Goal: Task Accomplishment & Management: Manage account settings

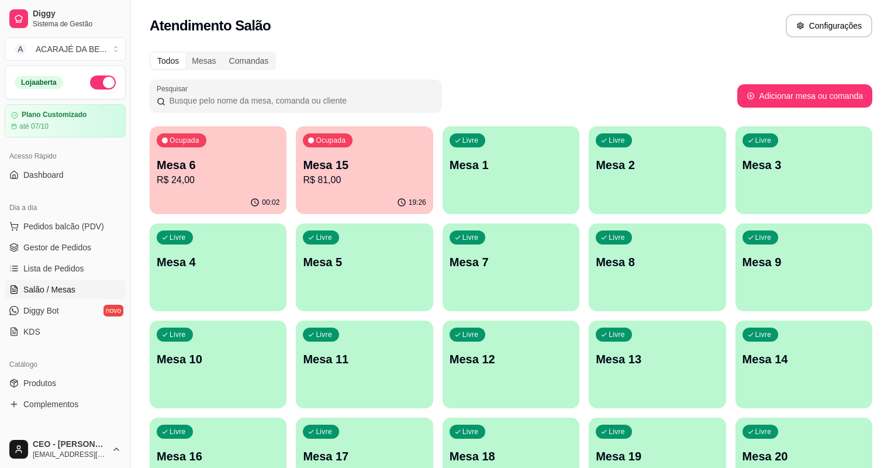
click at [326, 168] on p "Mesa 15" at bounding box center [364, 165] width 123 height 16
click at [229, 182] on p "R$ 24,00" at bounding box center [218, 180] width 123 height 14
click at [46, 242] on span "Gestor de Pedidos" at bounding box center [57, 248] width 68 height 12
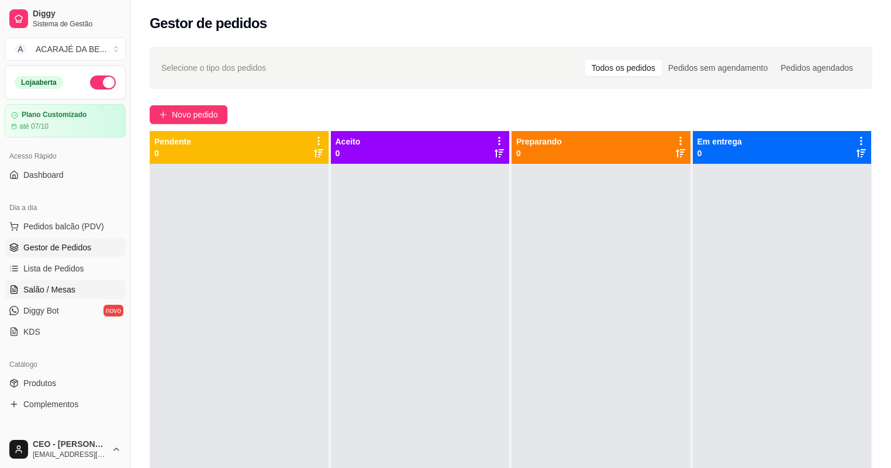
click at [60, 291] on span "Salão / Mesas" at bounding box center [49, 290] width 52 height 12
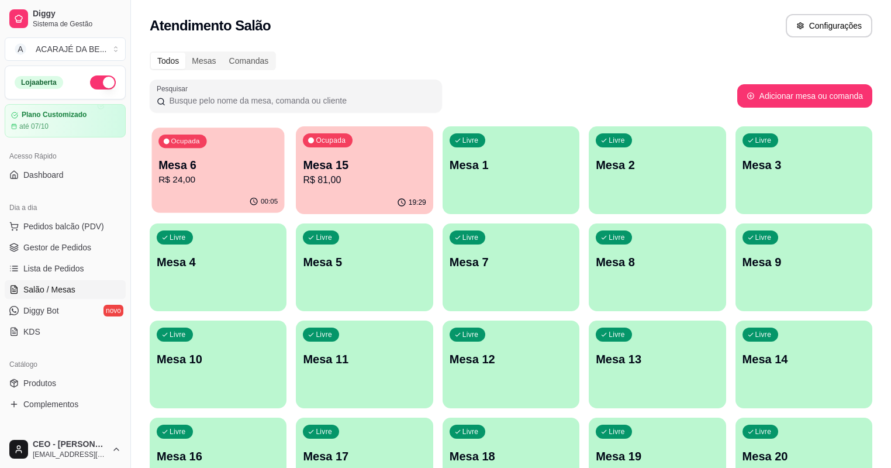
click at [170, 185] on p "R$ 24,00" at bounding box center [218, 179] width 119 height 13
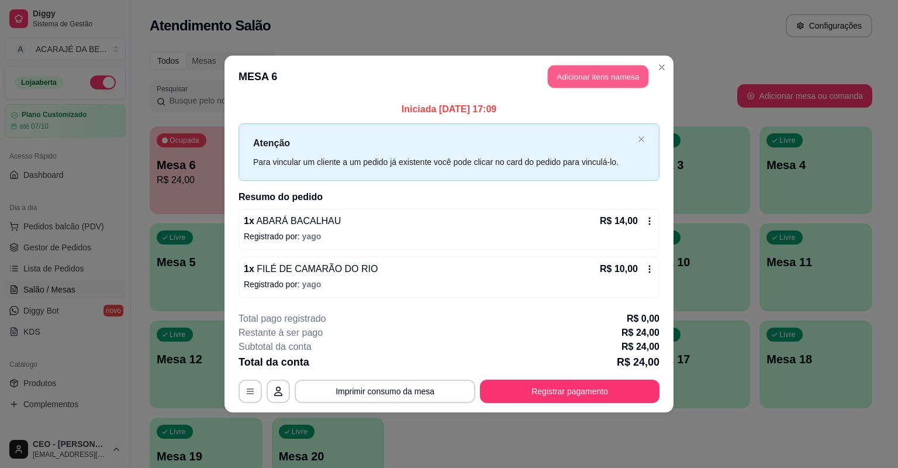
click at [608, 79] on button "Adicionar itens na mesa" at bounding box center [598, 77] width 101 height 23
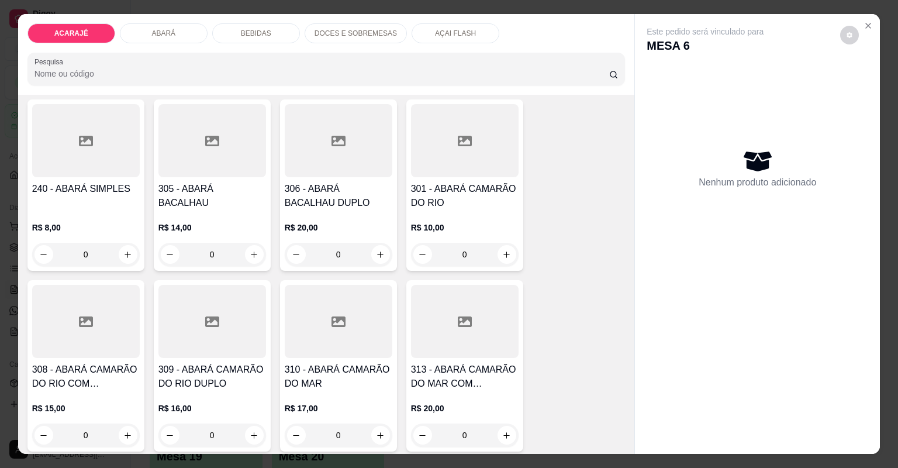
scroll to position [655, 0]
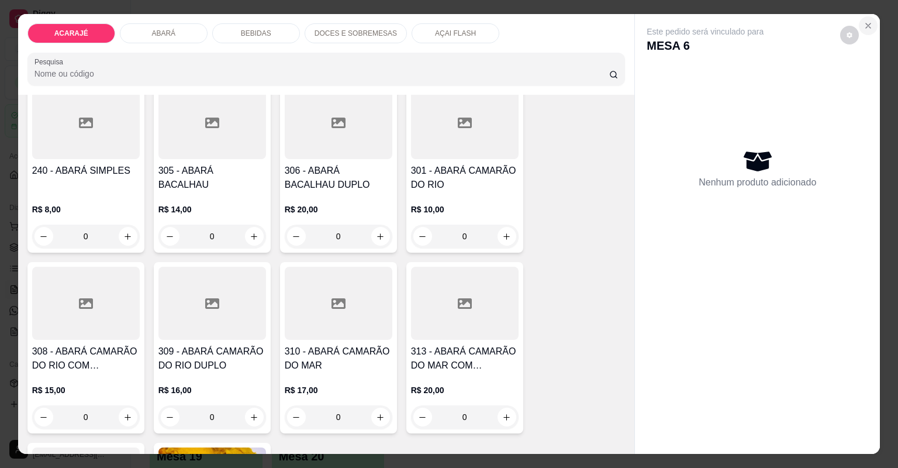
click at [864, 24] on icon "Close" at bounding box center [868, 25] width 9 height 9
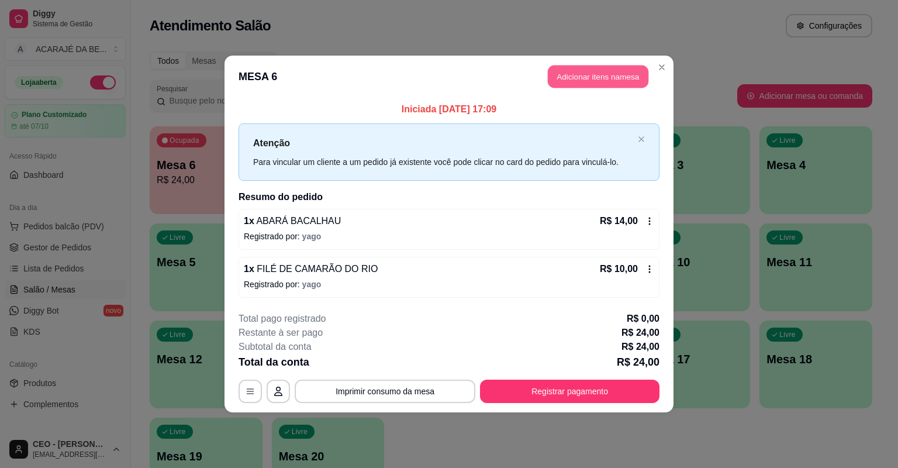
click at [615, 81] on button "Adicionar itens na mesa" at bounding box center [598, 77] width 101 height 23
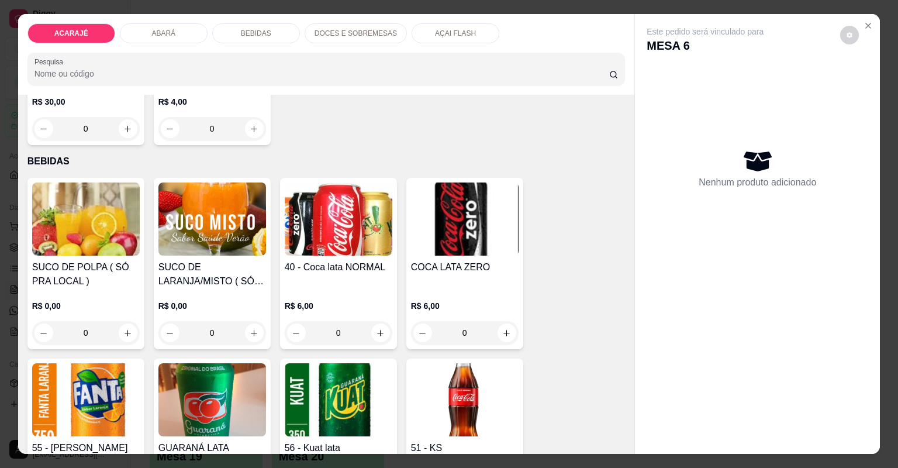
scroll to position [1170, 0]
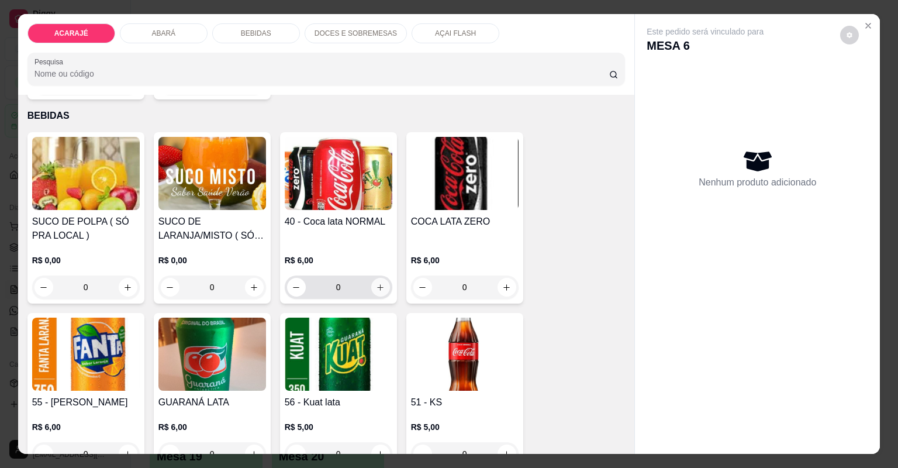
click at [378, 291] on icon "increase-product-quantity" at bounding box center [380, 287] width 9 height 9
click at [378, 291] on button "increase-product-quantity" at bounding box center [380, 287] width 19 height 19
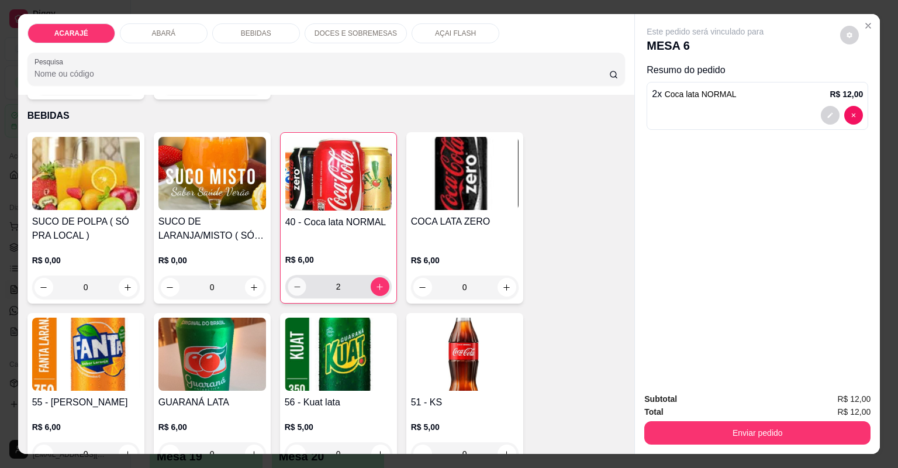
click at [292, 287] on icon "decrease-product-quantity" at bounding box center [296, 287] width 9 height 9
type input "1"
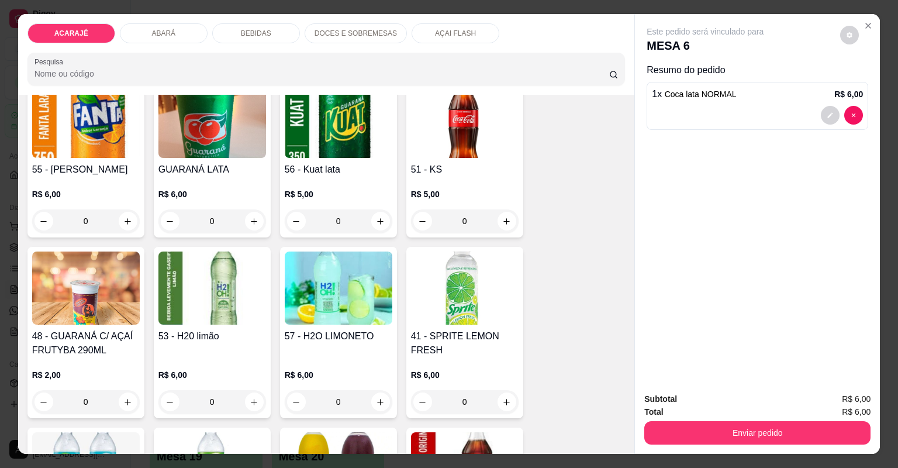
scroll to position [1404, 0]
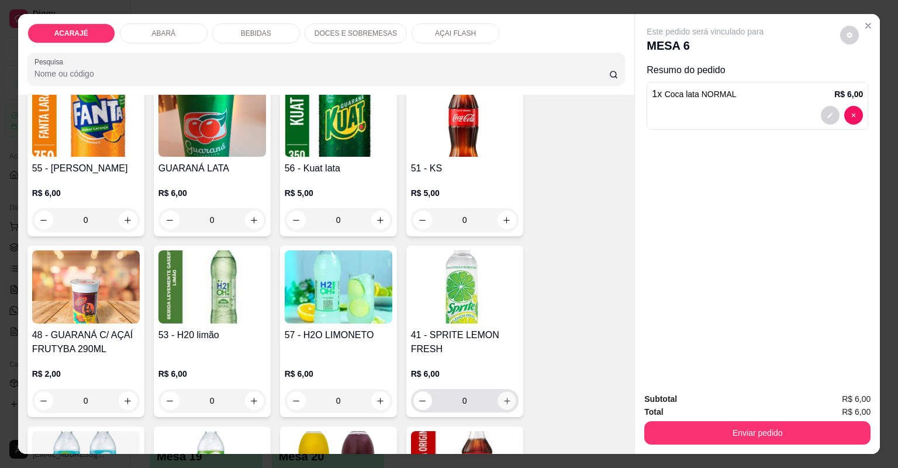
click at [502, 397] on icon "increase-product-quantity" at bounding box center [506, 401] width 9 height 9
type input "1"
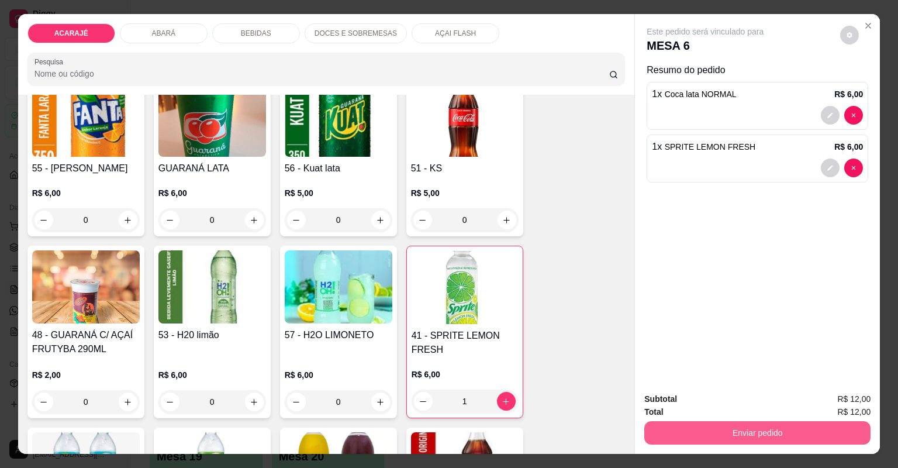
click at [666, 428] on button "Enviar pedido" at bounding box center [758, 432] width 226 height 23
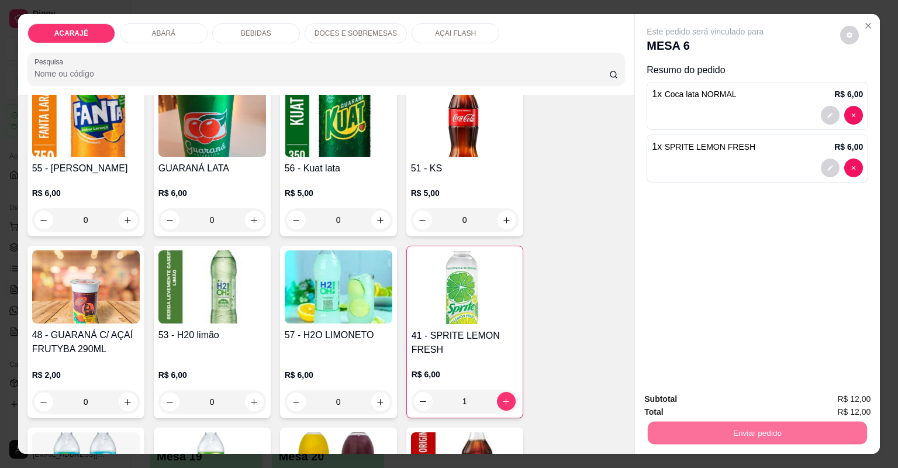
click at [722, 402] on button "Não registrar e enviar pedido" at bounding box center [720, 404] width 118 height 22
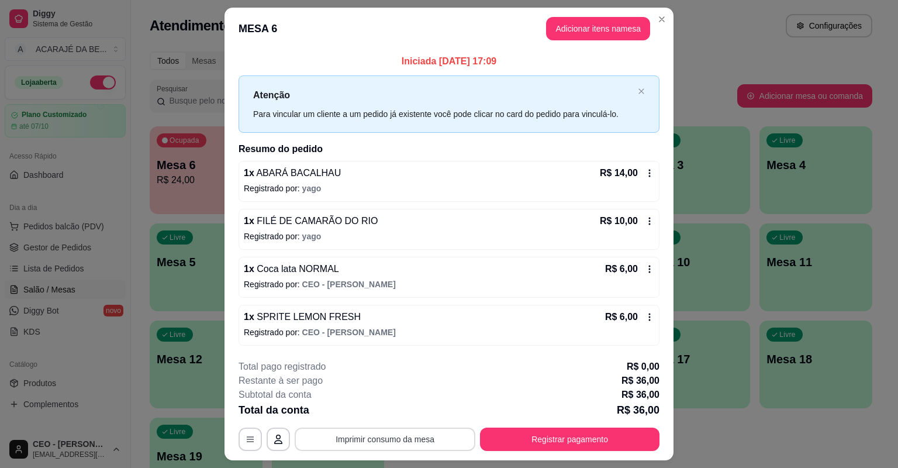
click at [388, 438] on button "Imprimir consumo da mesa" at bounding box center [385, 439] width 181 height 23
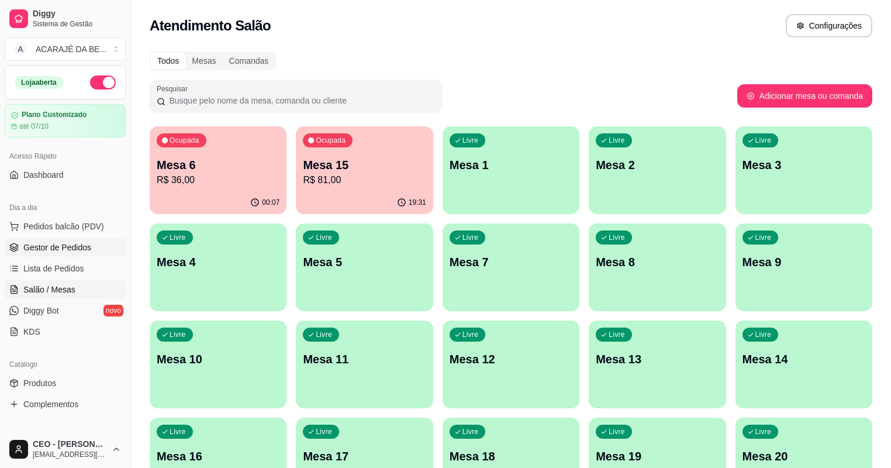
click at [74, 245] on span "Gestor de Pedidos" at bounding box center [57, 248] width 68 height 12
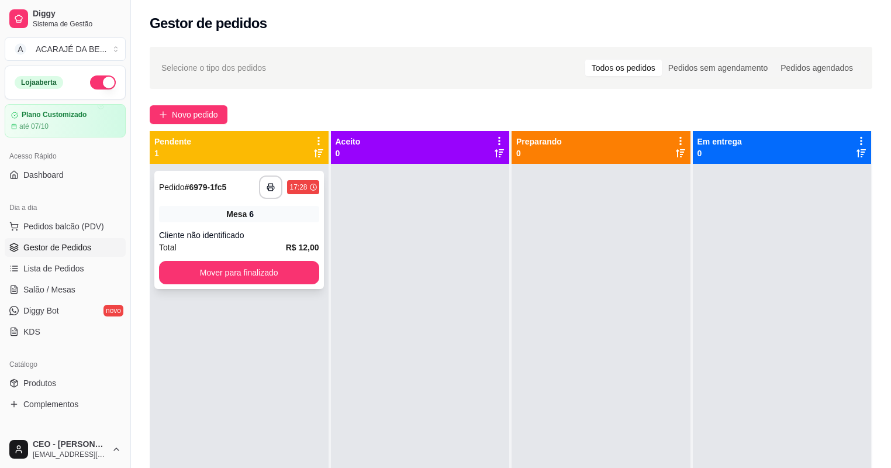
click at [285, 241] on div "Total R$ 12,00" at bounding box center [239, 247] width 160 height 13
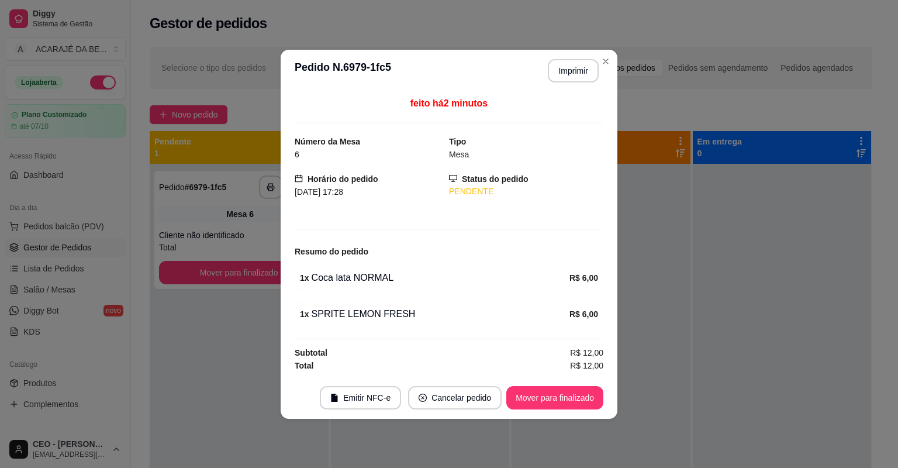
click at [587, 383] on footer "Emitir NFC-e Cancelar pedido Mover para finalizado" at bounding box center [449, 398] width 337 height 42
click at [585, 393] on button "Mover para finalizado" at bounding box center [555, 397] width 94 height 23
click at [584, 393] on div "Mover para finalizado" at bounding box center [555, 397] width 97 height 23
click at [585, 393] on div "Mover para finalizado" at bounding box center [546, 397] width 113 height 23
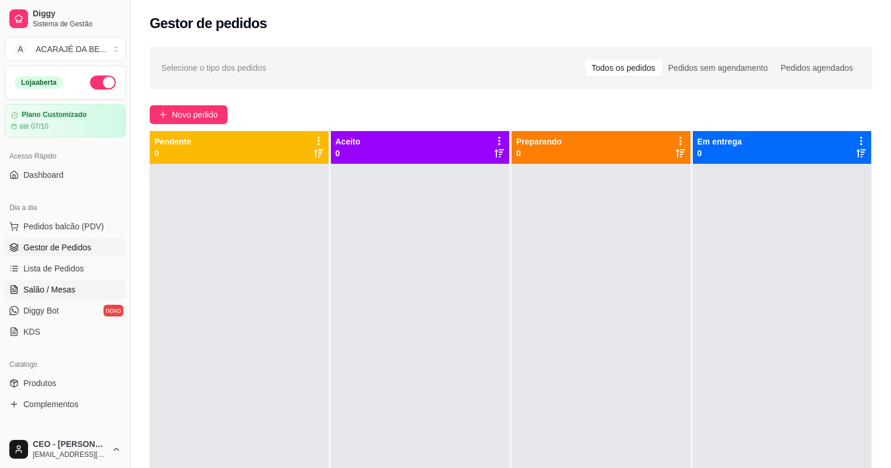
click at [53, 291] on span "Salão / Mesas" at bounding box center [49, 290] width 52 height 12
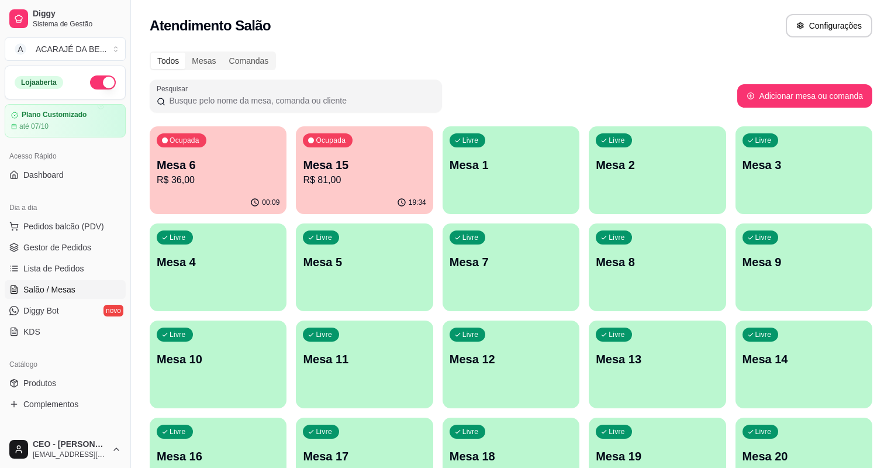
click at [303, 175] on p "R$ 81,00" at bounding box center [364, 180] width 123 height 14
click at [71, 247] on span "Gestor de Pedidos" at bounding box center [57, 248] width 68 height 12
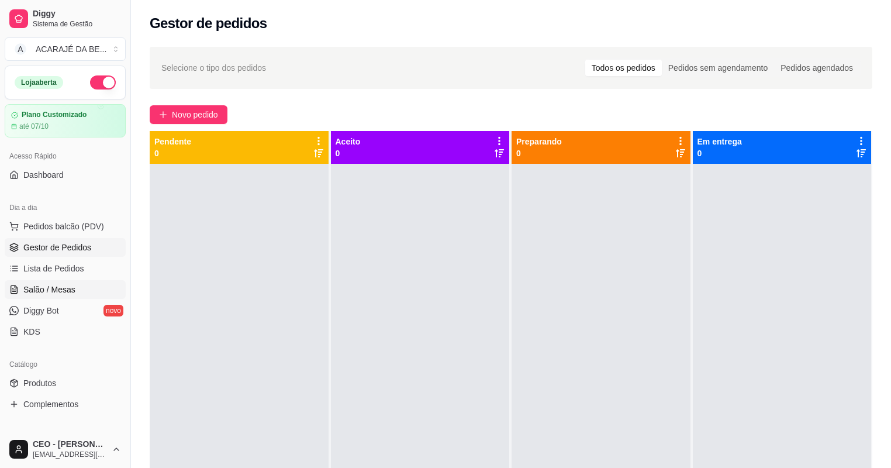
click at [80, 294] on link "Salão / Mesas" at bounding box center [65, 289] width 121 height 19
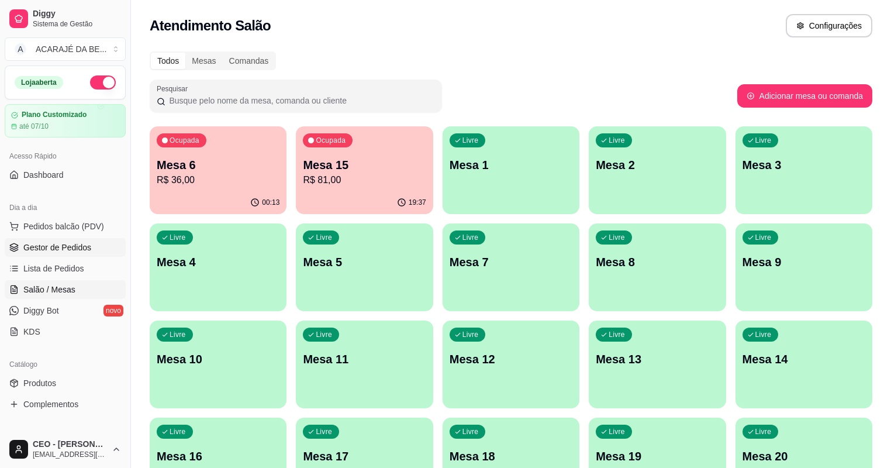
click at [59, 249] on span "Gestor de Pedidos" at bounding box center [57, 248] width 68 height 12
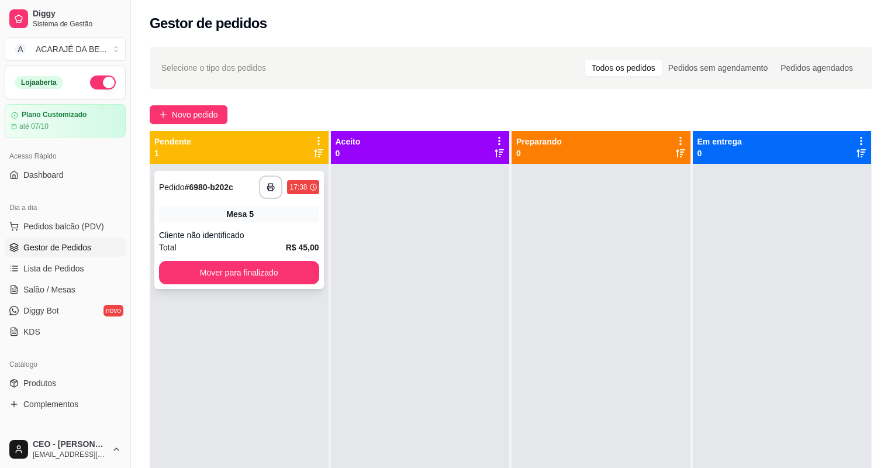
click at [234, 232] on div "Cliente não identificado" at bounding box center [239, 235] width 160 height 12
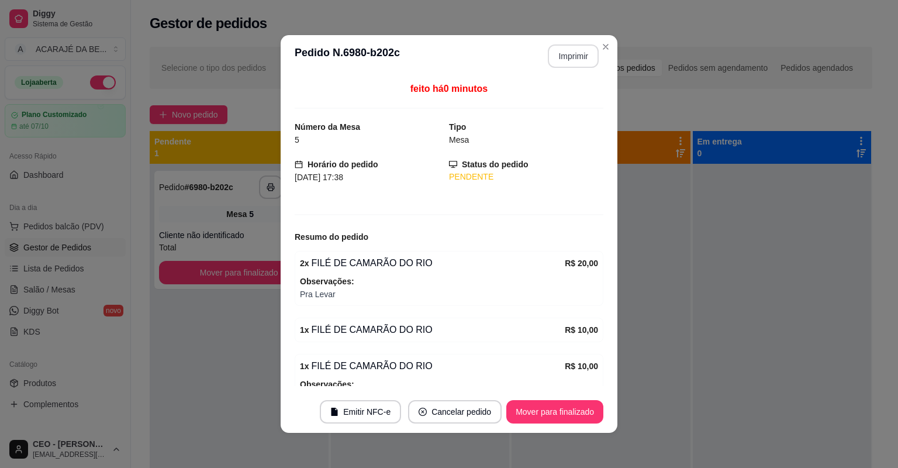
click at [581, 54] on button "Imprimir" at bounding box center [573, 55] width 51 height 23
click at [566, 409] on button "Mover para finalizado" at bounding box center [555, 412] width 94 height 23
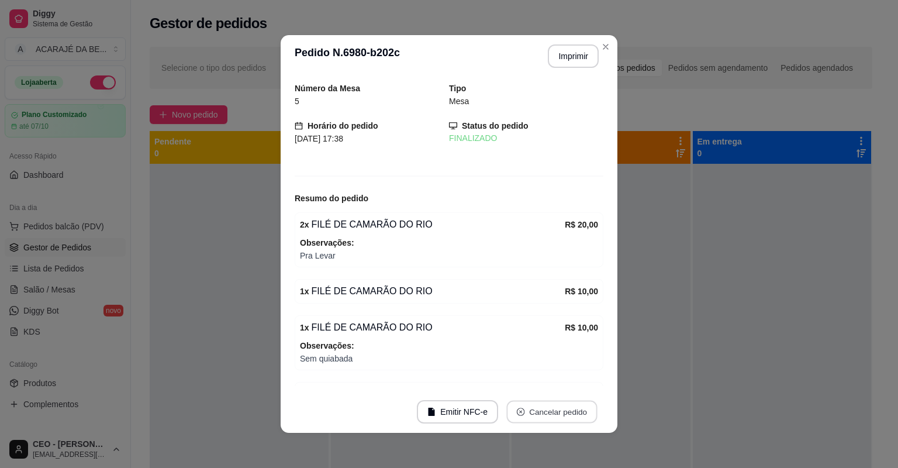
click at [566, 411] on button "Cancelar pedido" at bounding box center [552, 412] width 91 height 23
click at [601, 45] on icon "Close" at bounding box center [605, 46] width 9 height 9
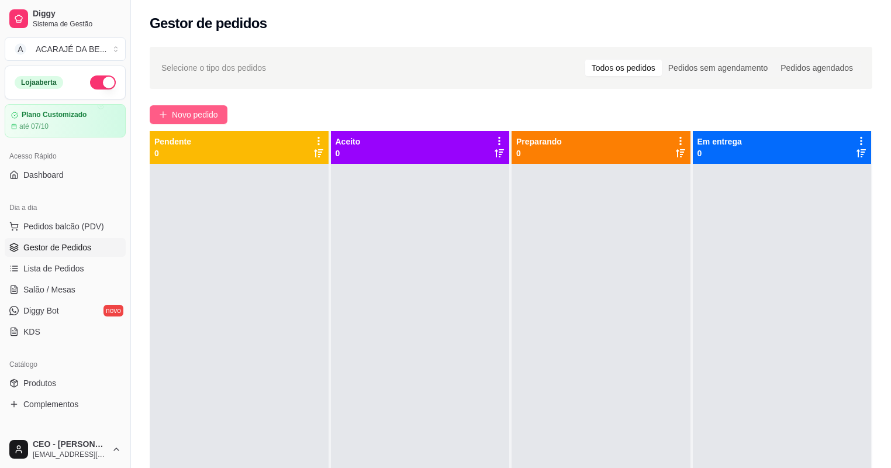
click at [170, 115] on button "Novo pedido" at bounding box center [189, 114] width 78 height 19
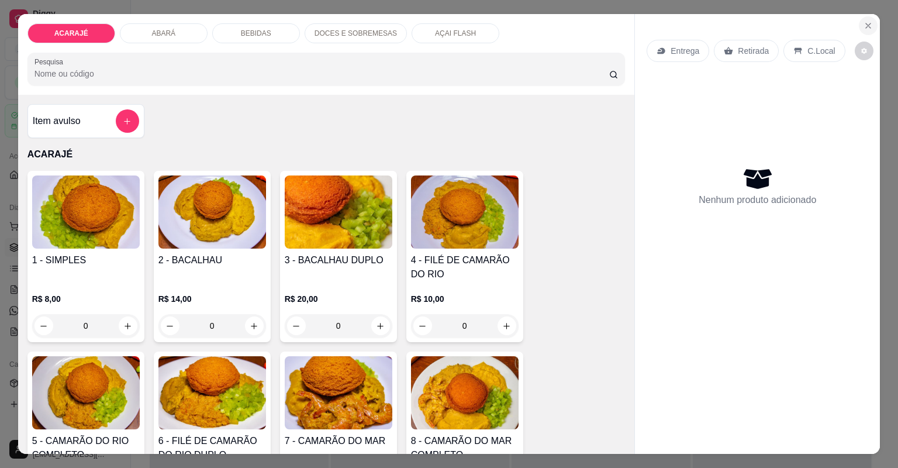
click at [869, 21] on icon "Close" at bounding box center [868, 25] width 9 height 9
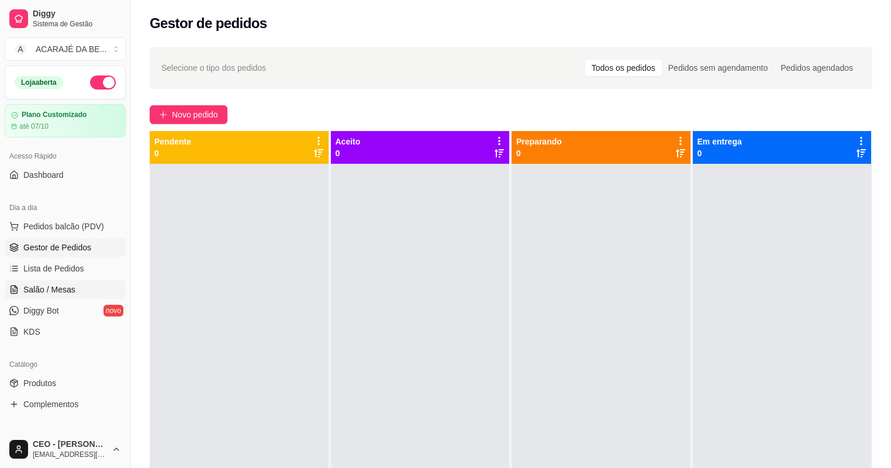
click at [62, 293] on span "Salão / Mesas" at bounding box center [49, 290] width 52 height 12
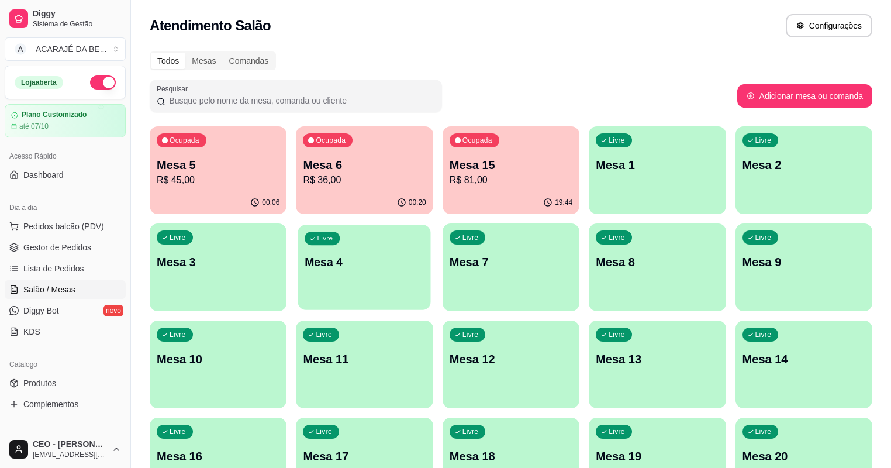
click at [305, 258] on p "Mesa 4" at bounding box center [364, 262] width 119 height 16
click at [263, 253] on div "Ocupada Mesa 5 R$ 45,00 00:06 Ocupada Mesa 6 R$ 36,00 00:20 Ocupada Mesa 15 R$ …" at bounding box center [511, 315] width 723 height 379
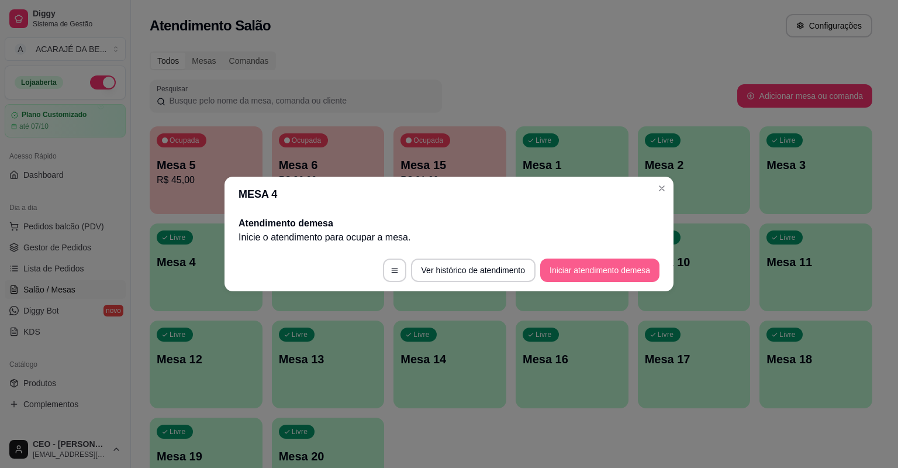
click at [560, 274] on button "Iniciar atendimento de mesa" at bounding box center [599, 270] width 119 height 23
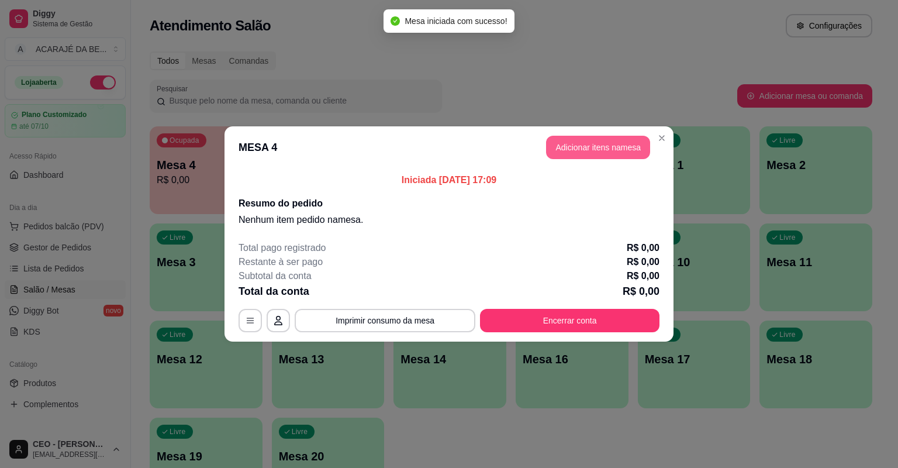
click at [625, 139] on button "Adicionar itens na mesa" at bounding box center [598, 147] width 104 height 23
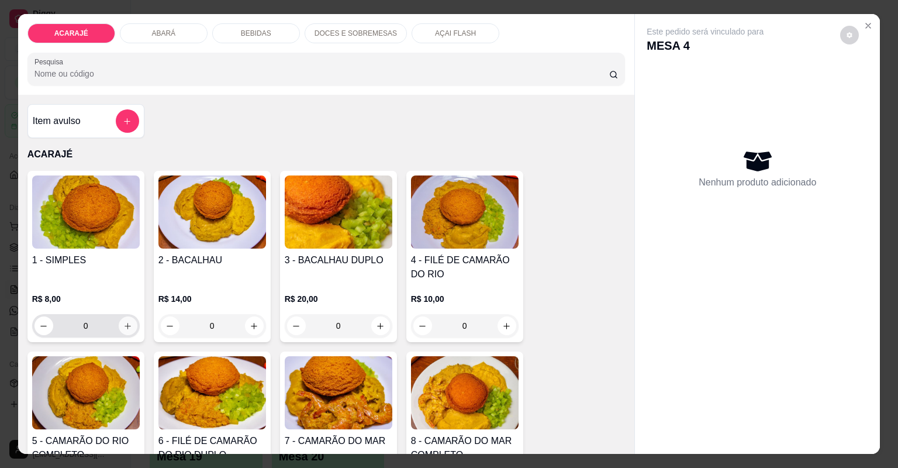
click at [131, 323] on button "increase-product-quantity" at bounding box center [128, 325] width 19 height 19
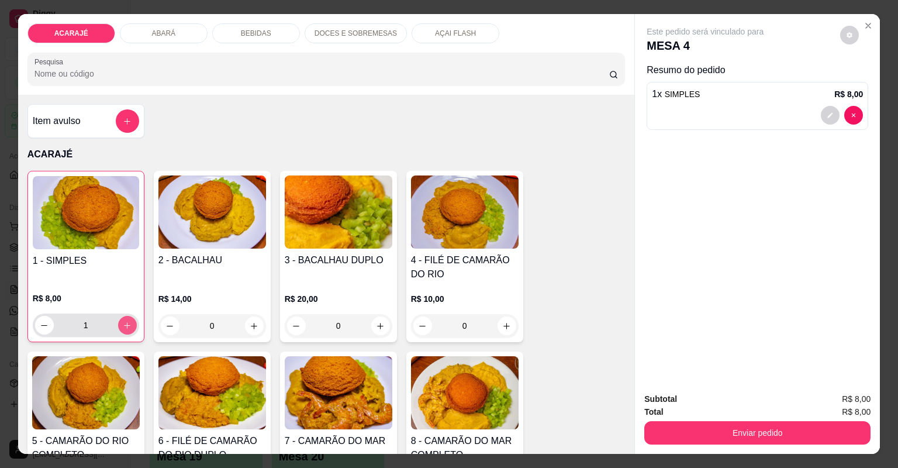
click at [130, 323] on button "increase-product-quantity" at bounding box center [127, 325] width 19 height 19
type input "2"
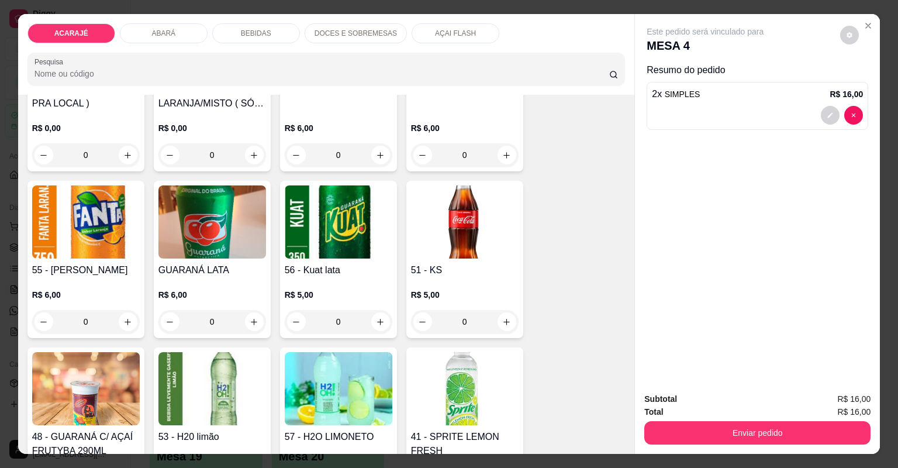
scroll to position [1263, 0]
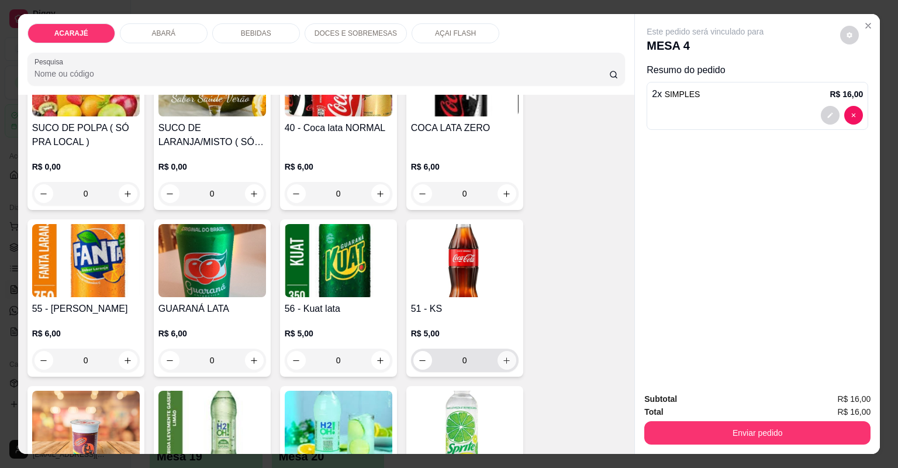
click at [502, 359] on icon "increase-product-quantity" at bounding box center [506, 360] width 9 height 9
type input "1"
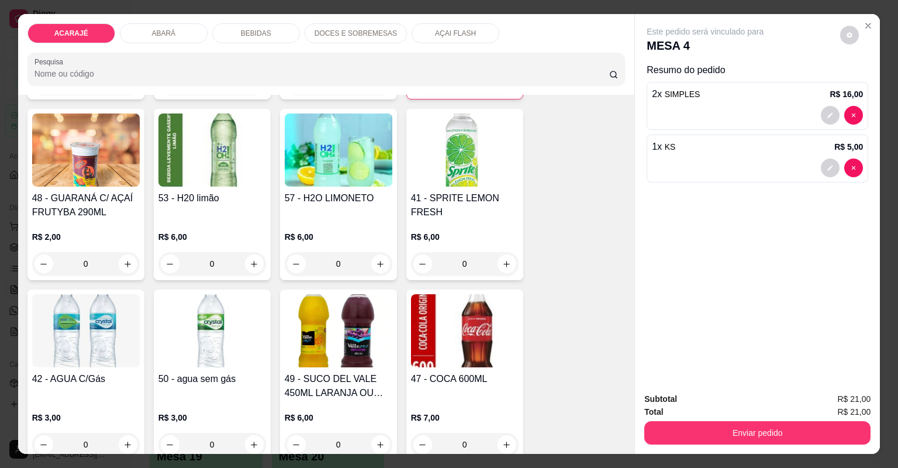
scroll to position [1544, 0]
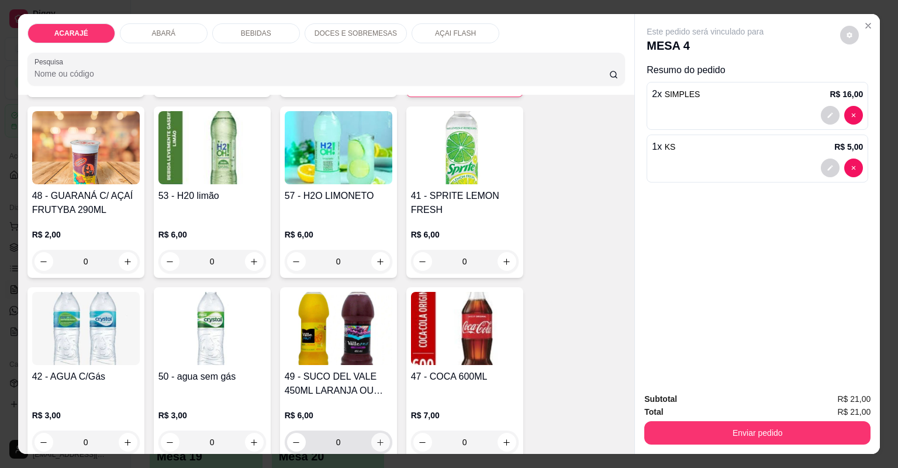
click at [377, 434] on button "increase-product-quantity" at bounding box center [380, 442] width 19 height 19
type input "1"
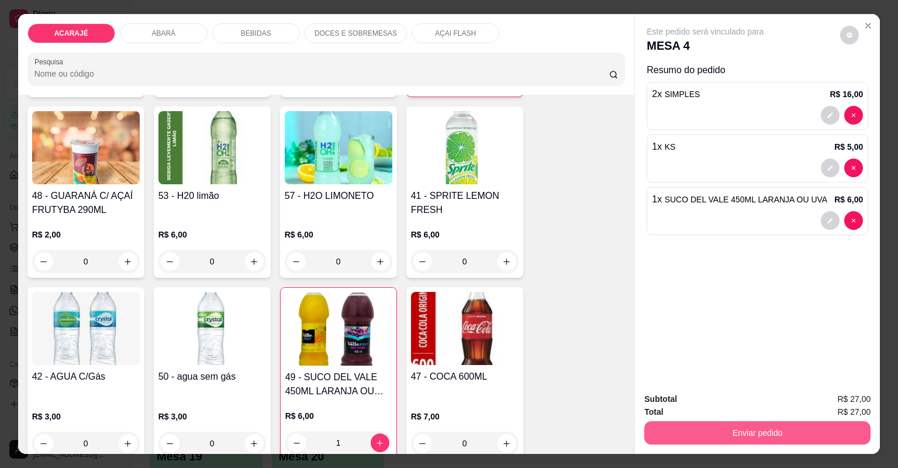
click at [705, 427] on button "Enviar pedido" at bounding box center [758, 432] width 226 height 23
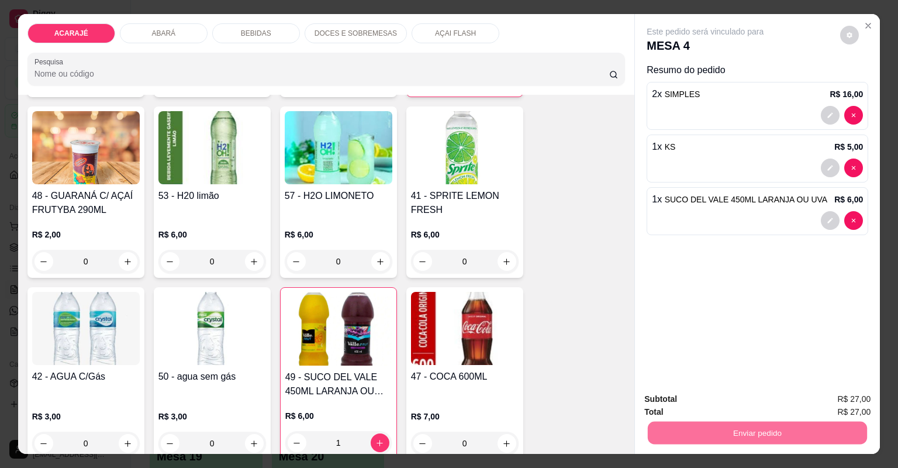
click at [759, 401] on button "Não registrar e enviar pedido" at bounding box center [720, 404] width 118 height 22
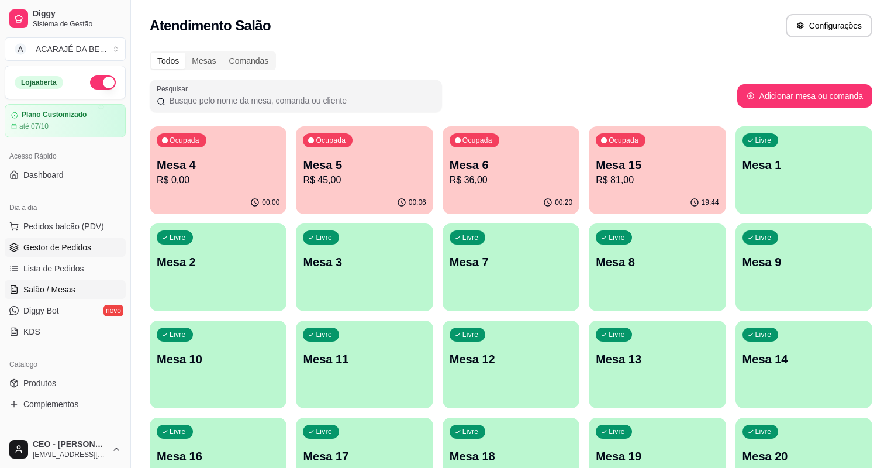
click at [105, 250] on link "Gestor de Pedidos" at bounding box center [65, 247] width 121 height 19
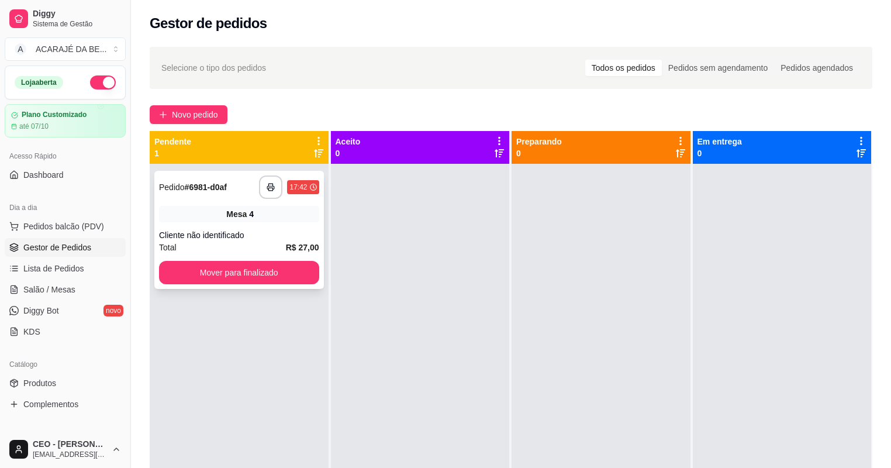
click at [264, 223] on div "**********" at bounding box center [239, 230] width 170 height 118
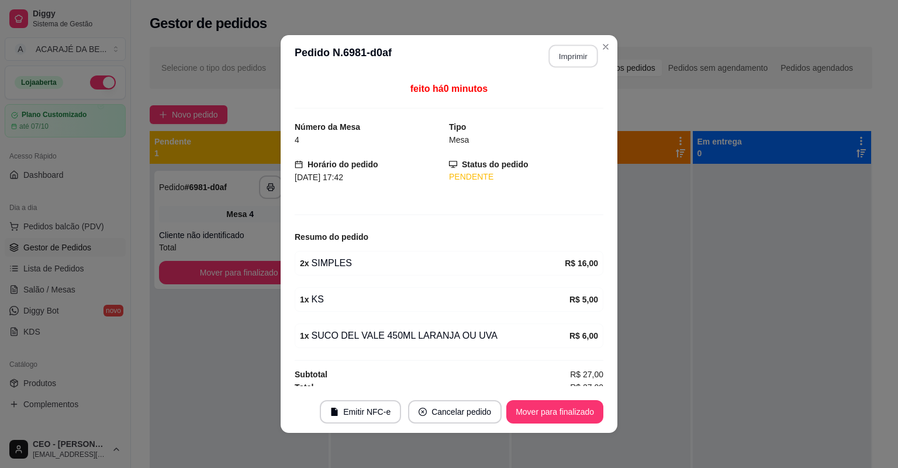
click at [579, 56] on button "Imprimir" at bounding box center [573, 56] width 49 height 23
click at [581, 405] on button "Mover para finalizado" at bounding box center [555, 412] width 94 height 23
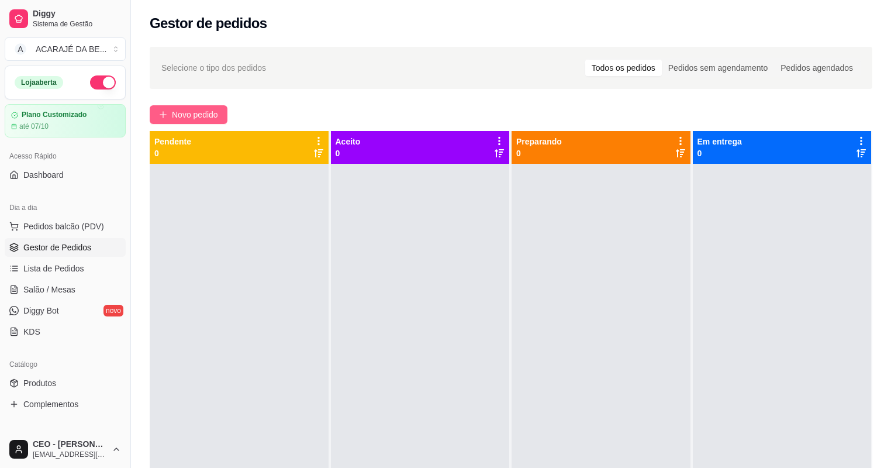
click at [164, 111] on icon "plus" at bounding box center [163, 115] width 8 height 8
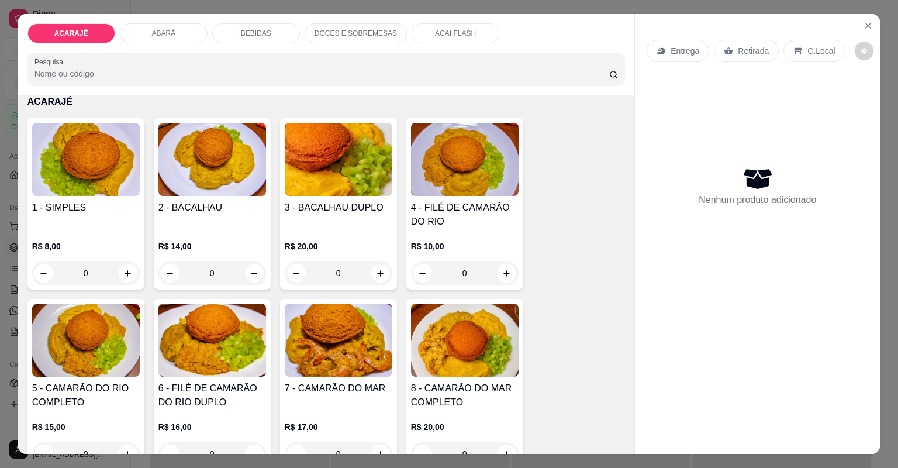
scroll to position [140, 0]
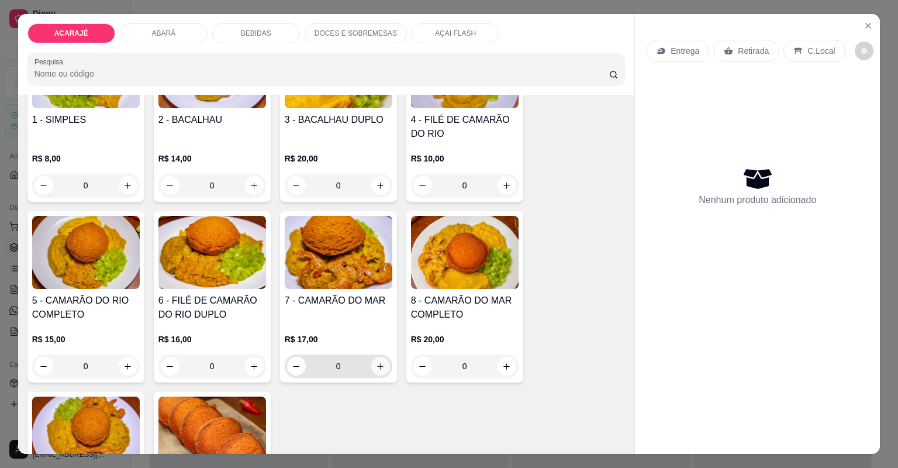
click at [376, 364] on icon "increase-product-quantity" at bounding box center [380, 366] width 9 height 9
type input "1"
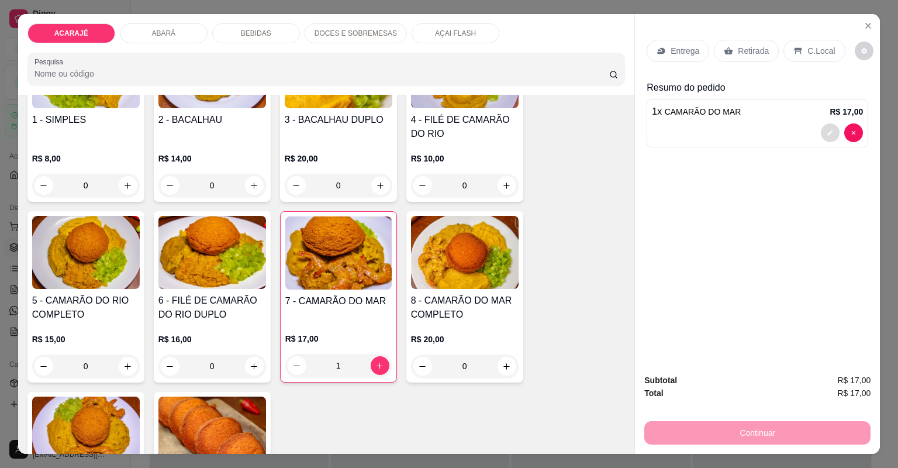
click at [833, 133] on button "decrease-product-quantity" at bounding box center [830, 132] width 19 height 19
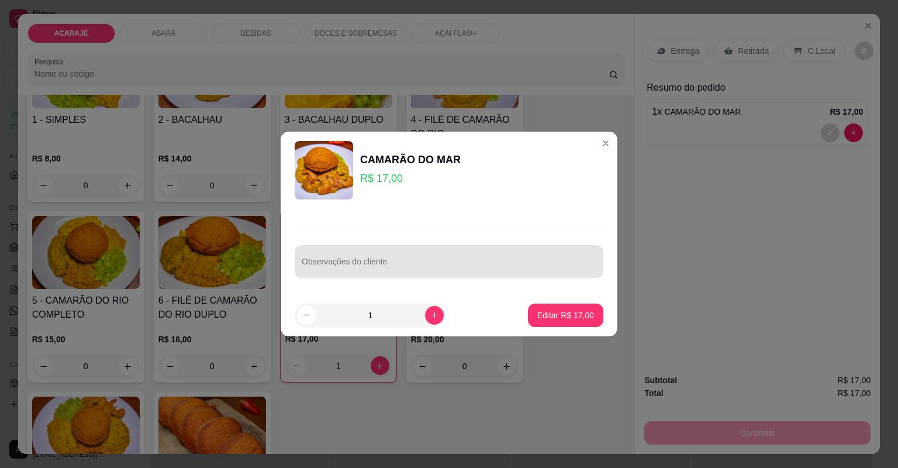
click at [476, 257] on div at bounding box center [449, 261] width 295 height 23
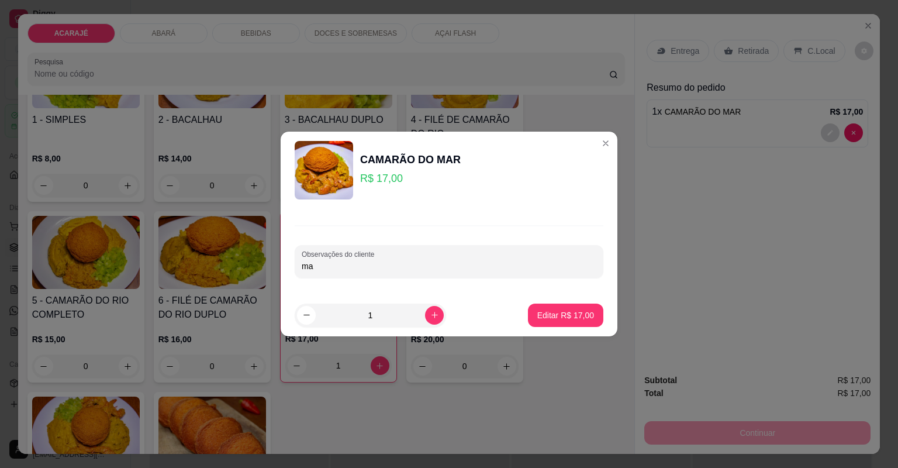
type input "m"
type input "sem quiabo, mais salada"
click at [539, 309] on p "Editar R$ 17,00" at bounding box center [565, 314] width 55 height 11
type input "0"
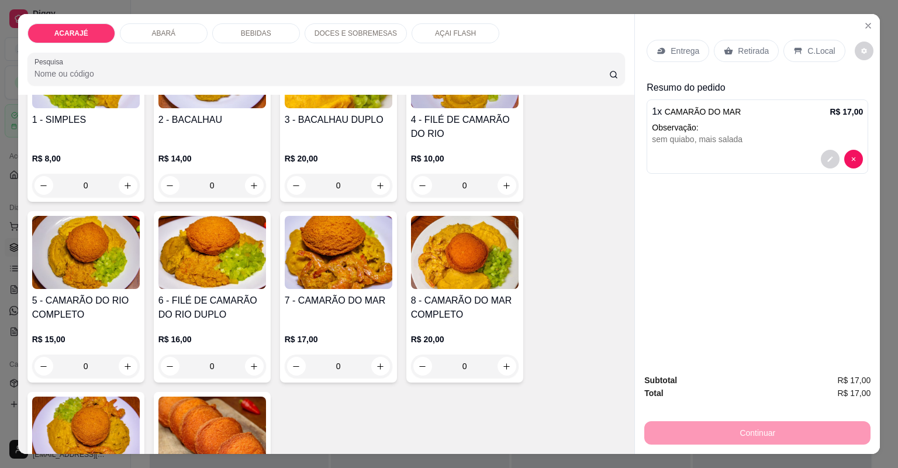
click at [746, 47] on p "Retirada" at bounding box center [753, 51] width 31 height 12
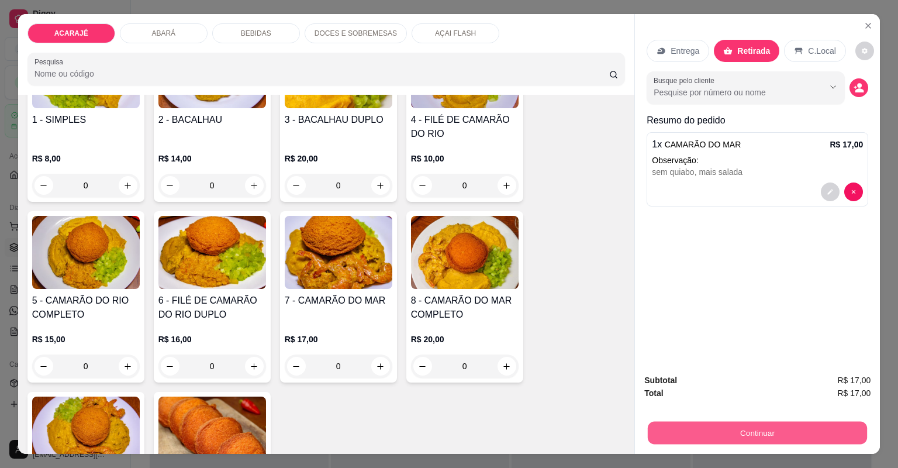
click at [786, 424] on button "Continuar" at bounding box center [757, 433] width 219 height 23
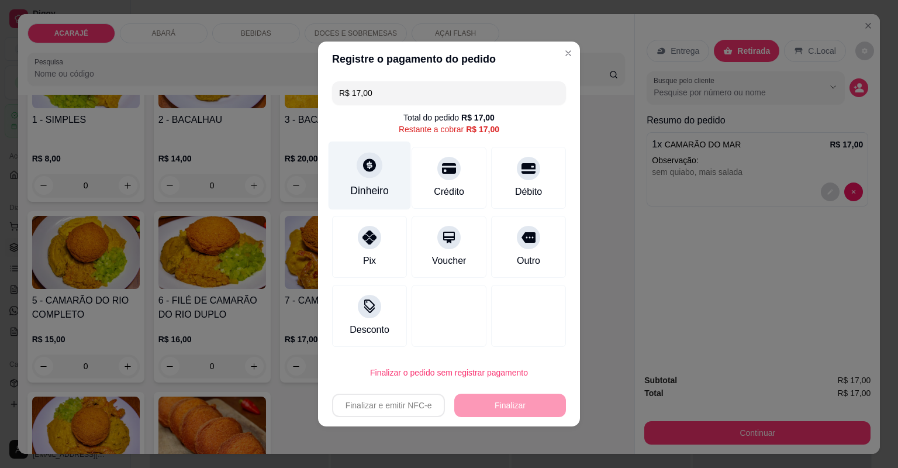
click at [360, 178] on div "Dinheiro" at bounding box center [370, 176] width 82 height 68
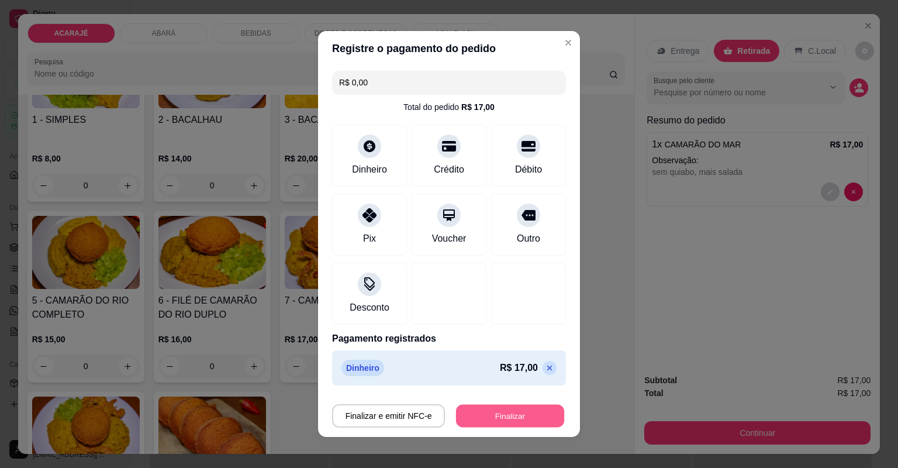
click at [531, 409] on button "Finalizar" at bounding box center [510, 416] width 108 height 23
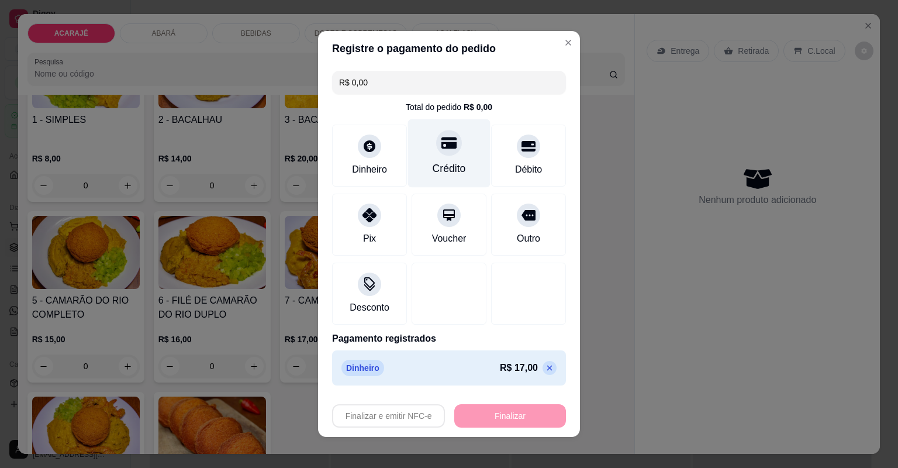
type input "-R$ 17,00"
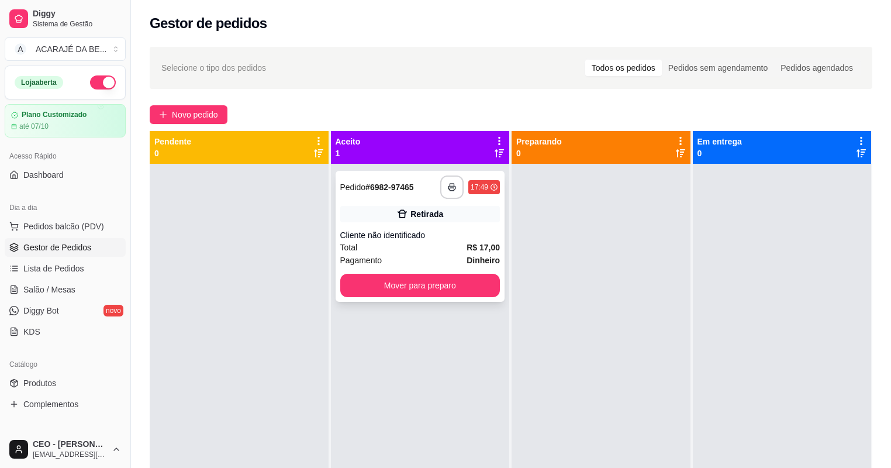
click at [459, 199] on div "**********" at bounding box center [421, 236] width 170 height 131
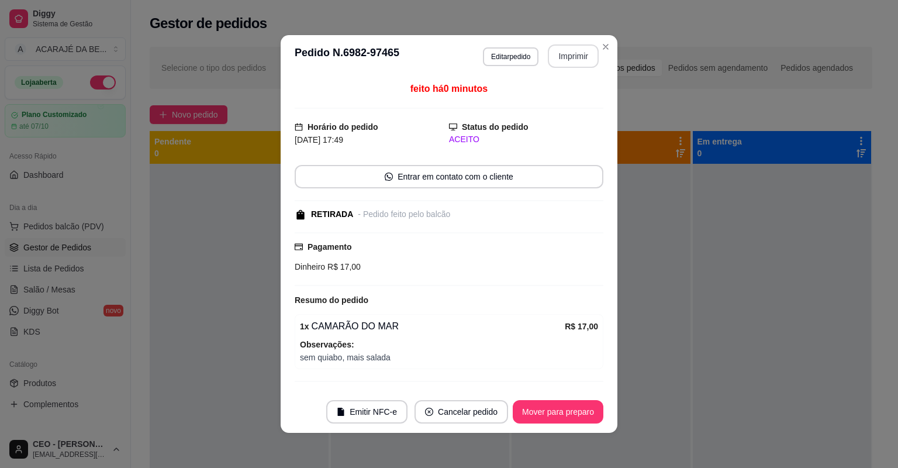
click at [566, 59] on button "Imprimir" at bounding box center [573, 55] width 51 height 23
click at [594, 403] on button "Mover para preparo" at bounding box center [558, 412] width 88 height 23
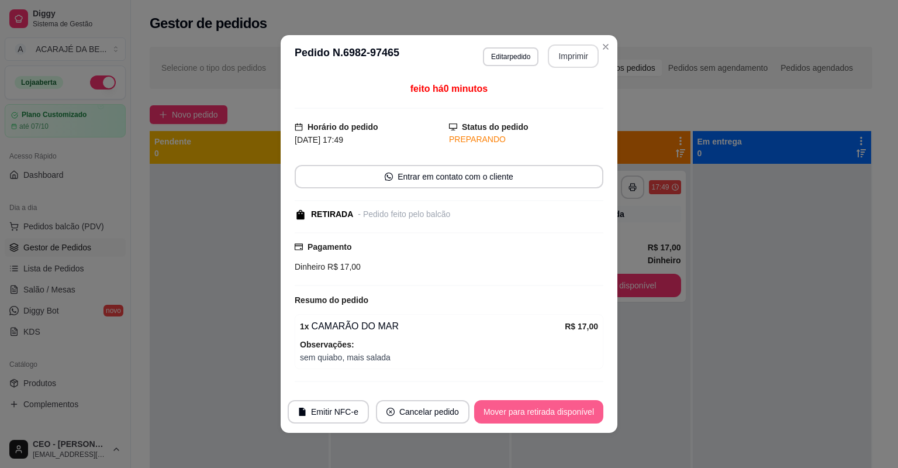
click at [594, 405] on button "Mover para retirada disponível" at bounding box center [538, 411] width 129 height 23
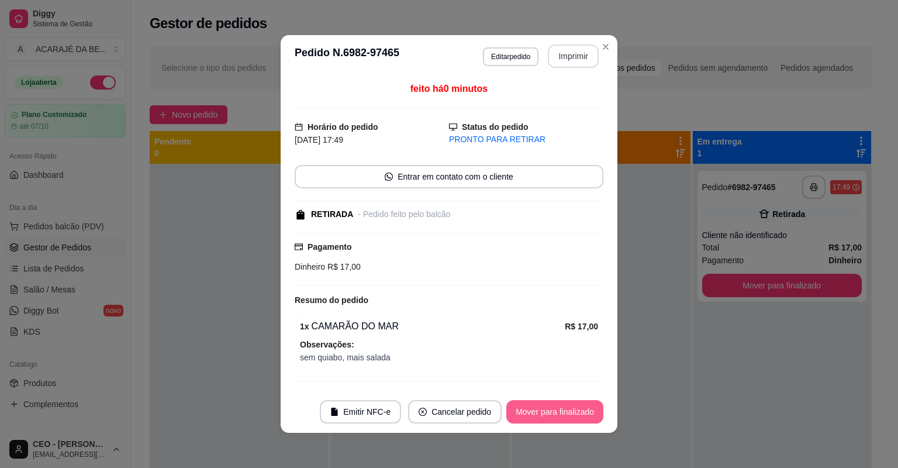
click at [593, 406] on button "Mover para finalizado" at bounding box center [555, 411] width 97 height 23
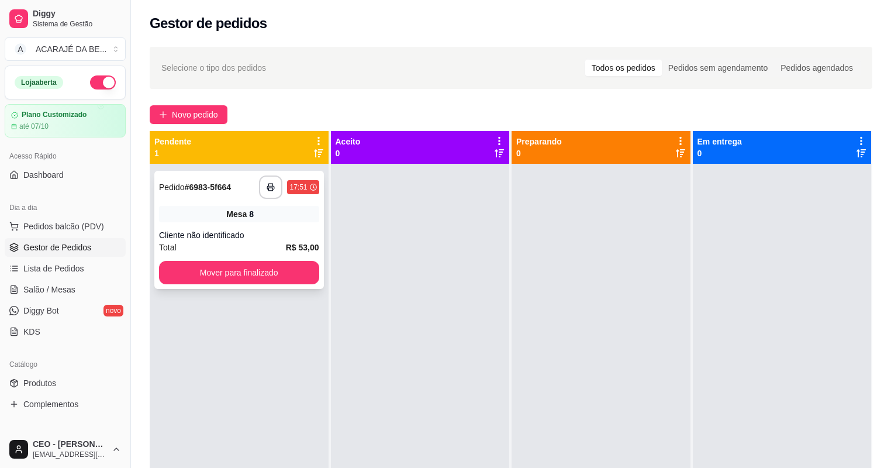
click at [199, 243] on div "Total R$ 53,00" at bounding box center [239, 247] width 160 height 13
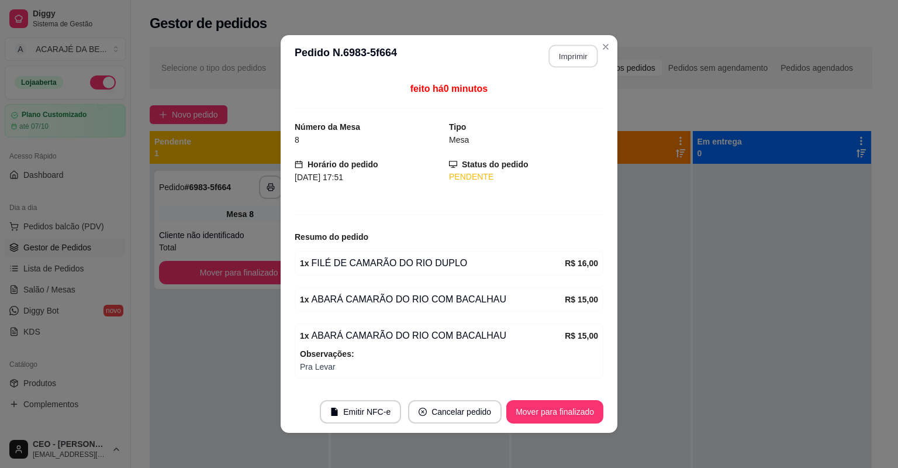
click at [556, 50] on button "Imprimir" at bounding box center [573, 56] width 49 height 23
click at [578, 409] on button "Mover para finalizado" at bounding box center [555, 412] width 94 height 23
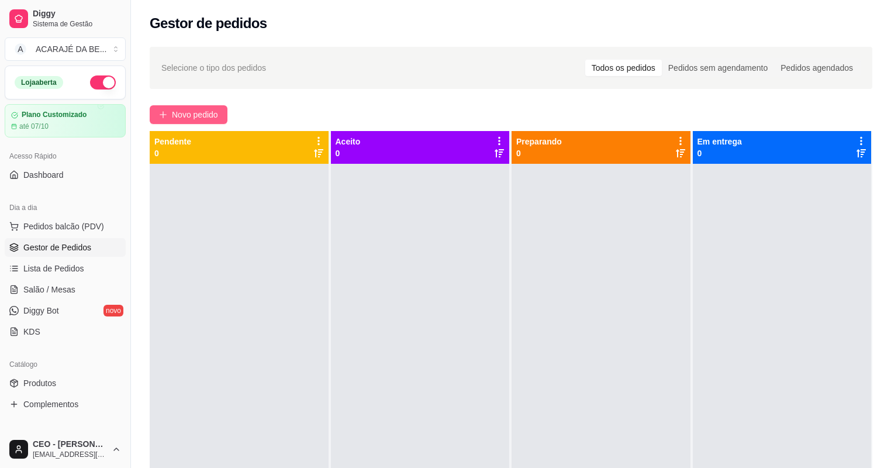
click at [160, 113] on icon "plus" at bounding box center [163, 115] width 8 height 8
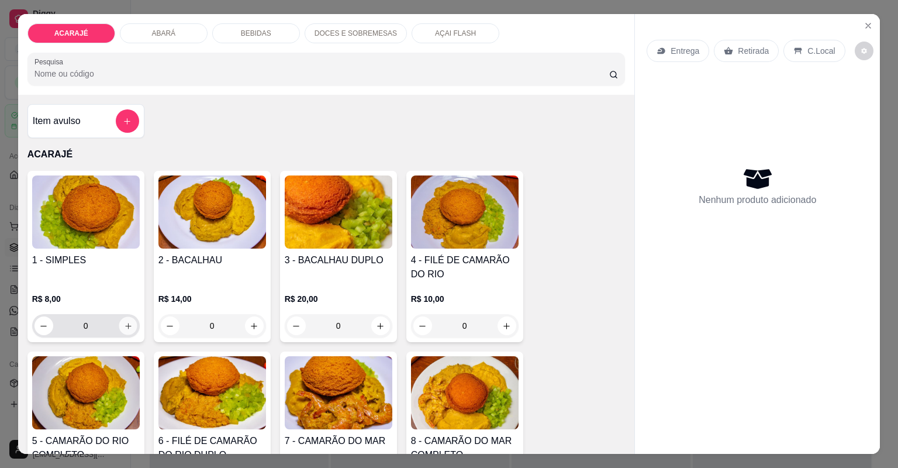
click at [129, 325] on button "increase-product-quantity" at bounding box center [128, 325] width 18 height 18
type input "1"
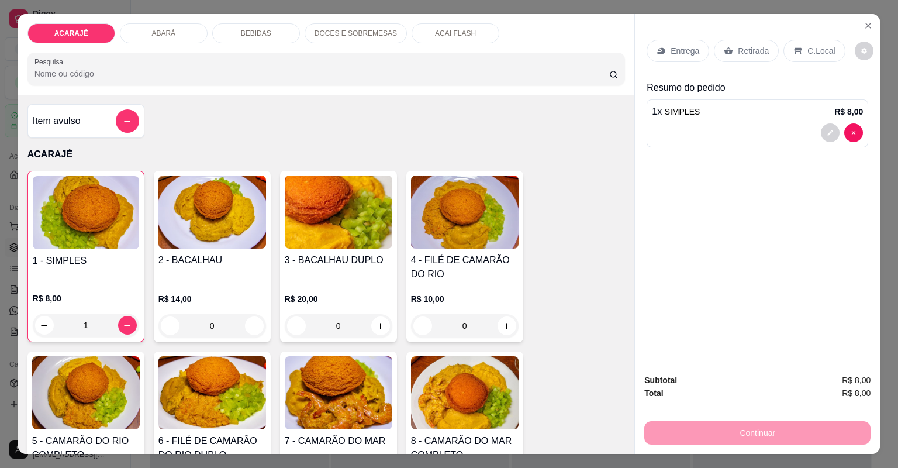
click at [688, 53] on p "Entrega" at bounding box center [685, 51] width 29 height 12
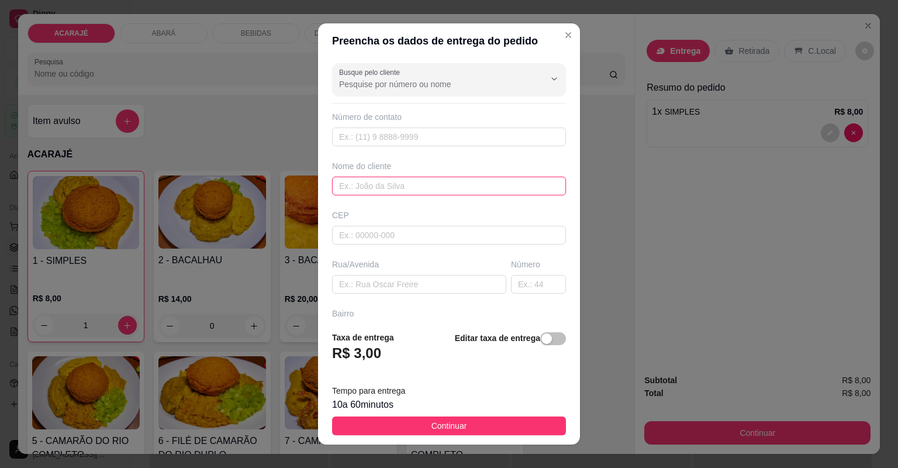
click at [351, 182] on input "text" at bounding box center [449, 186] width 234 height 19
type input "Naiara"
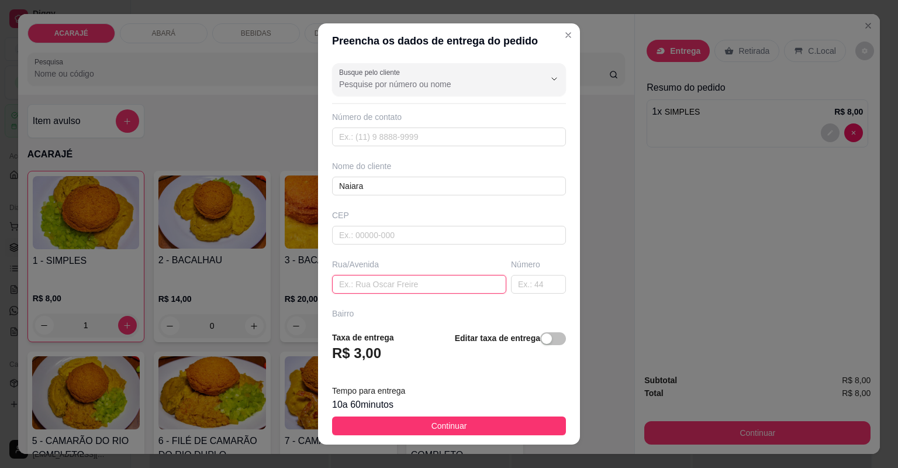
click at [371, 282] on input "text" at bounding box center [419, 284] width 174 height 19
paste input "Rua d [PERSON_NAME]"
type input "Rua d [PERSON_NAME]"
click at [511, 287] on input "text" at bounding box center [538, 284] width 55 height 19
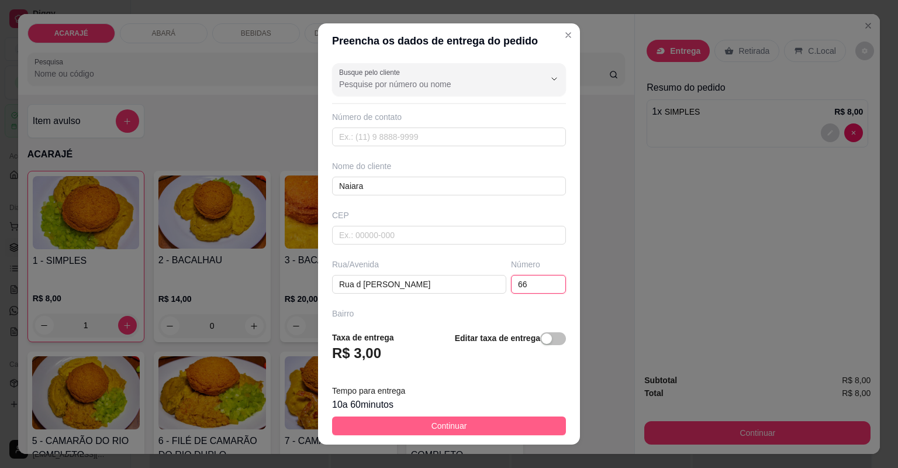
type input "66"
click at [446, 426] on span "Continuar" at bounding box center [450, 425] width 36 height 13
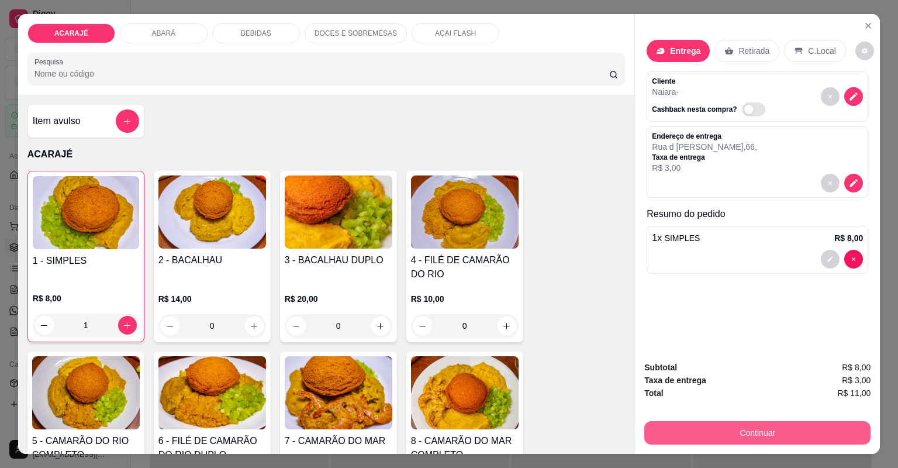
click at [672, 436] on button "Continuar" at bounding box center [758, 432] width 226 height 23
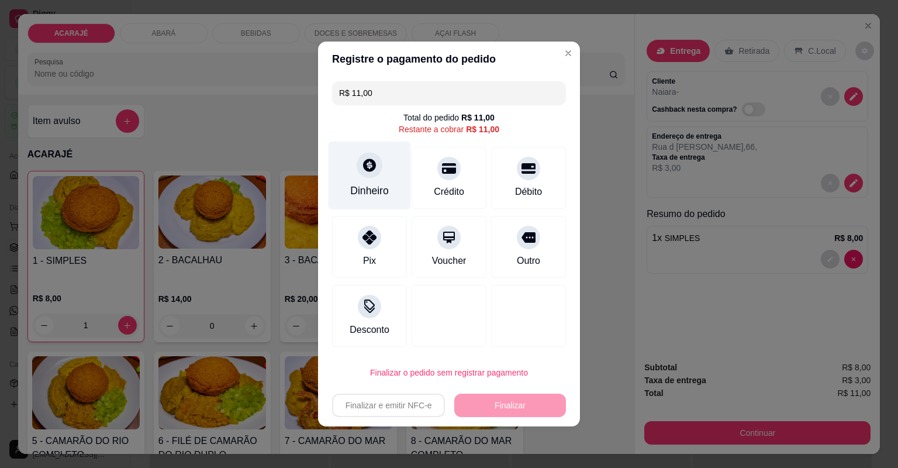
click at [376, 185] on div "Dinheiro" at bounding box center [369, 190] width 39 height 15
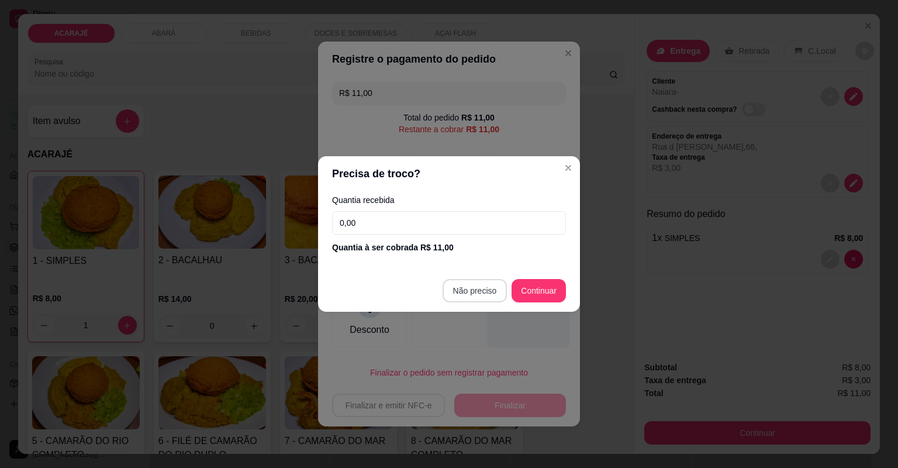
type input "R$ 0,00"
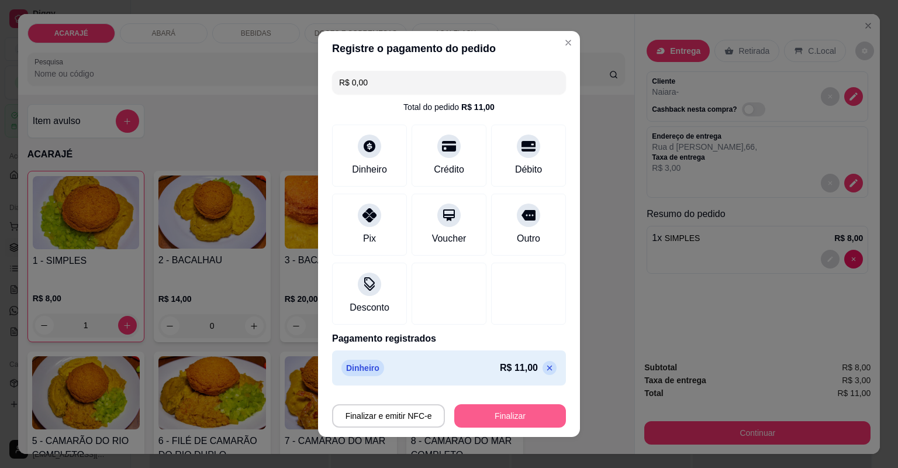
click at [522, 412] on button "Finalizar" at bounding box center [510, 415] width 112 height 23
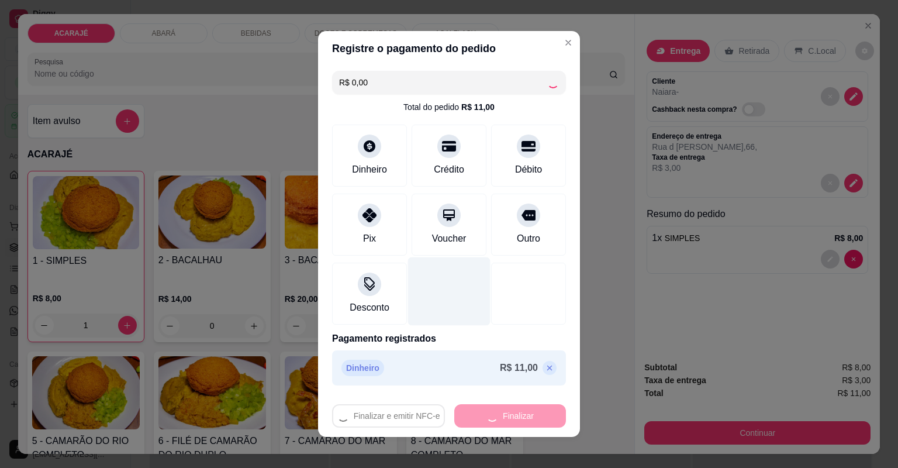
type input "0"
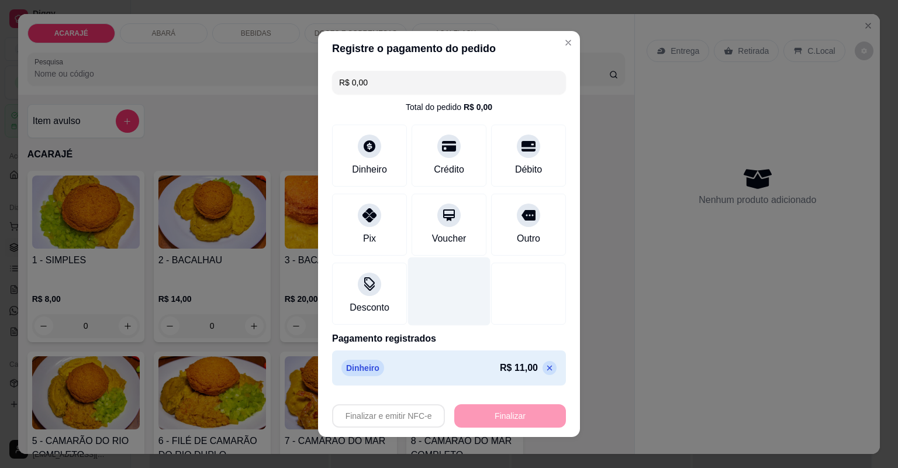
type input "-R$ 11,00"
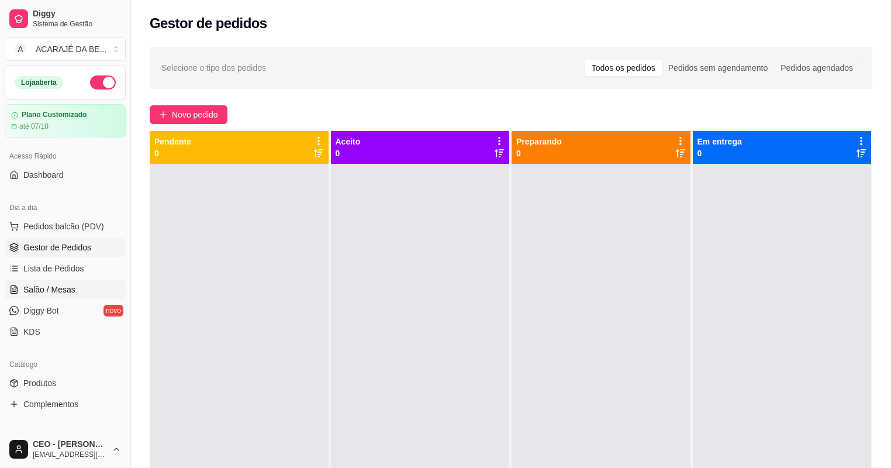
click at [47, 281] on link "Salão / Mesas" at bounding box center [65, 289] width 121 height 19
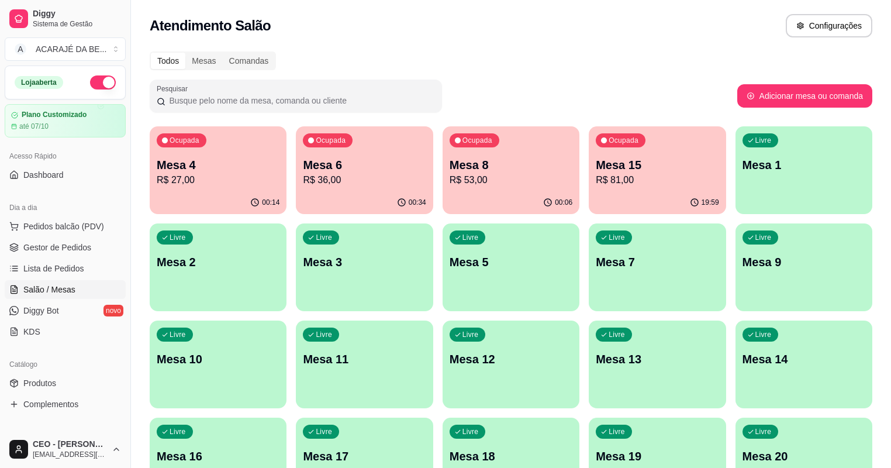
click at [205, 181] on p "R$ 27,00" at bounding box center [218, 180] width 123 height 14
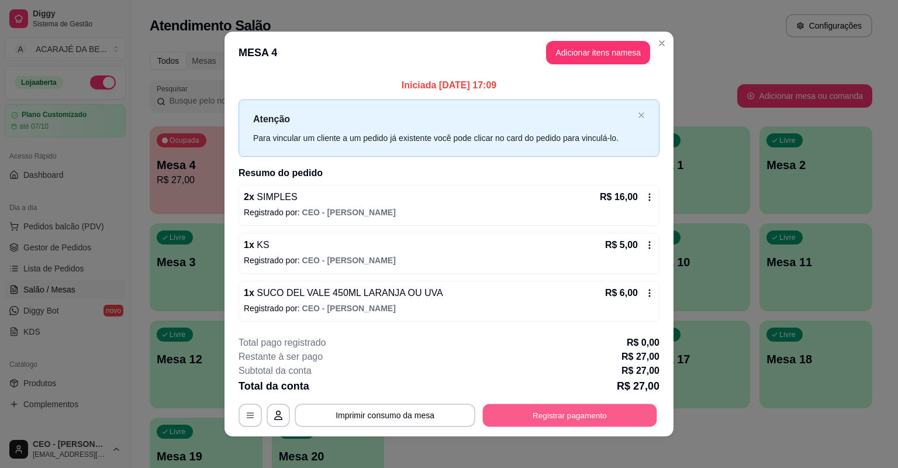
click at [536, 421] on button "Registrar pagamento" at bounding box center [570, 415] width 174 height 23
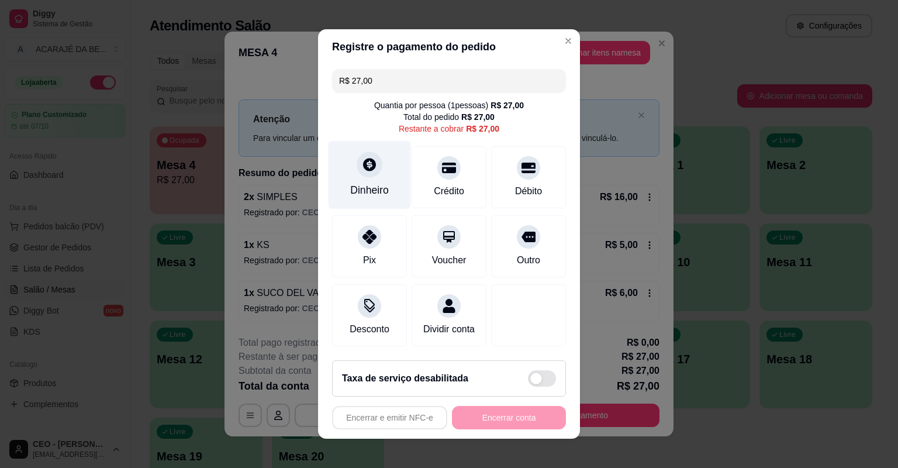
click at [342, 171] on div "Dinheiro" at bounding box center [370, 175] width 82 height 68
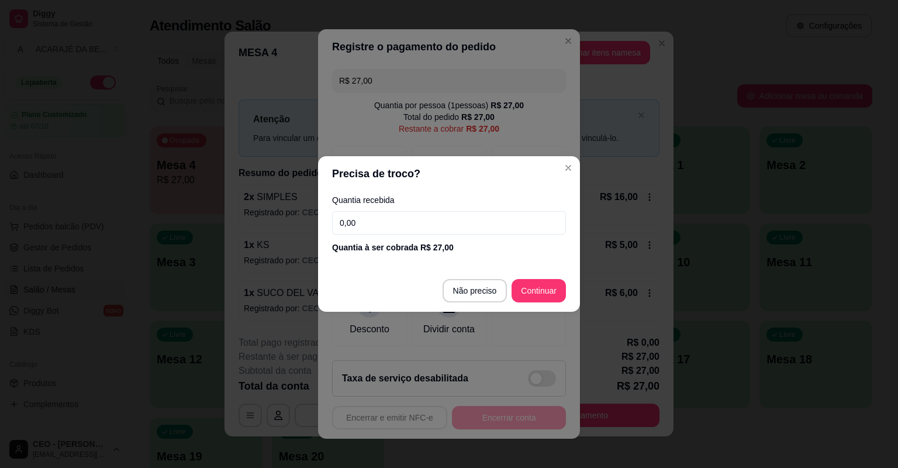
click at [454, 218] on input "0,00" at bounding box center [449, 222] width 234 height 23
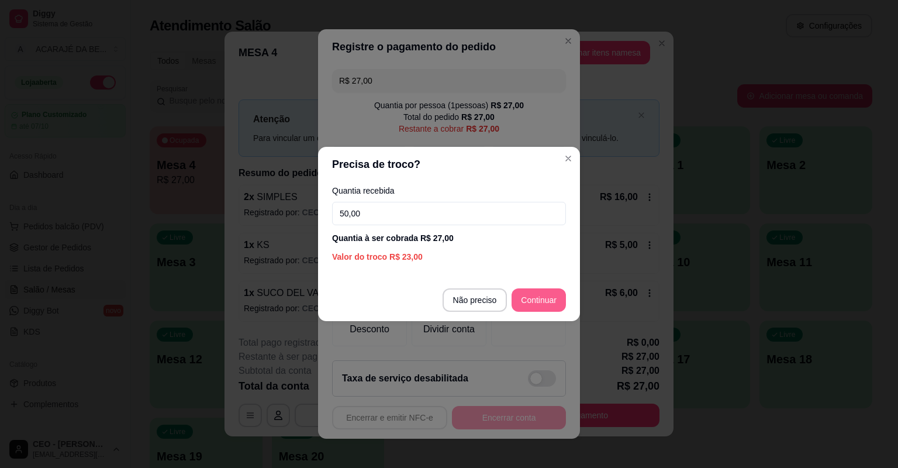
type input "50,00"
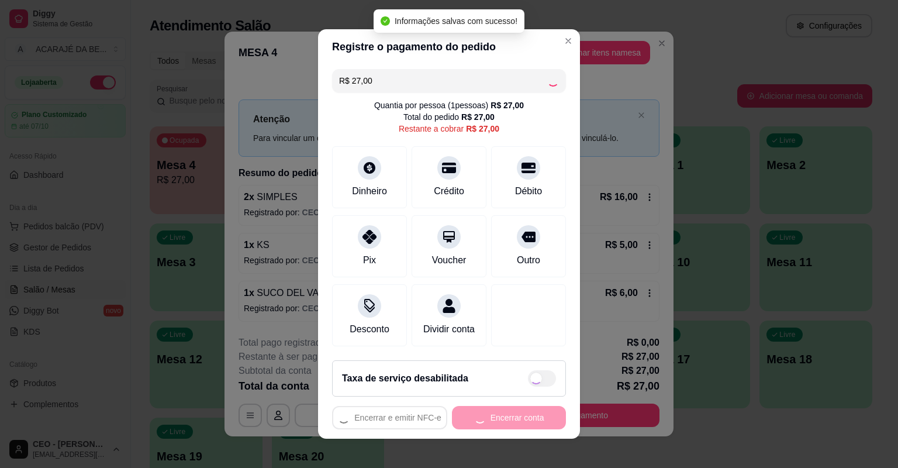
type input "R$ 0,00"
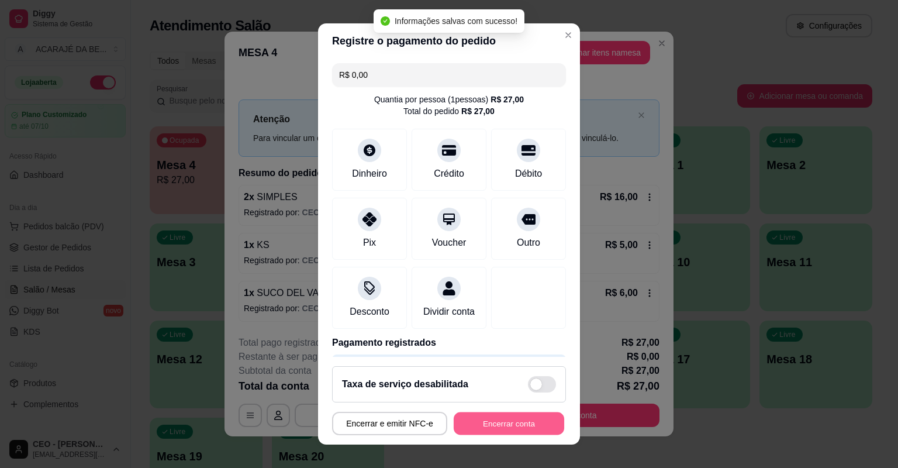
click at [509, 418] on button "Encerrar conta" at bounding box center [509, 423] width 111 height 23
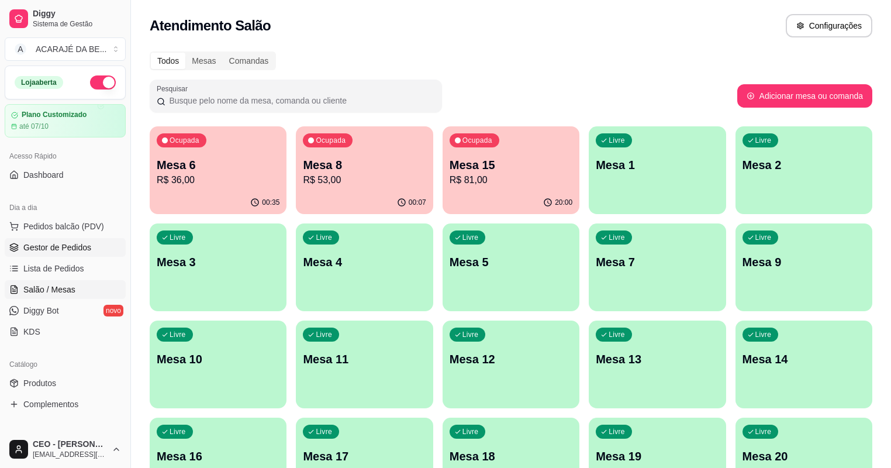
click at [63, 243] on span "Gestor de Pedidos" at bounding box center [57, 248] width 68 height 12
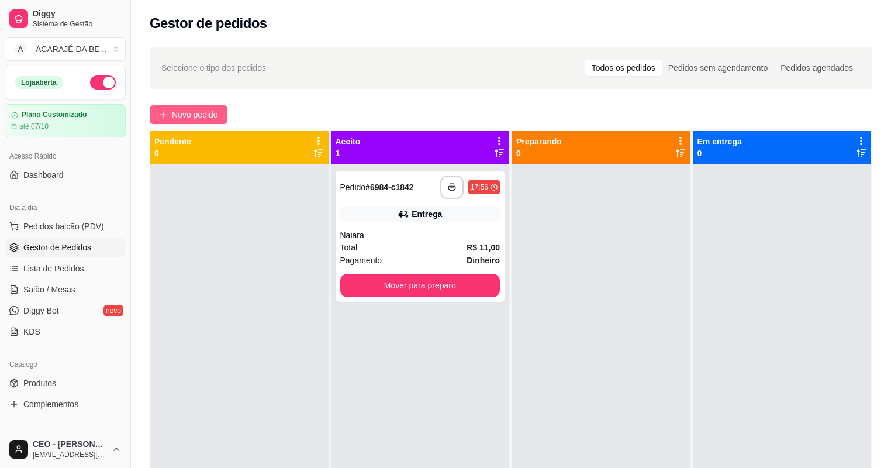
click at [195, 116] on span "Novo pedido" at bounding box center [195, 114] width 46 height 13
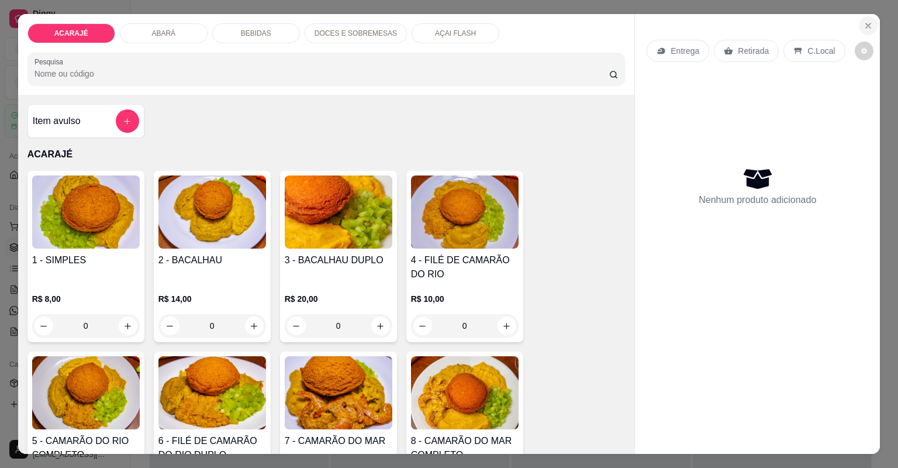
click at [866, 27] on icon "Close" at bounding box center [868, 25] width 9 height 9
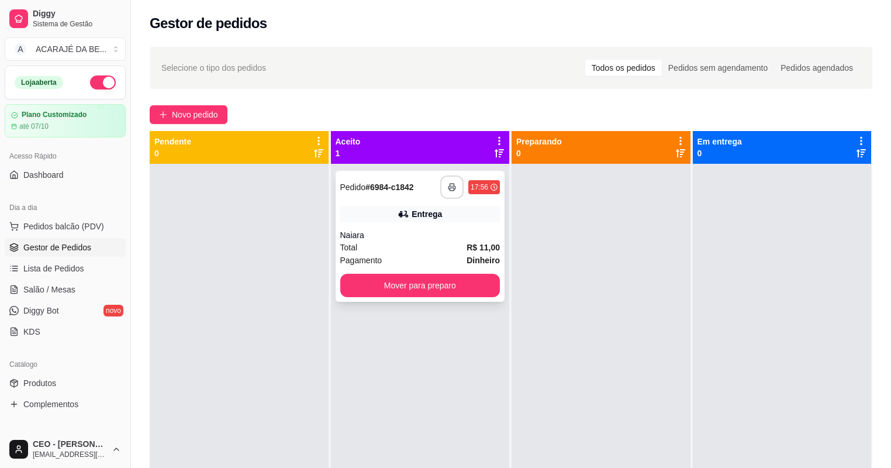
click at [450, 186] on icon "button" at bounding box center [452, 187] width 7 height 3
click at [438, 281] on button "Mover para preparo" at bounding box center [420, 285] width 160 height 23
click at [462, 282] on button "Mover para preparo" at bounding box center [420, 285] width 155 height 23
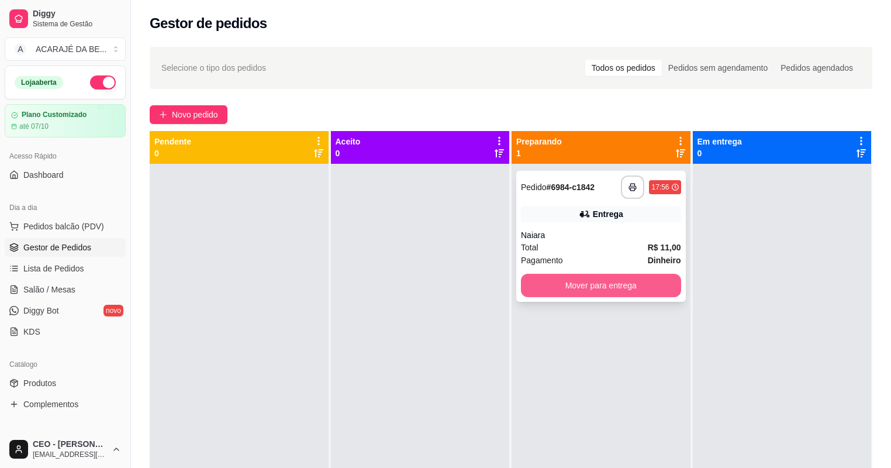
click at [601, 281] on button "Mover para entrega" at bounding box center [601, 285] width 160 height 23
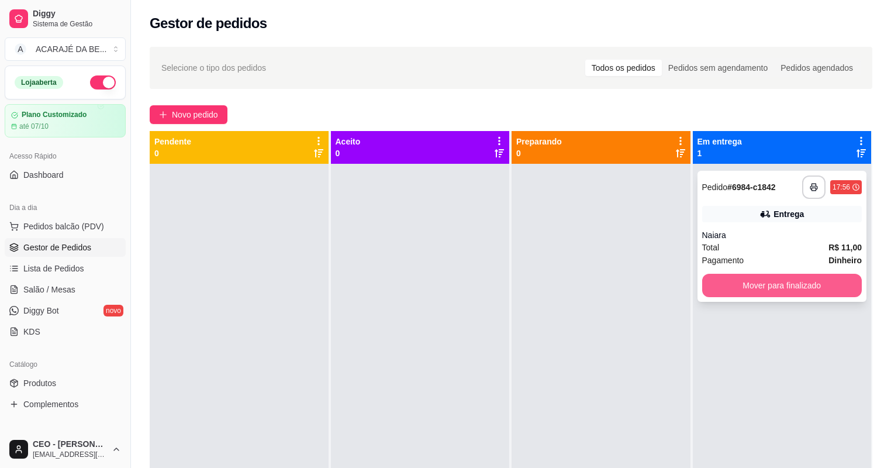
click at [792, 287] on button "Mover para finalizado" at bounding box center [782, 285] width 160 height 23
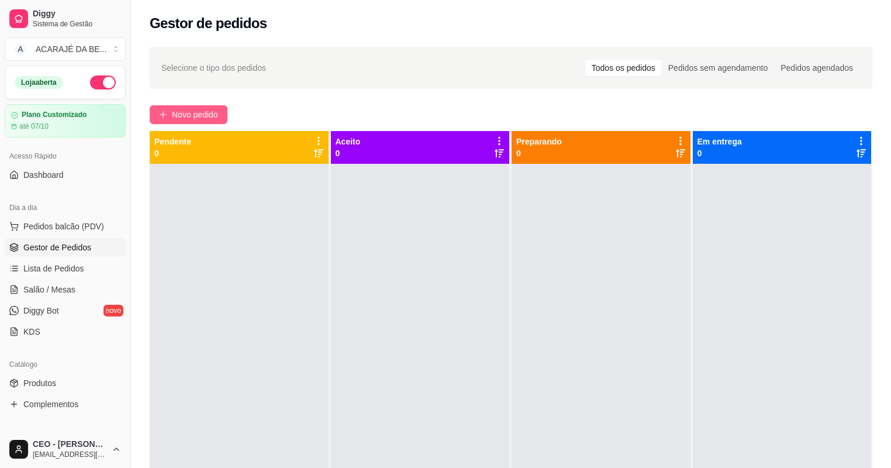
click at [178, 114] on span "Novo pedido" at bounding box center [195, 114] width 46 height 13
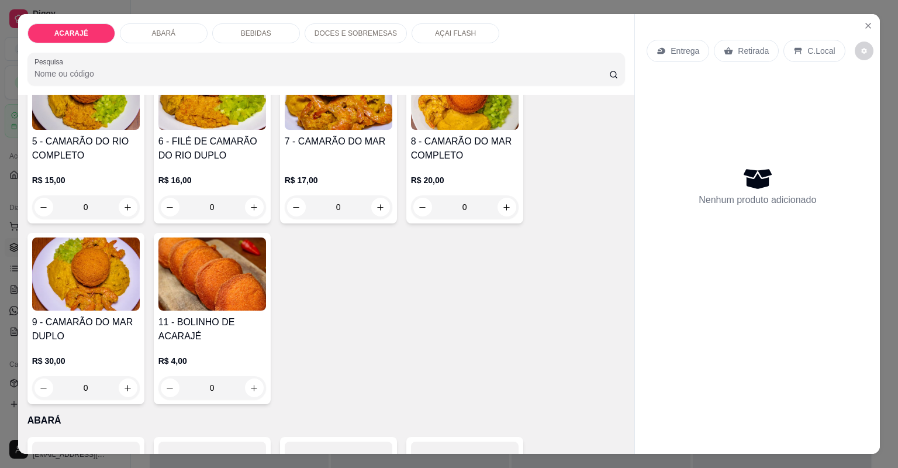
scroll to position [281, 0]
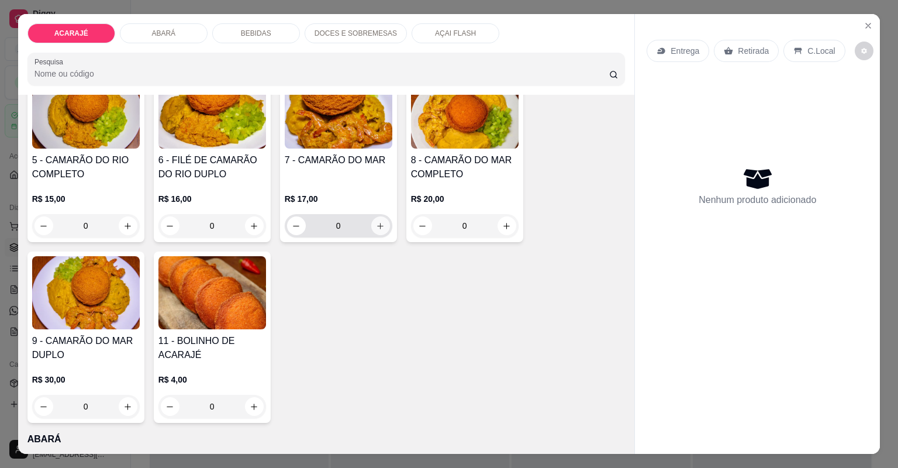
click at [376, 229] on icon "increase-product-quantity" at bounding box center [380, 226] width 9 height 9
type input "1"
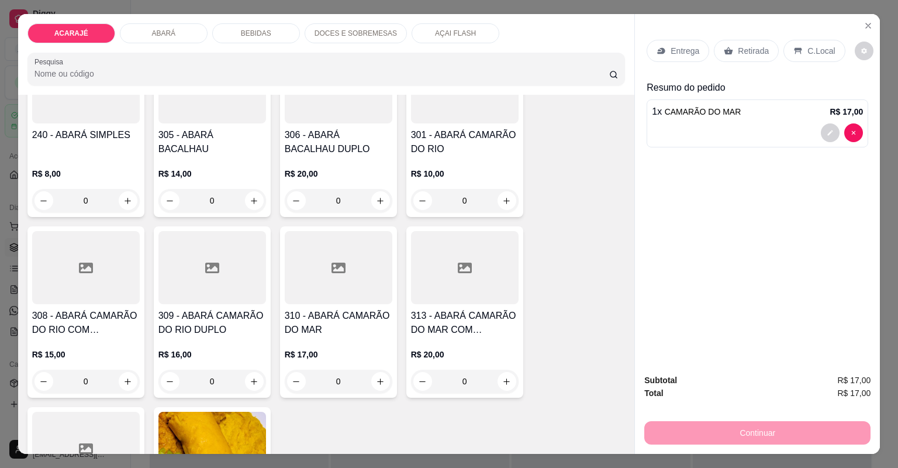
scroll to position [702, 0]
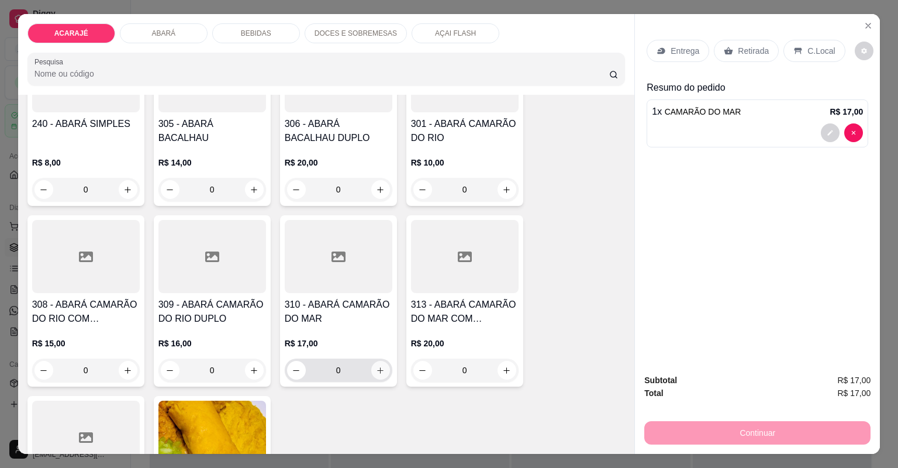
click at [376, 370] on icon "increase-product-quantity" at bounding box center [380, 370] width 9 height 9
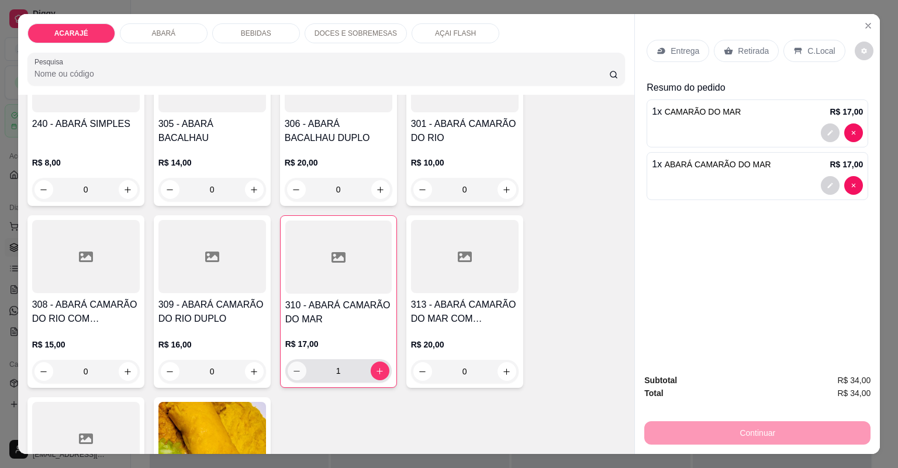
click at [292, 367] on icon "decrease-product-quantity" at bounding box center [296, 371] width 9 height 9
type input "0"
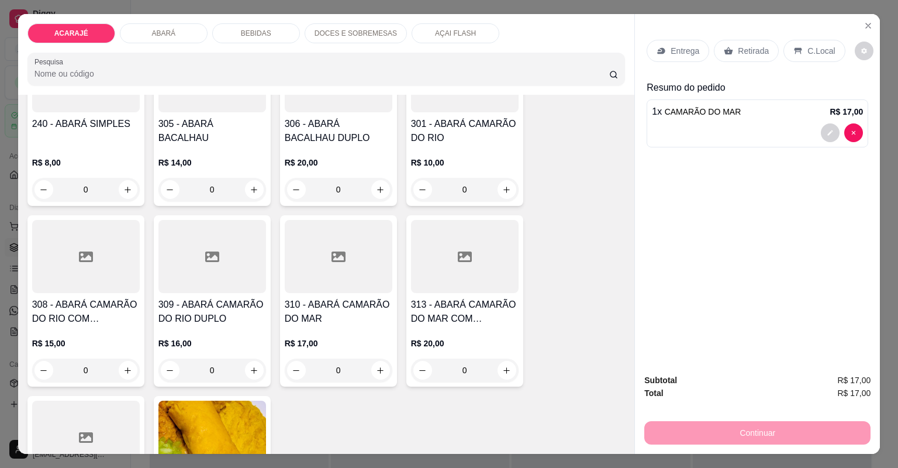
click at [325, 328] on div "R$ 17,00 0" at bounding box center [339, 354] width 108 height 56
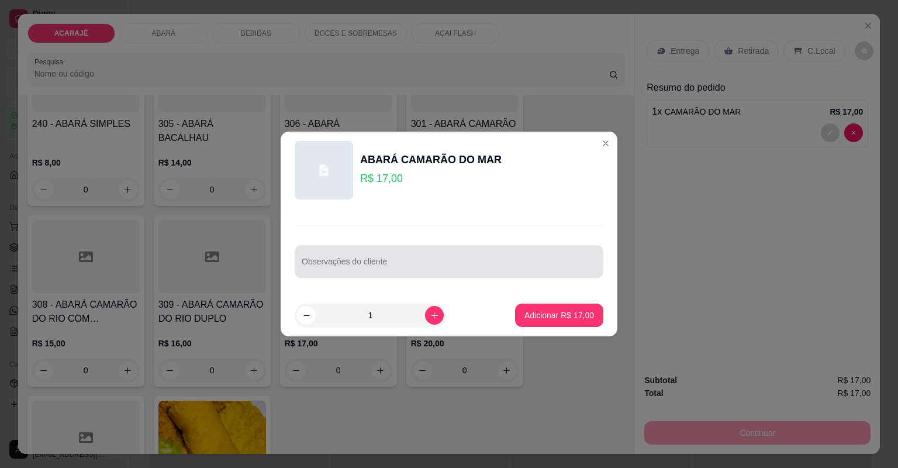
click at [335, 271] on div at bounding box center [449, 261] width 295 height 23
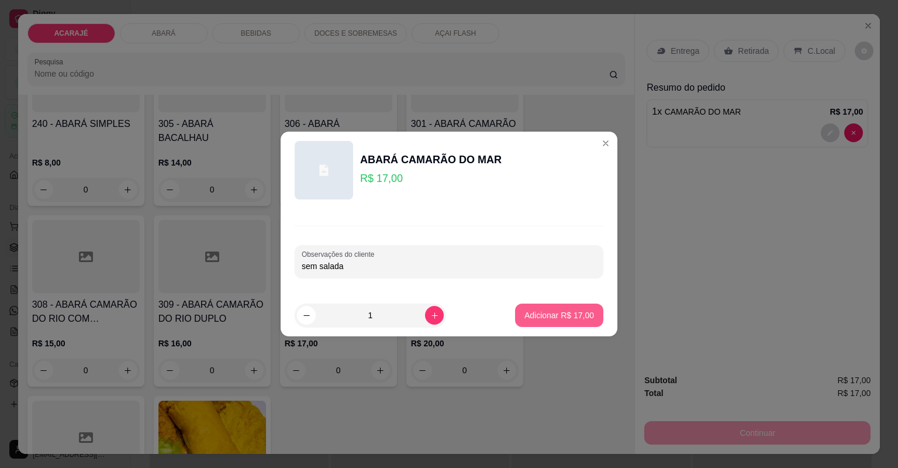
type input "sem salada"
click at [539, 304] on div "Adicionar R$ 17,00" at bounding box center [559, 315] width 88 height 23
click at [585, 319] on p "Adicionar R$ 17,00" at bounding box center [560, 315] width 70 height 12
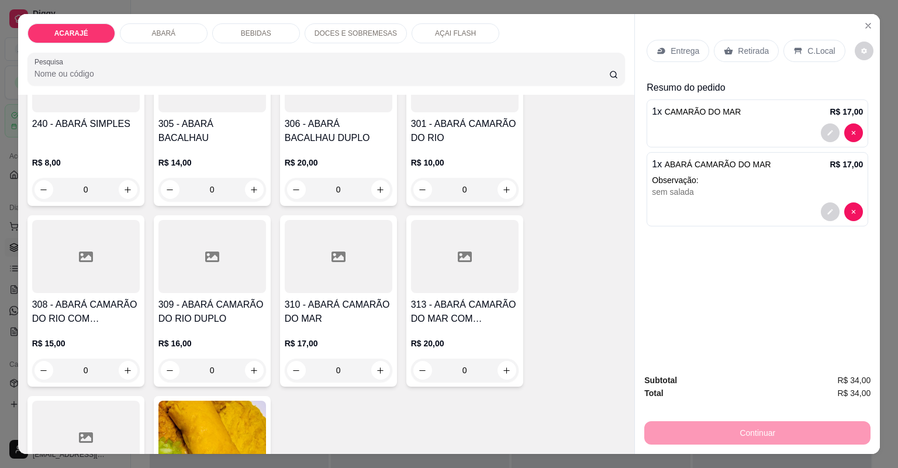
click at [755, 42] on div "Retirada" at bounding box center [746, 51] width 65 height 22
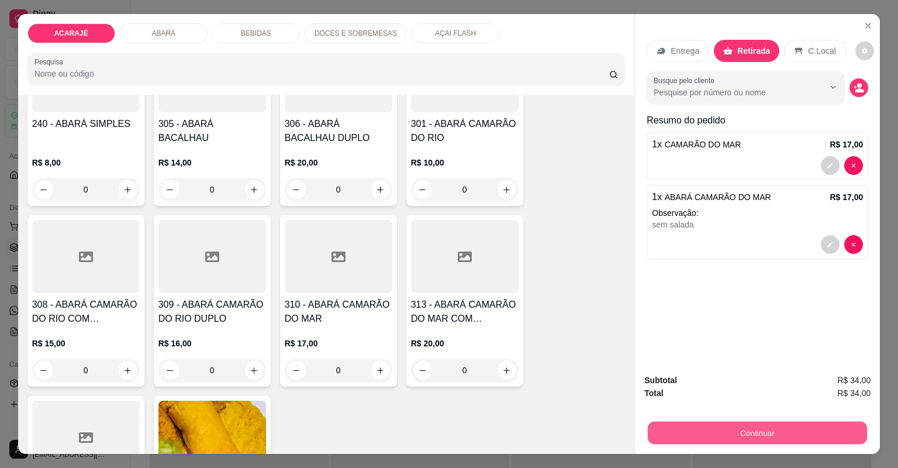
click at [694, 426] on button "Continuar" at bounding box center [757, 433] width 219 height 23
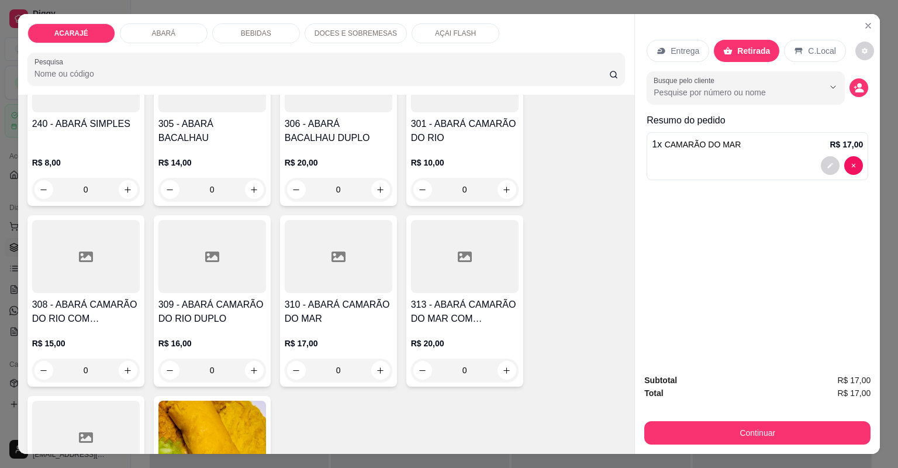
click at [498, 312] on h4 "313 - ABARÁ CAMARÃO DO MAR COM BACALHAU" at bounding box center [465, 312] width 108 height 28
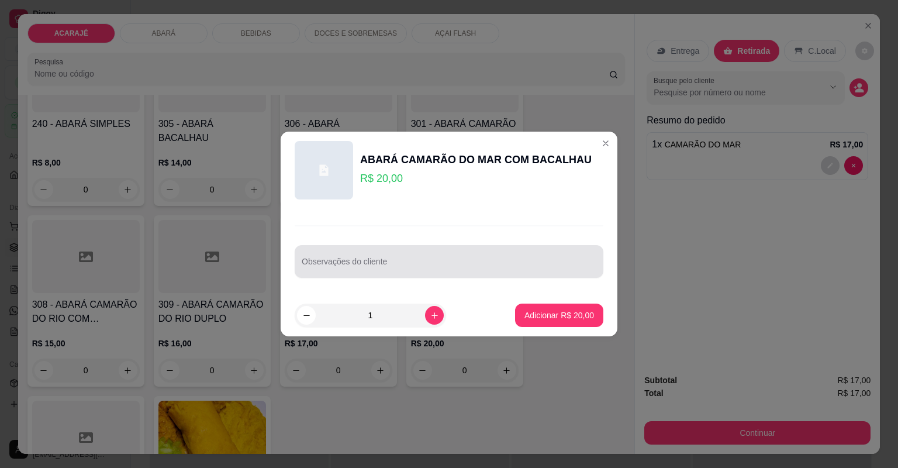
click at [367, 257] on div at bounding box center [449, 261] width 295 height 23
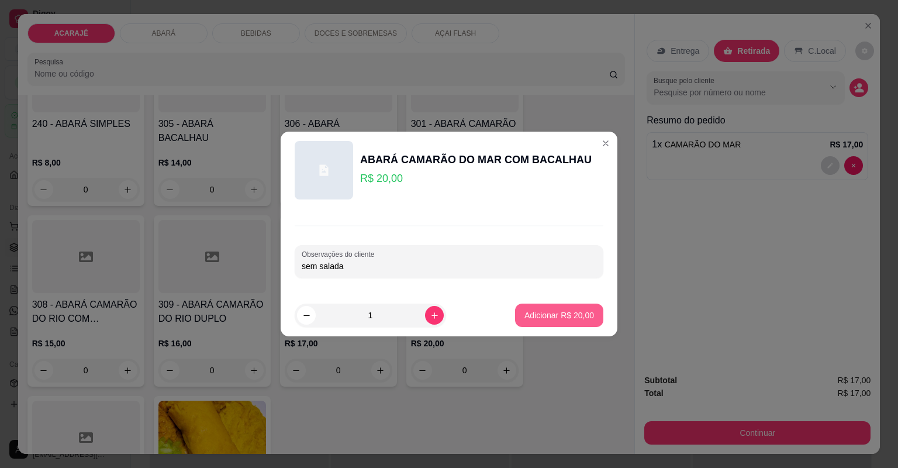
type input "sem salada"
click at [528, 314] on p "Adicionar R$ 20,00" at bounding box center [560, 315] width 70 height 12
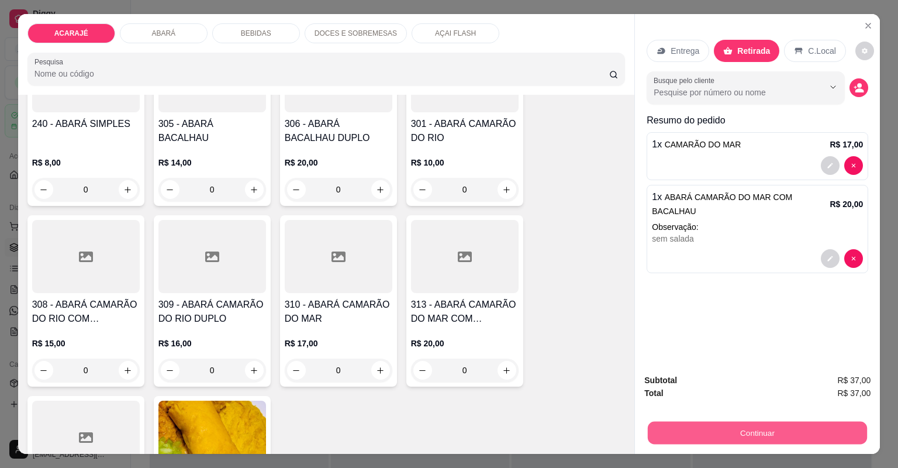
click at [732, 426] on button "Continuar" at bounding box center [757, 433] width 219 height 23
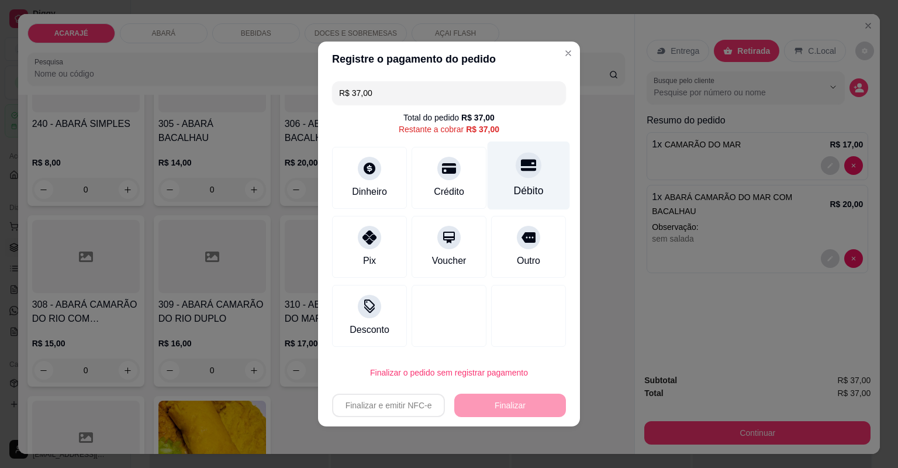
click at [504, 193] on div "Débito" at bounding box center [529, 176] width 82 height 68
type input "R$ 0,00"
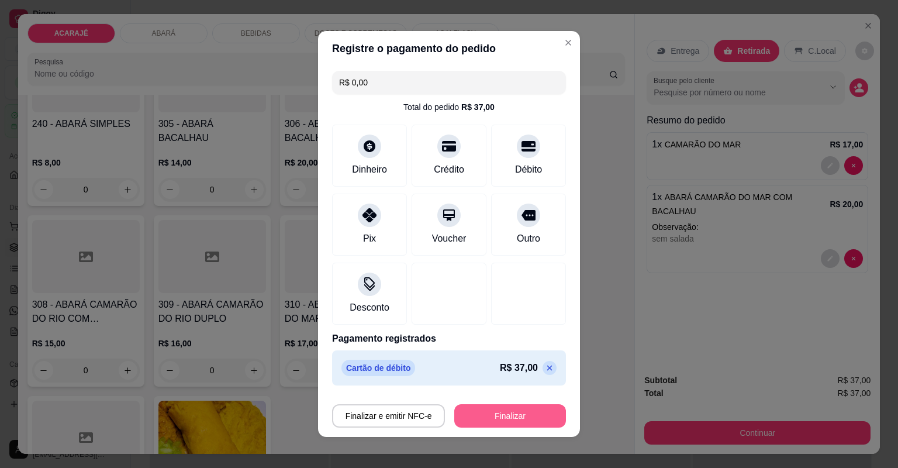
click at [494, 422] on button "Finalizar" at bounding box center [510, 415] width 112 height 23
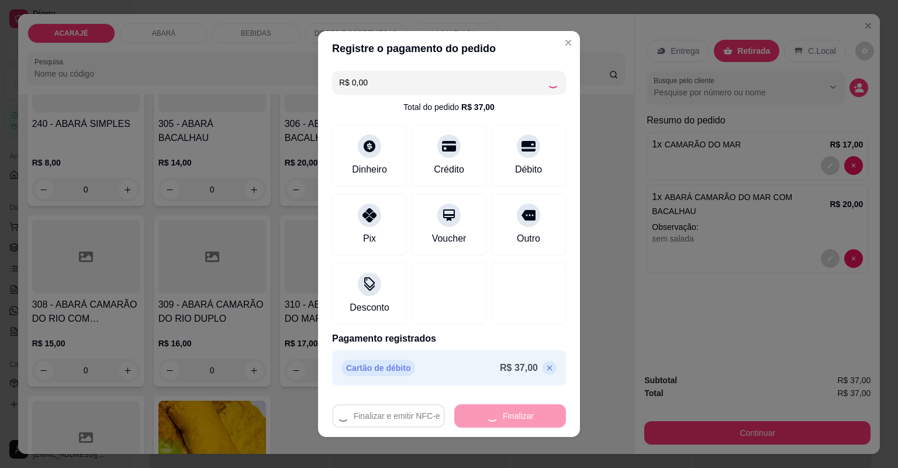
type input "0"
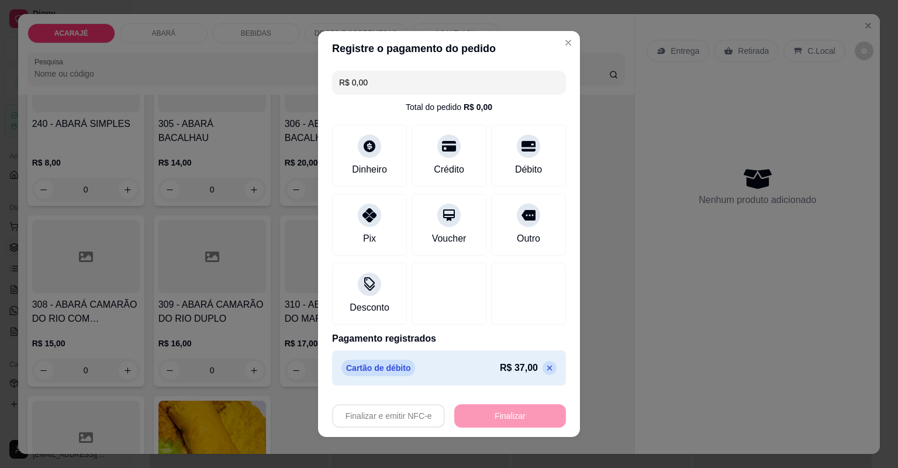
type input "-R$ 37,00"
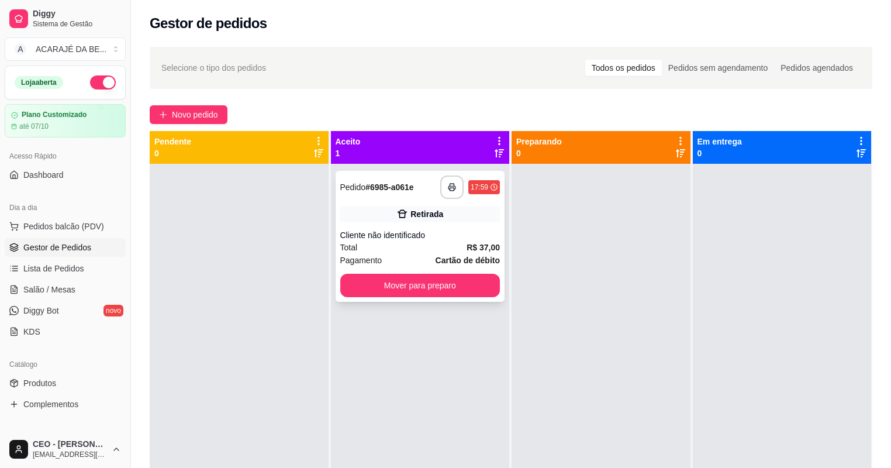
click at [477, 239] on div "**********" at bounding box center [421, 236] width 170 height 131
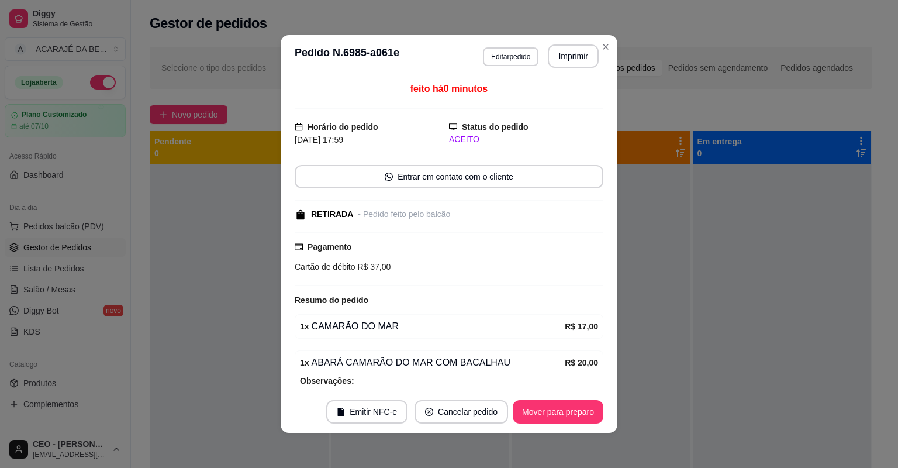
click at [574, 37] on header "**********" at bounding box center [449, 56] width 337 height 42
click at [573, 47] on button "Imprimir" at bounding box center [573, 55] width 51 height 23
click at [546, 416] on button "Mover para preparo" at bounding box center [558, 411] width 91 height 23
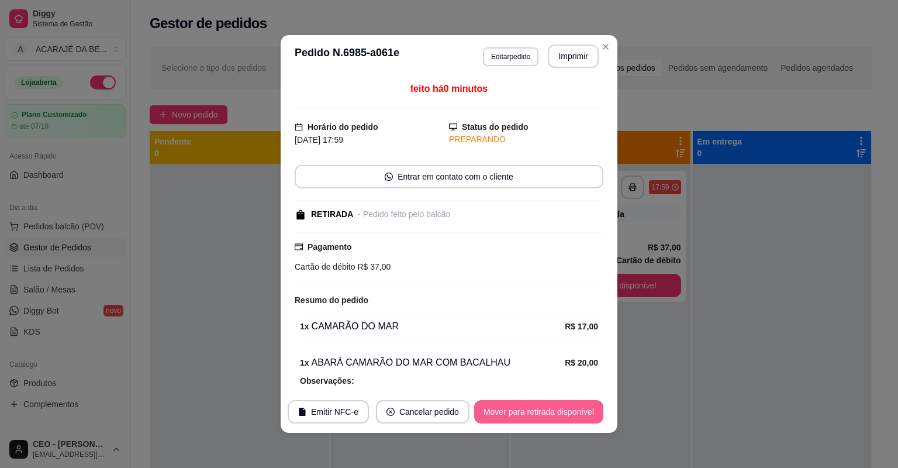
click at [552, 394] on footer "Emitir NFC-e Cancelar pedido Mover para retirada disponível" at bounding box center [449, 412] width 337 height 42
click at [547, 406] on button "Mover para retirada disponível" at bounding box center [538, 412] width 125 height 23
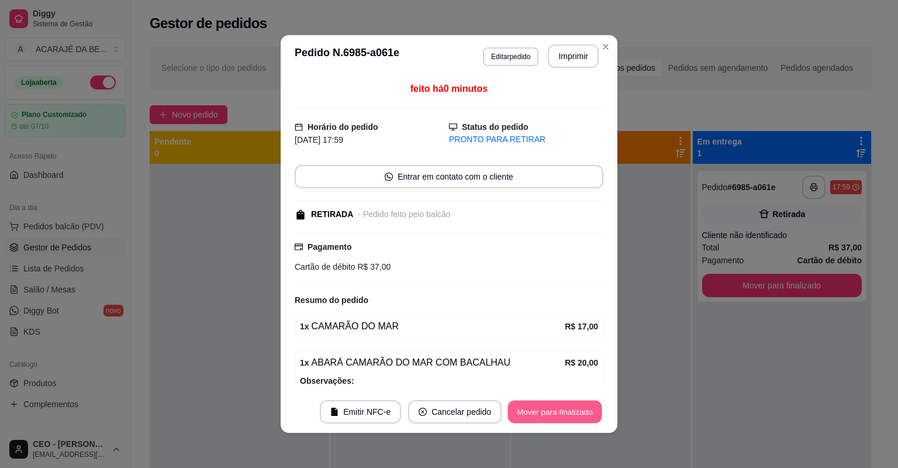
click at [550, 401] on button "Mover para finalizado" at bounding box center [555, 412] width 94 height 23
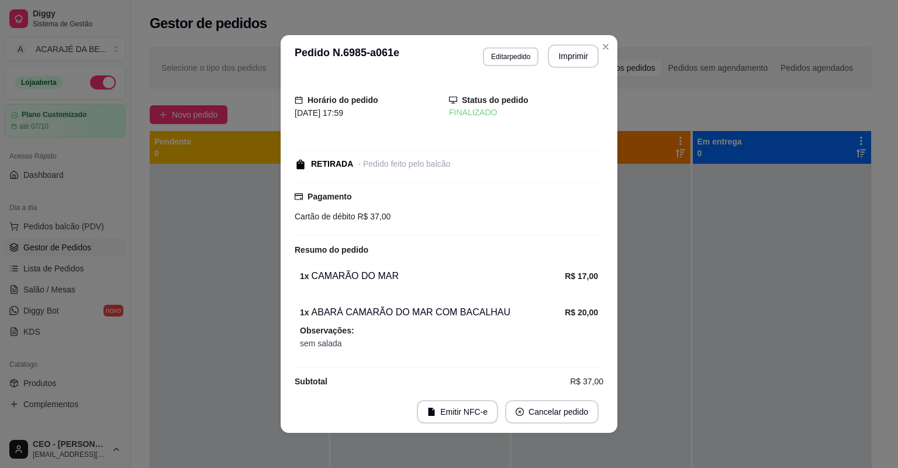
click at [607, 55] on header "**********" at bounding box center [449, 56] width 337 height 42
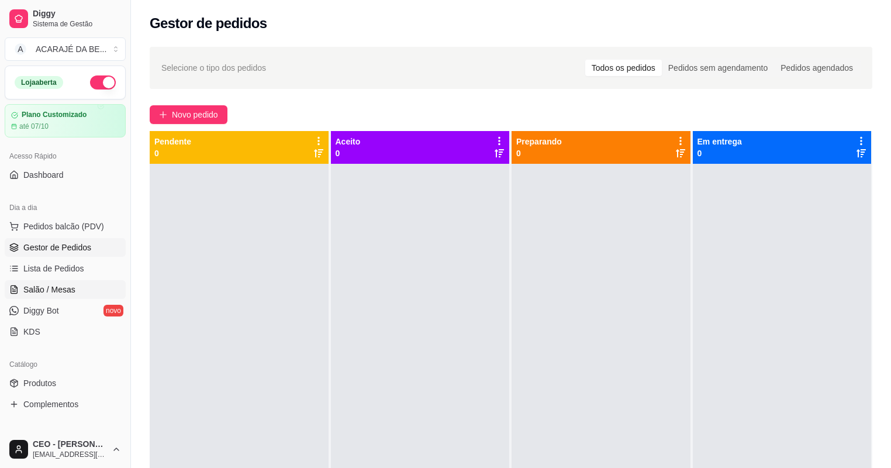
click at [32, 288] on span "Salão / Mesas" at bounding box center [49, 290] width 52 height 12
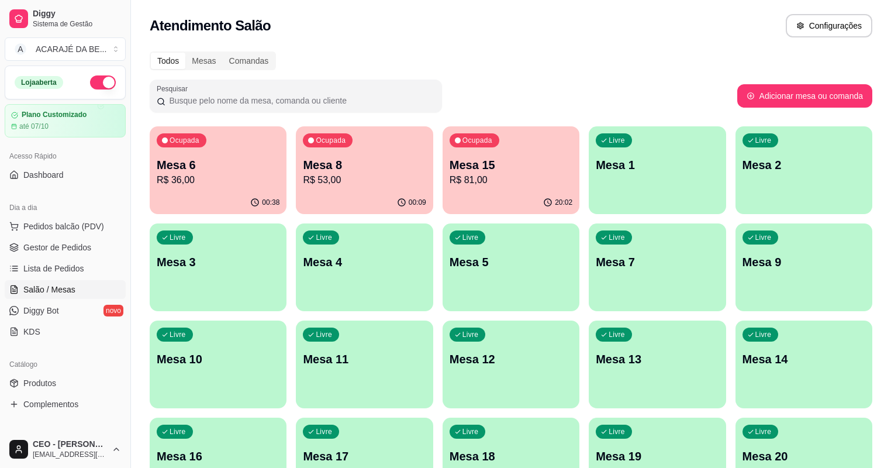
click at [222, 201] on div "00:38" at bounding box center [218, 202] width 137 height 23
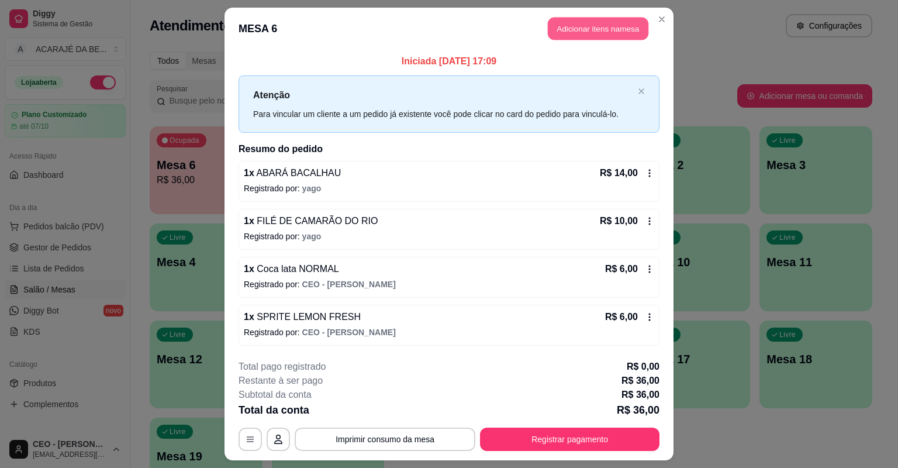
click at [600, 22] on button "Adicionar itens na mesa" at bounding box center [598, 29] width 101 height 23
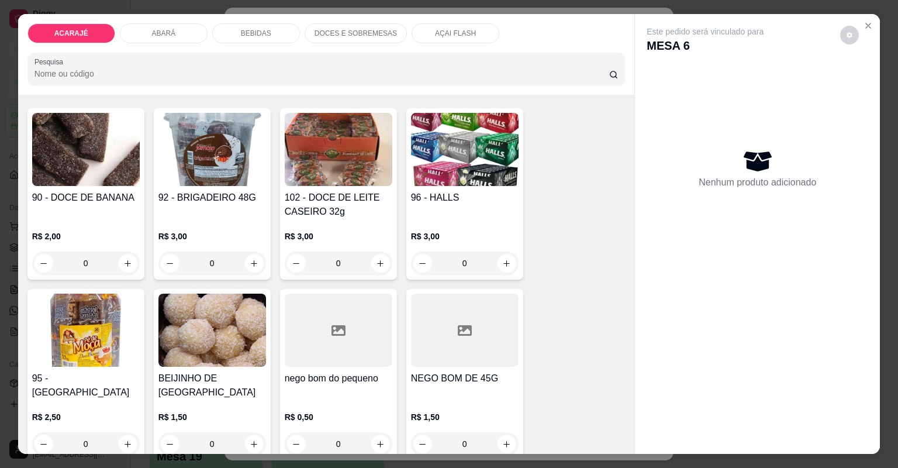
scroll to position [2199, 0]
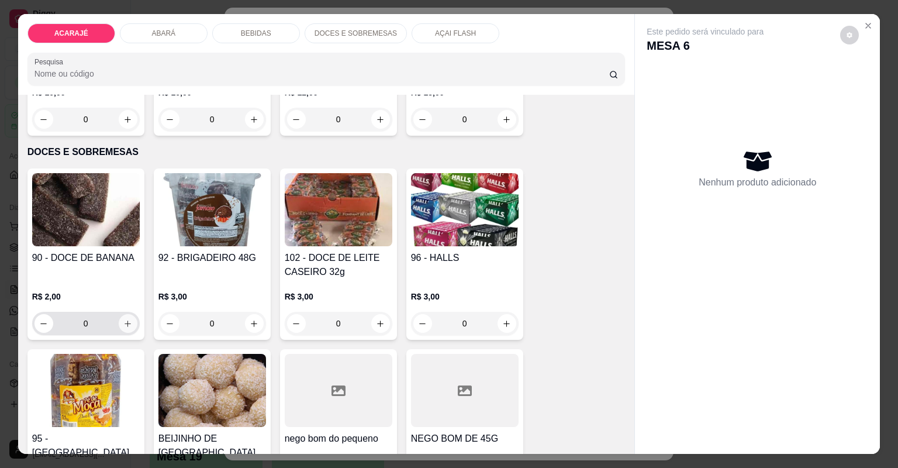
click at [127, 326] on button "increase-product-quantity" at bounding box center [128, 323] width 19 height 19
type input "1"
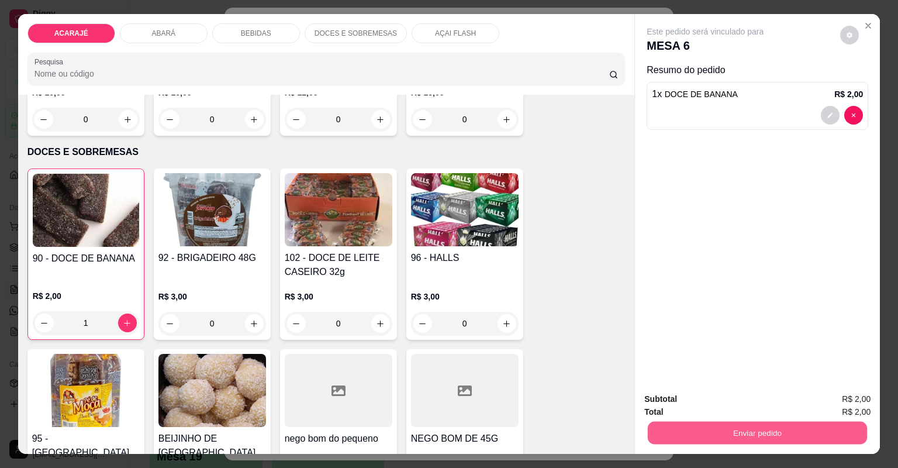
click at [832, 424] on button "Enviar pedido" at bounding box center [757, 433] width 219 height 23
click at [746, 410] on button "Não registrar e enviar pedido" at bounding box center [720, 404] width 122 height 22
click at [746, 405] on div "Subtotal R$ 2,00" at bounding box center [758, 398] width 226 height 13
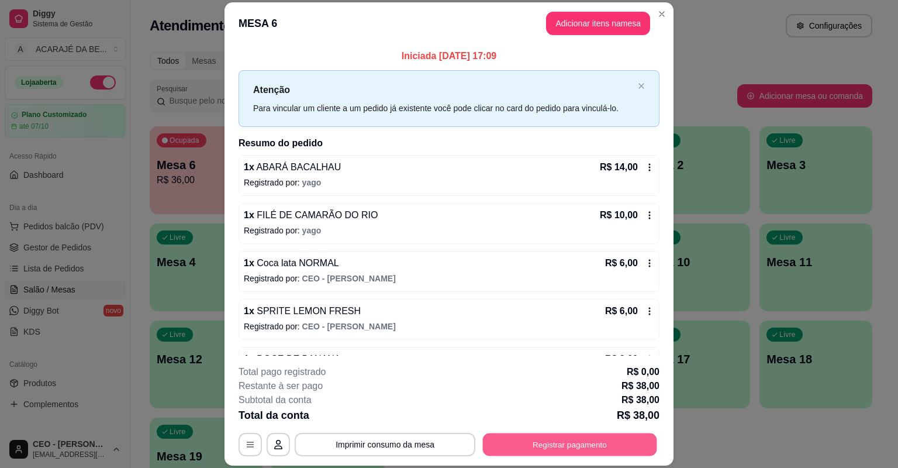
click at [524, 435] on button "Registrar pagamento" at bounding box center [570, 444] width 174 height 23
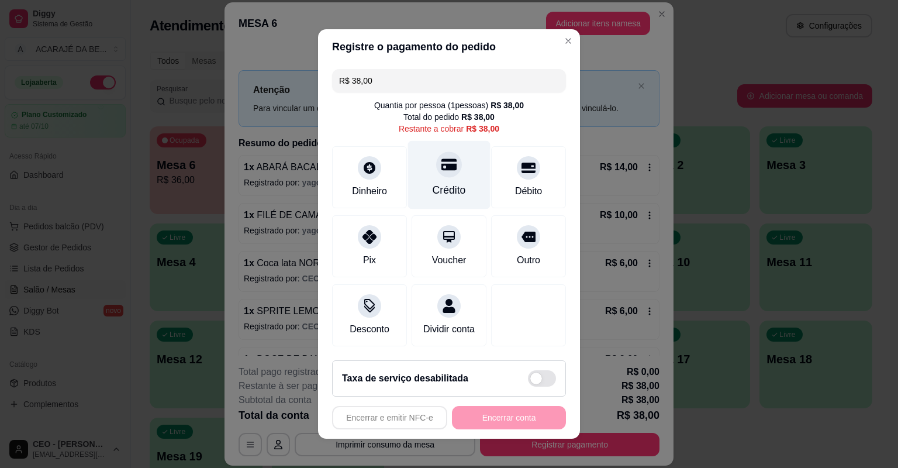
click at [433, 187] on div "Crédito" at bounding box center [449, 189] width 33 height 15
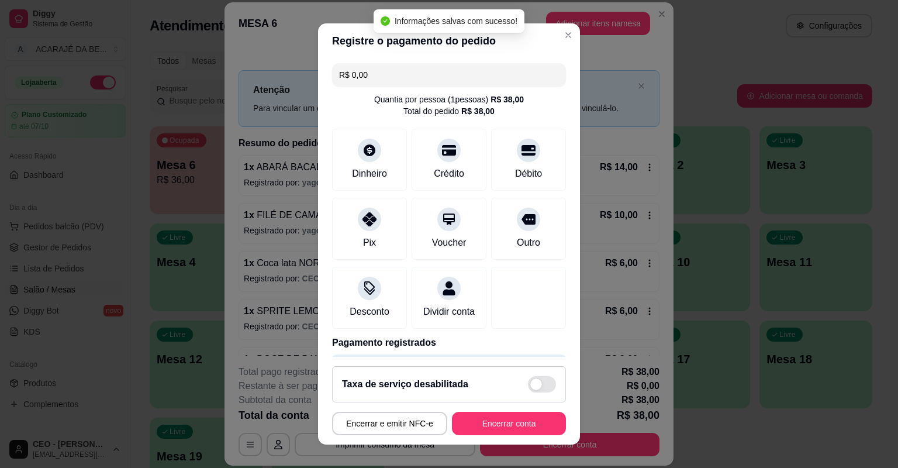
type input "R$ 0,00"
click at [487, 415] on button "Encerrar conta" at bounding box center [509, 423] width 114 height 23
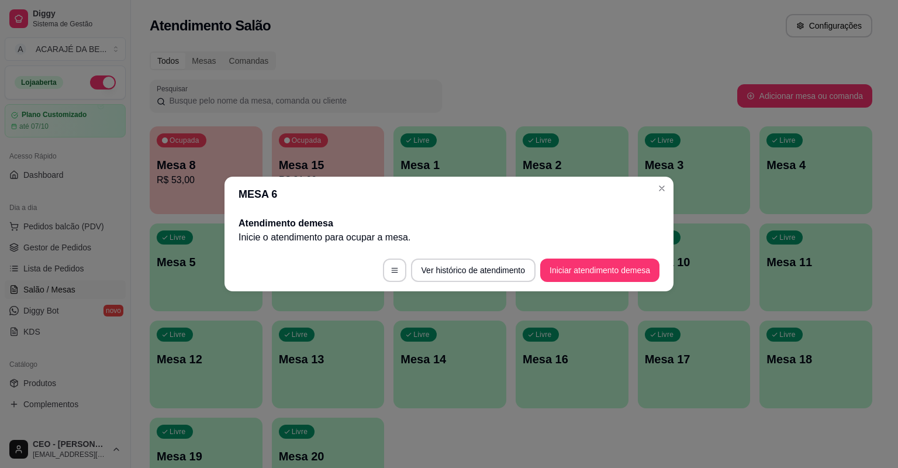
click at [671, 193] on header "MESA 6" at bounding box center [449, 194] width 449 height 35
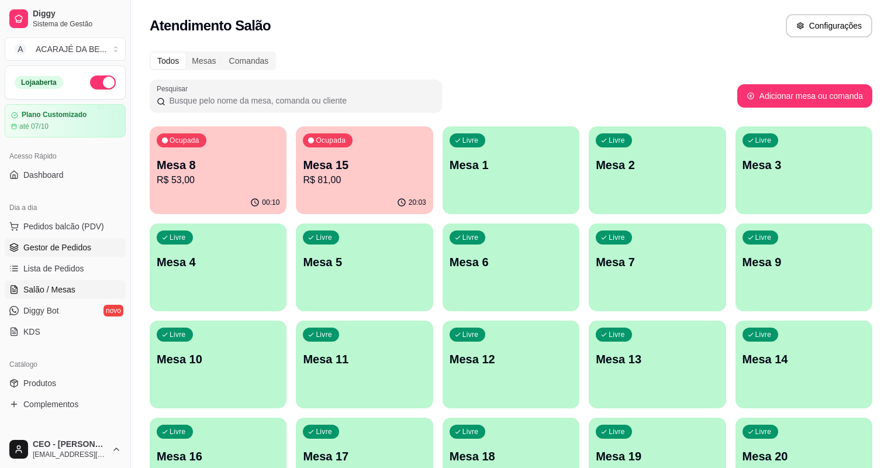
click at [40, 253] on span "Gestor de Pedidos" at bounding box center [57, 248] width 68 height 12
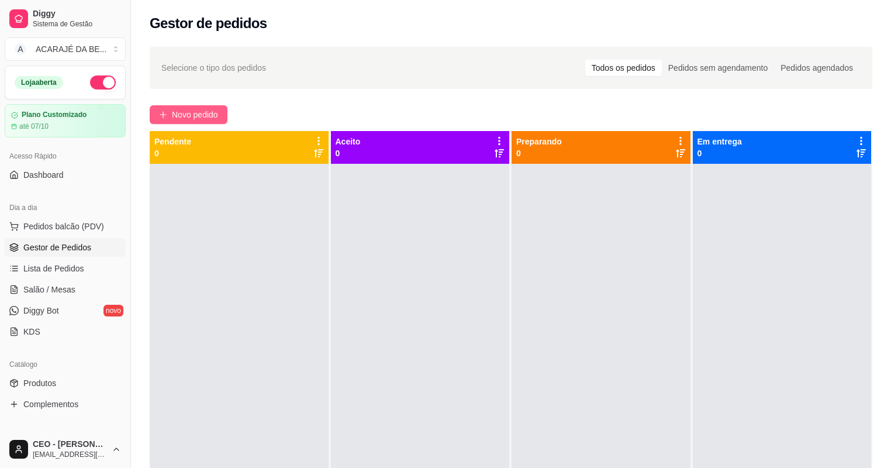
drag, startPoint x: 206, startPoint y: 103, endPoint x: 206, endPoint y: 109, distance: 6.5
click at [206, 105] on div "Selecione o tipo dos pedidos Todos os pedidos Pedidos sem agendamento Pedidos a…" at bounding box center [511, 326] width 760 height 573
click at [209, 112] on span "Novo pedido" at bounding box center [195, 114] width 46 height 13
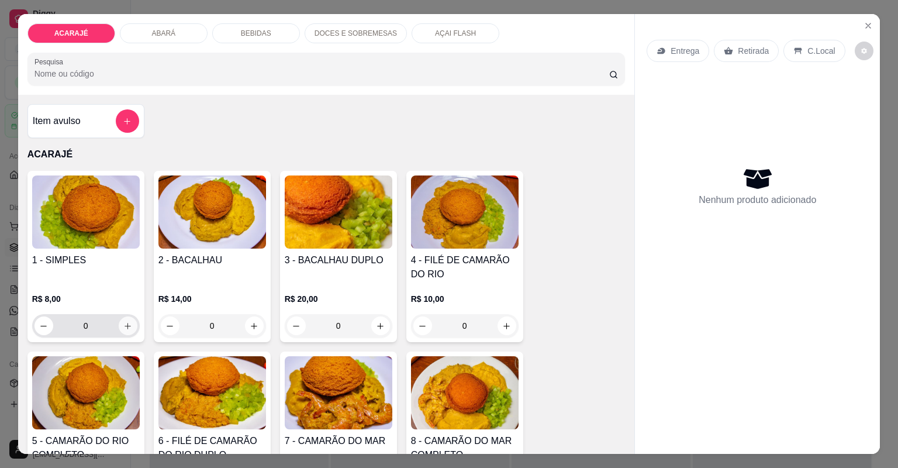
click at [123, 325] on icon "increase-product-quantity" at bounding box center [127, 326] width 9 height 9
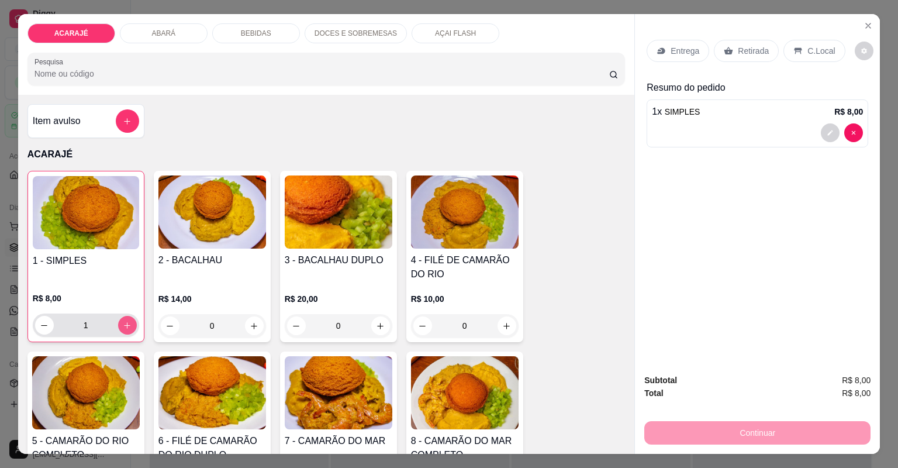
click at [123, 325] on icon "increase-product-quantity" at bounding box center [127, 325] width 9 height 9
type input "2"
click at [760, 49] on p "Retirada" at bounding box center [753, 51] width 31 height 12
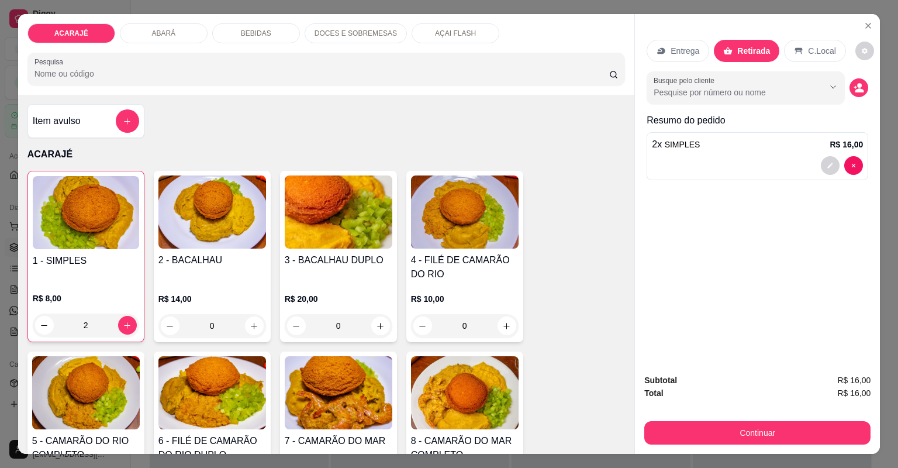
drag, startPoint x: 712, startPoint y: 446, endPoint x: 716, endPoint y: 439, distance: 8.1
click at [714, 442] on div "Subtotal R$ 16,00 Total R$ 16,00 Continuar" at bounding box center [757, 408] width 245 height 89
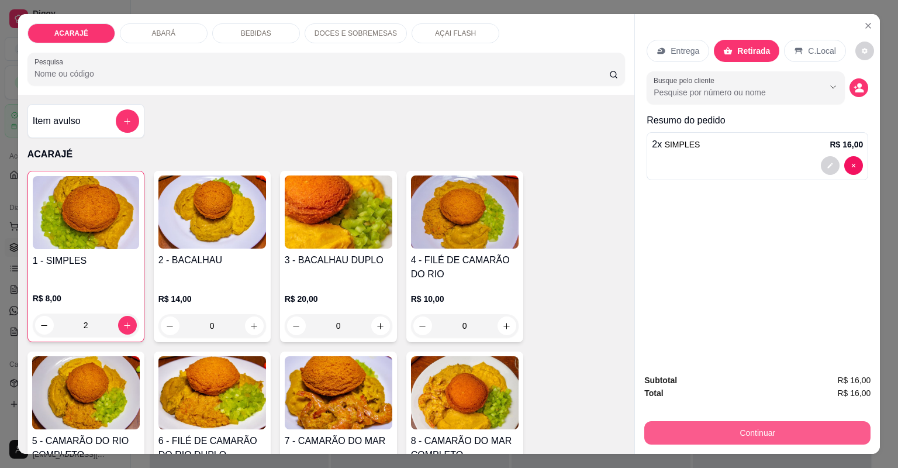
click at [718, 434] on button "Continuar" at bounding box center [758, 432] width 226 height 23
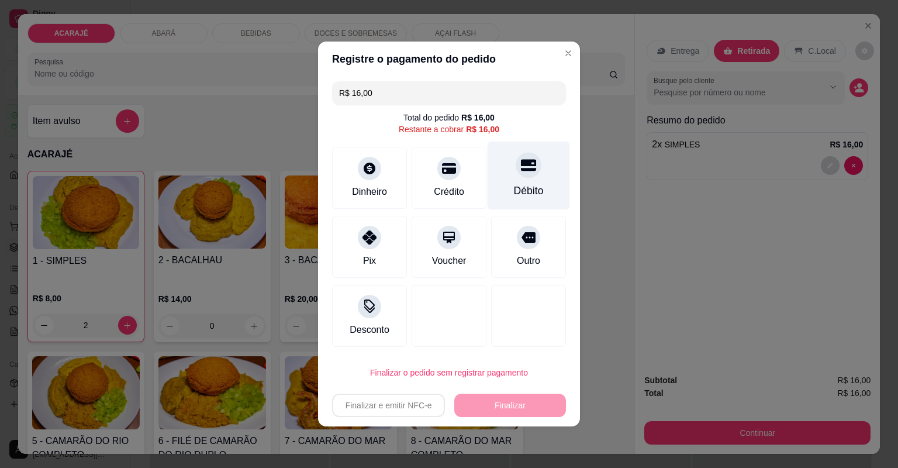
click at [508, 177] on div "Débito" at bounding box center [529, 176] width 82 height 68
type input "R$ 0,00"
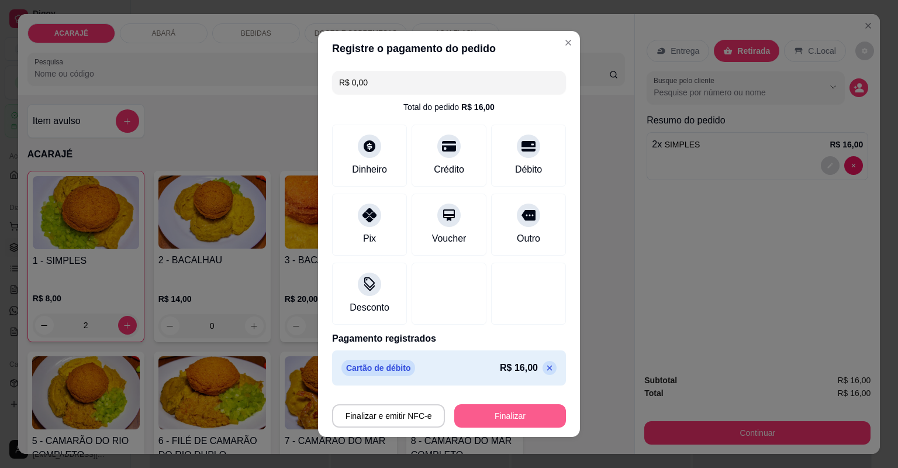
click at [478, 418] on button "Finalizar" at bounding box center [510, 415] width 112 height 23
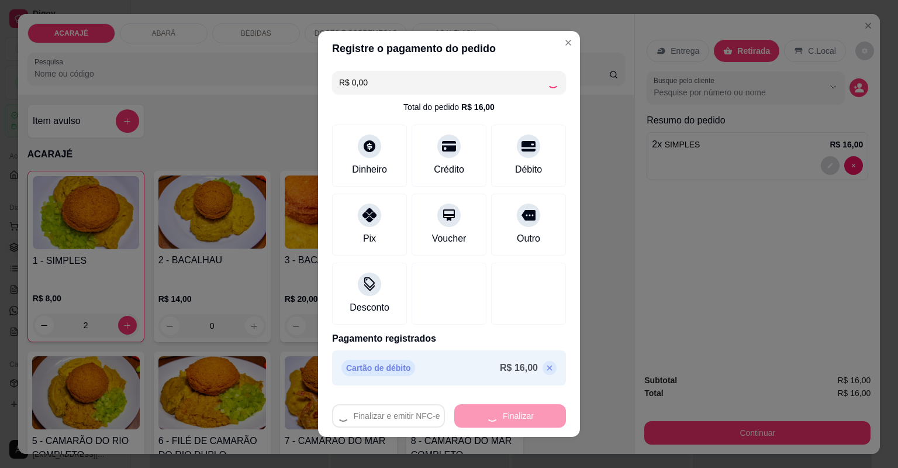
type input "0"
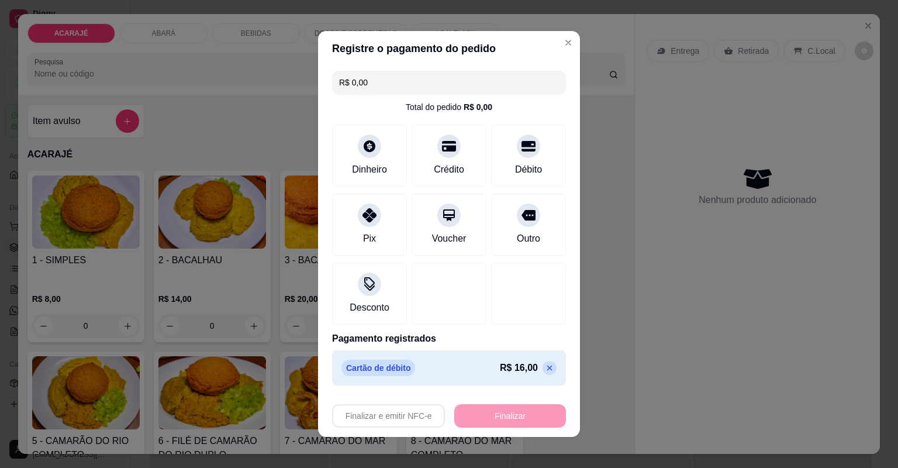
type input "-R$ 16,00"
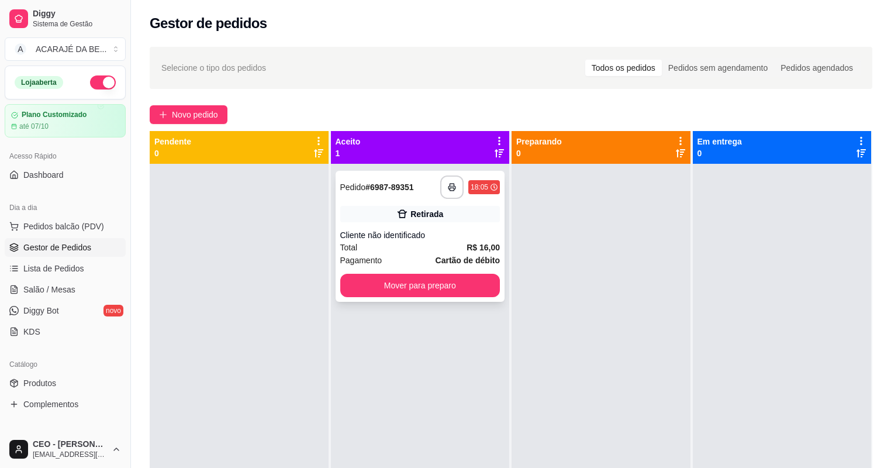
click at [363, 221] on div "Retirada" at bounding box center [420, 214] width 160 height 16
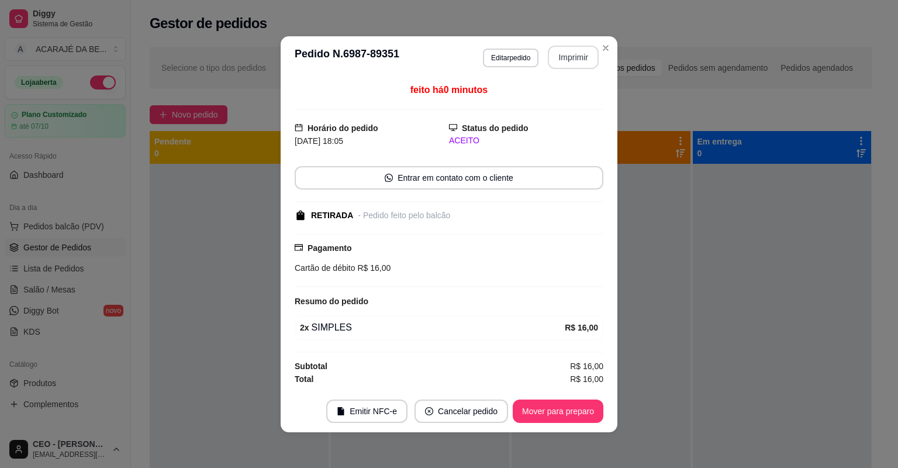
click at [576, 54] on button "Imprimir" at bounding box center [573, 57] width 51 height 23
click at [547, 408] on button "Mover para preparo" at bounding box center [558, 411] width 91 height 23
click at [547, 408] on button "Mover para preparo" at bounding box center [558, 411] width 88 height 23
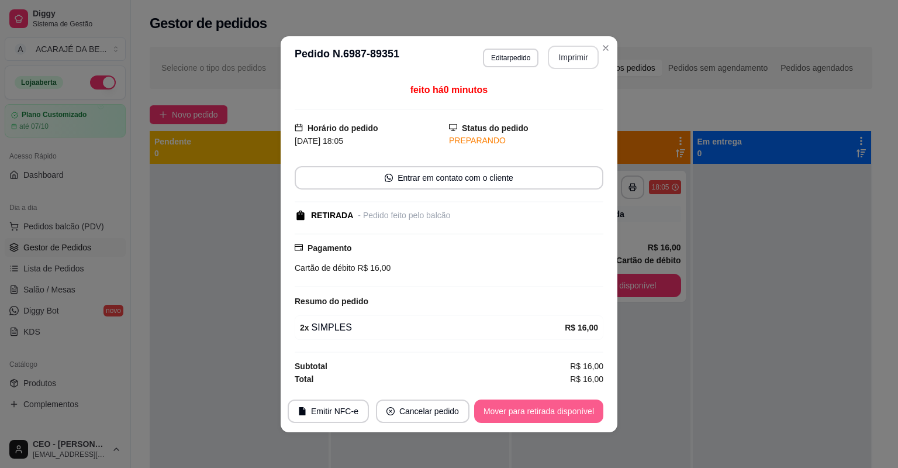
click at [547, 408] on button "Mover para retirada disponível" at bounding box center [538, 411] width 129 height 23
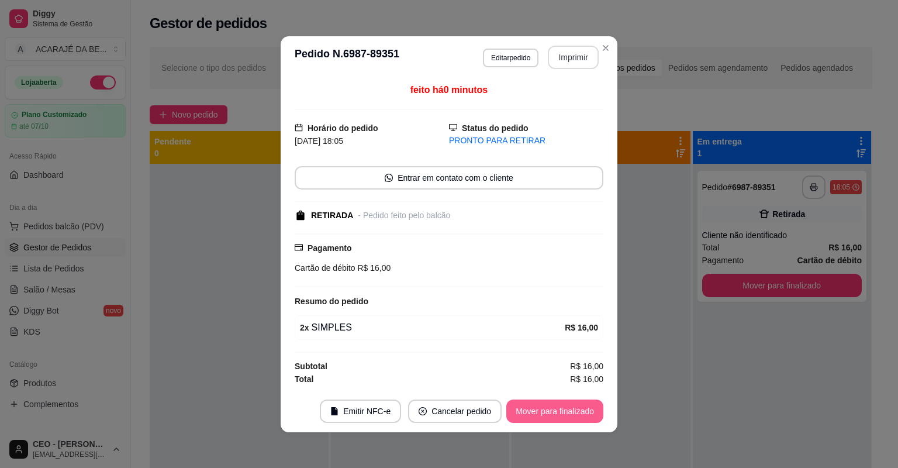
click at [547, 408] on button "Mover para finalizado" at bounding box center [555, 411] width 97 height 23
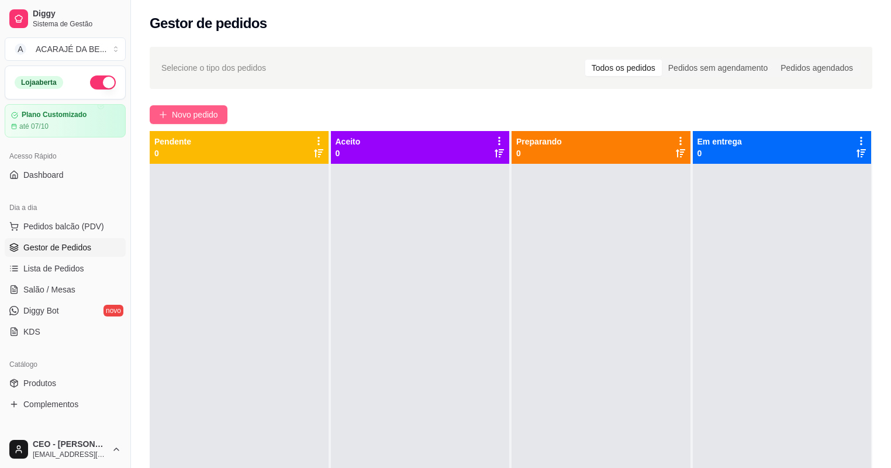
click at [201, 108] on span "Novo pedido" at bounding box center [195, 114] width 46 height 13
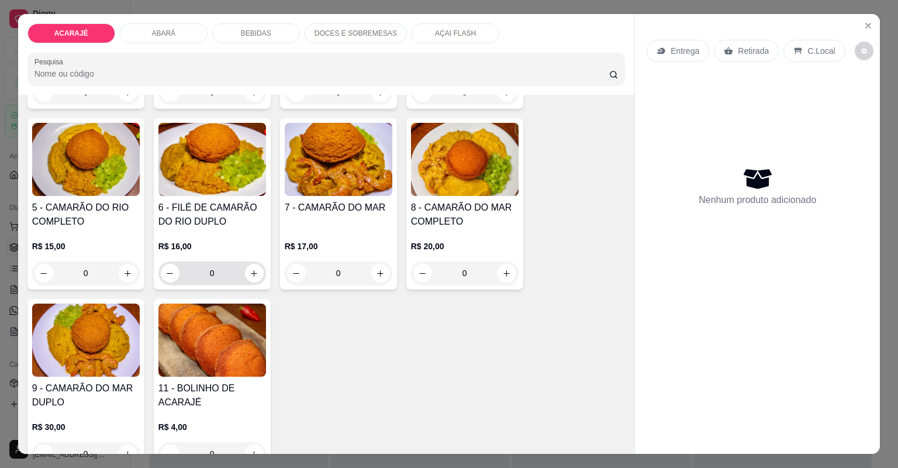
scroll to position [234, 0]
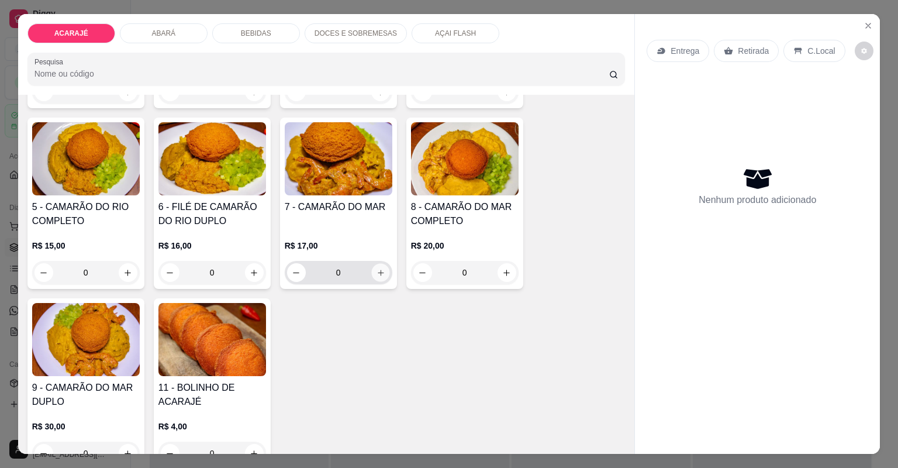
click at [380, 264] on button "increase-product-quantity" at bounding box center [380, 272] width 18 height 18
type input "1"
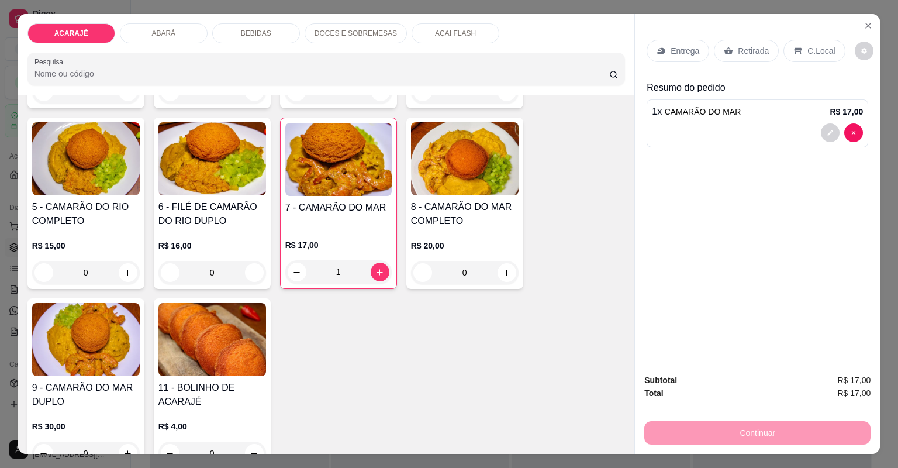
click at [724, 48] on icon at bounding box center [728, 50] width 9 height 9
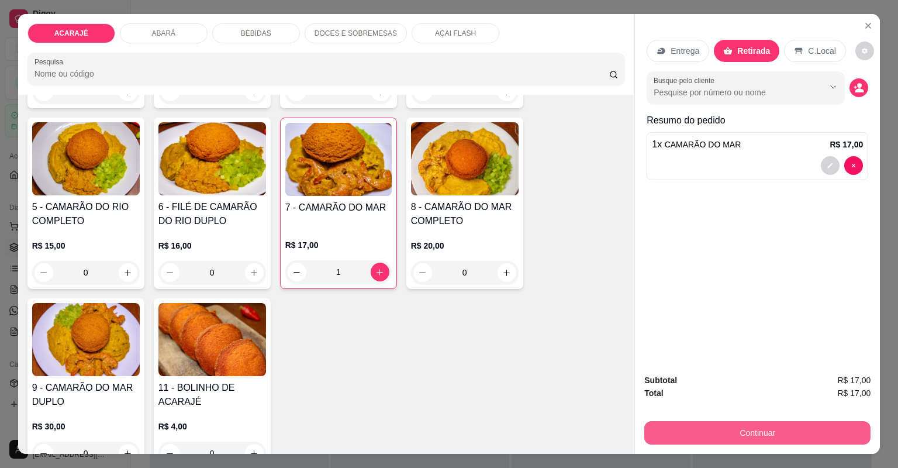
click at [665, 424] on button "Continuar" at bounding box center [758, 432] width 226 height 23
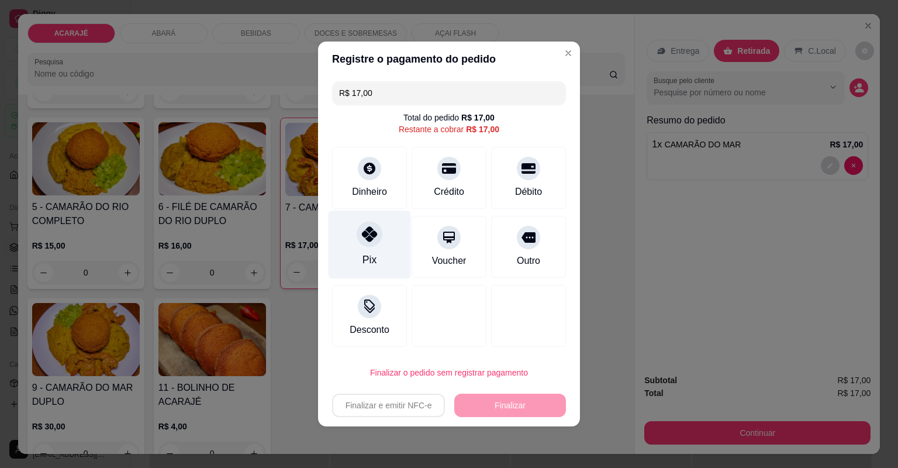
click at [384, 259] on div "Pix" at bounding box center [370, 245] width 82 height 68
type input "R$ 0,00"
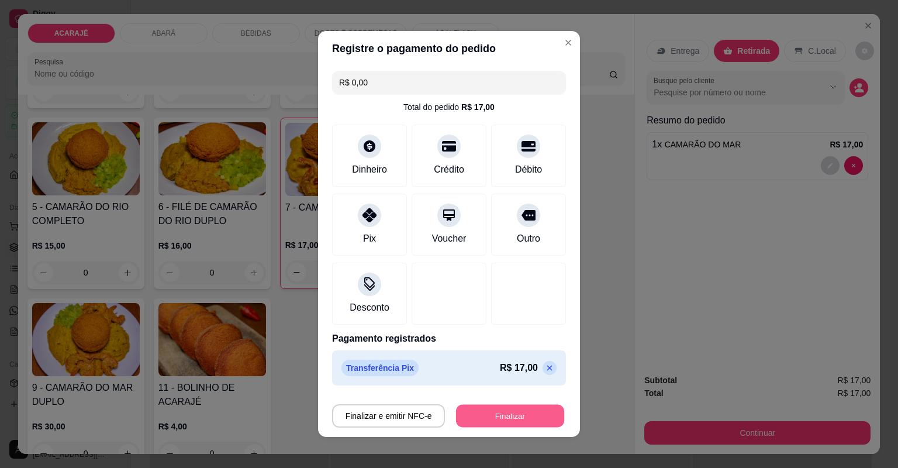
click at [481, 405] on button "Finalizar" at bounding box center [510, 416] width 108 height 23
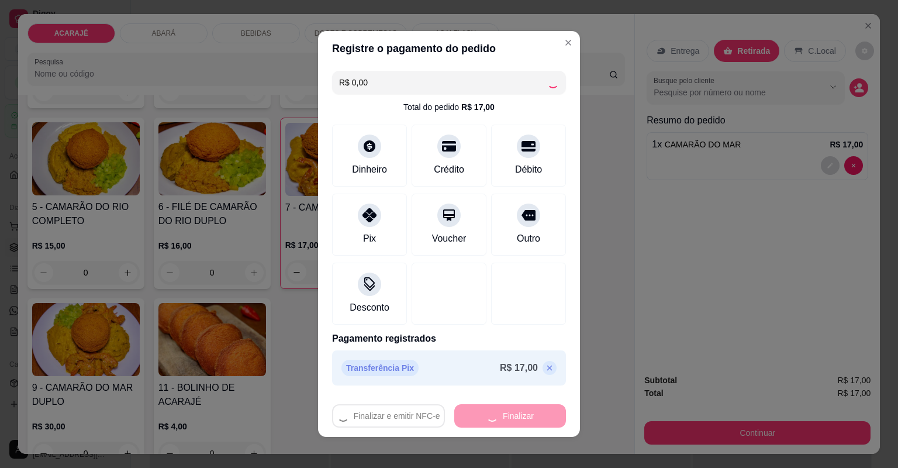
type input "0"
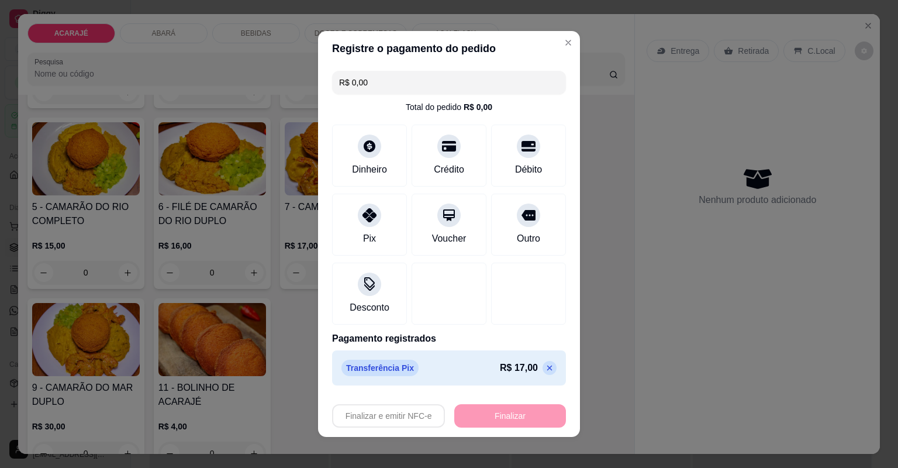
type input "-R$ 17,00"
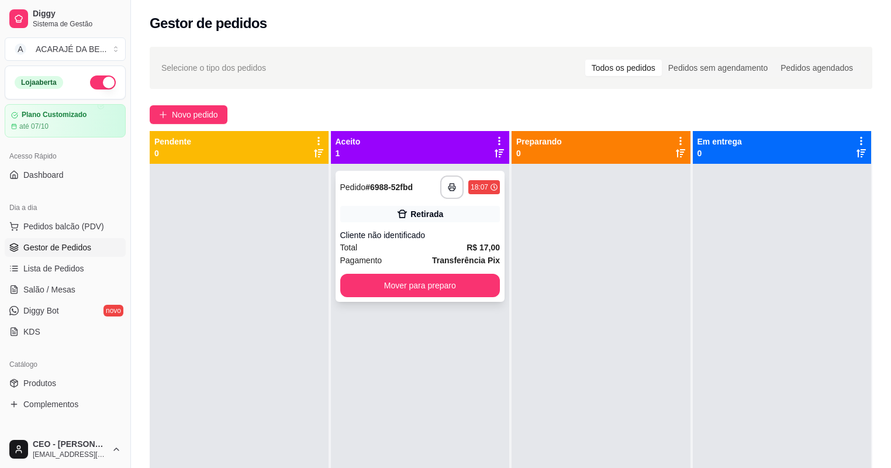
click at [423, 241] on div "Total R$ 17,00" at bounding box center [420, 247] width 160 height 13
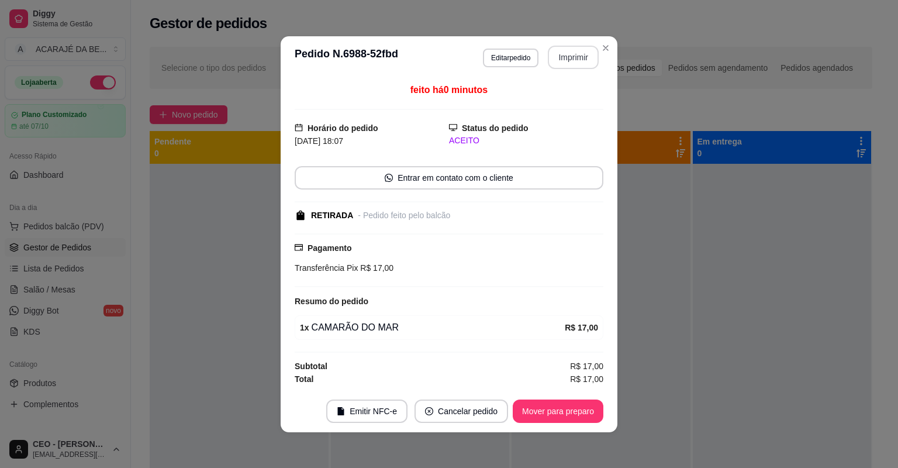
click at [576, 50] on button "Imprimir" at bounding box center [573, 57] width 51 height 23
click at [540, 407] on button "Mover para preparo" at bounding box center [558, 411] width 91 height 23
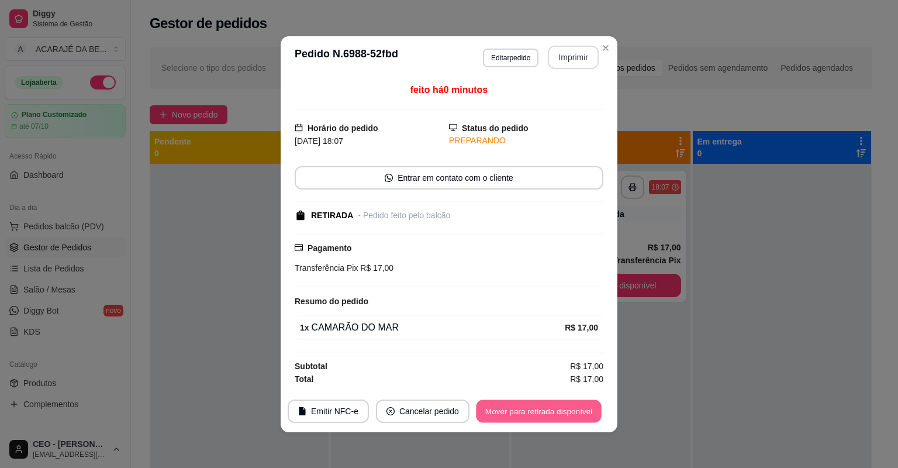
click at [539, 402] on button "Mover para retirada disponível" at bounding box center [538, 411] width 125 height 23
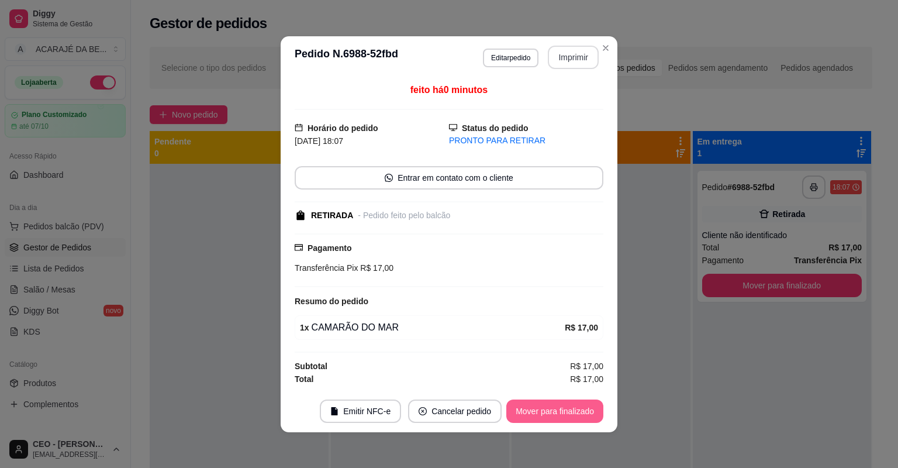
click at [538, 403] on button "Mover para finalizado" at bounding box center [555, 411] width 97 height 23
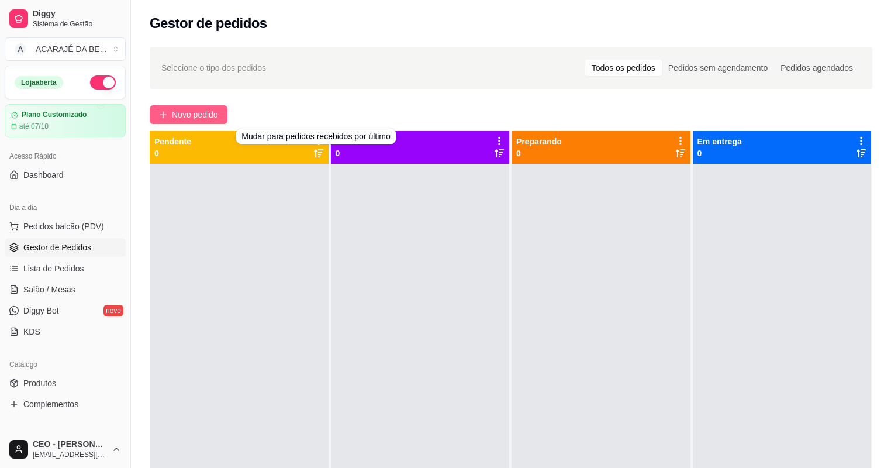
click at [190, 109] on span "Novo pedido" at bounding box center [195, 114] width 46 height 13
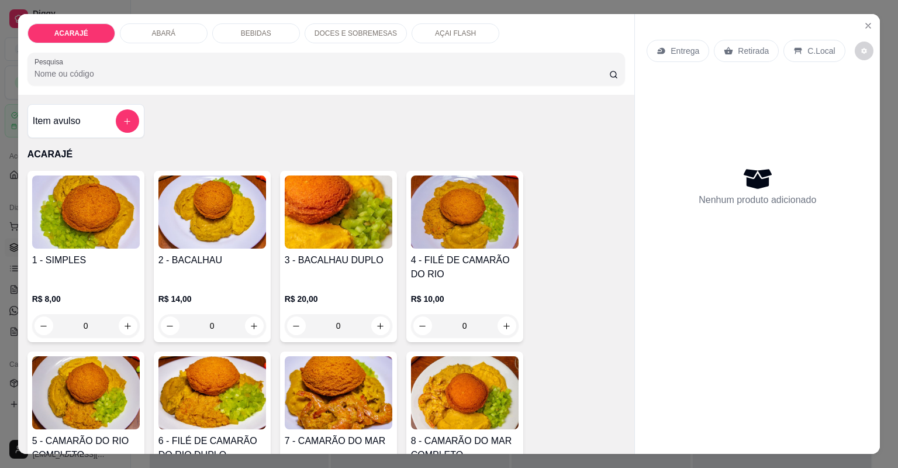
drag, startPoint x: 865, startPoint y: 15, endPoint x: 858, endPoint y: 73, distance: 58.9
click at [864, 20] on section "ACARAJÉ ABARÁ BEBIDAS DOCES E SOBREMESAS AÇAI FLASH Pesquisa Item avulso ACARAJ…" at bounding box center [449, 234] width 863 height 440
click at [866, 23] on icon "Close" at bounding box center [868, 25] width 5 height 5
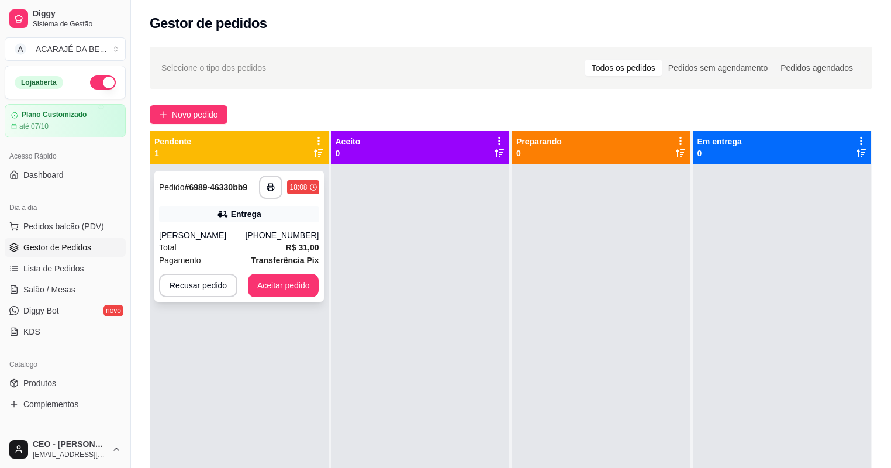
click at [209, 224] on div "**********" at bounding box center [239, 236] width 170 height 131
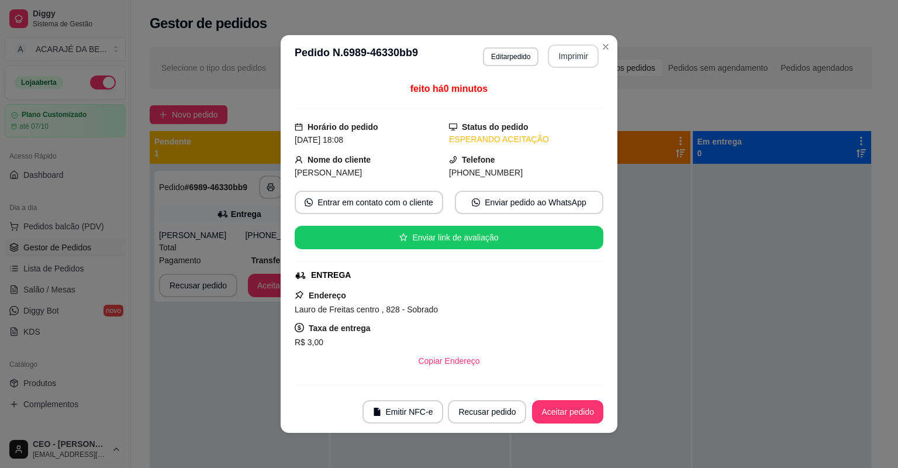
click at [562, 49] on button "Imprimir" at bounding box center [573, 55] width 51 height 23
click at [566, 408] on button "Aceitar pedido" at bounding box center [567, 412] width 69 height 23
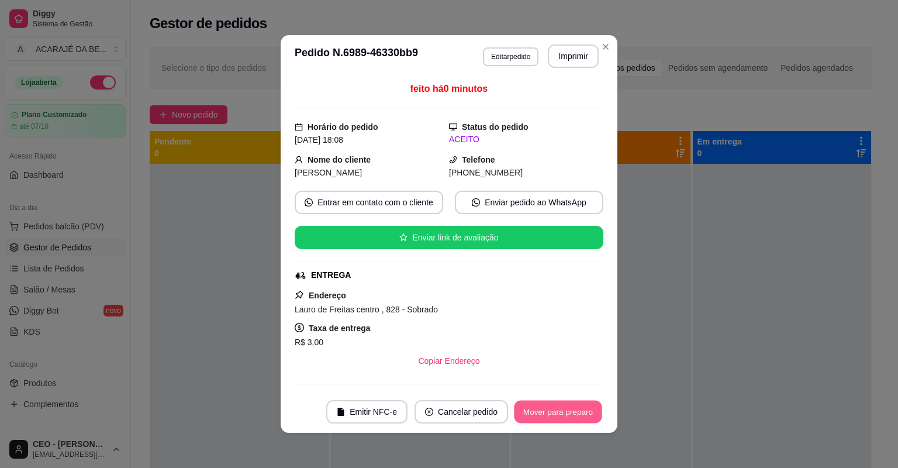
click at [555, 415] on button "Mover para preparo" at bounding box center [558, 412] width 88 height 23
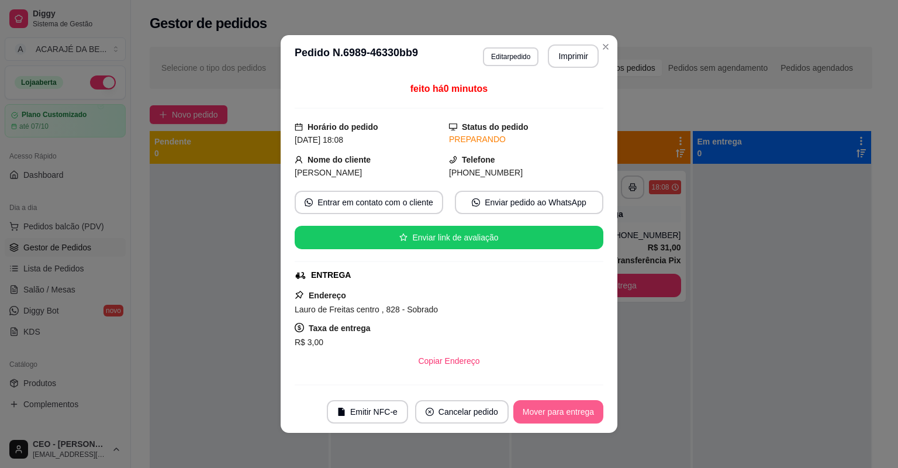
click at [559, 414] on button "Mover para entrega" at bounding box center [559, 411] width 90 height 23
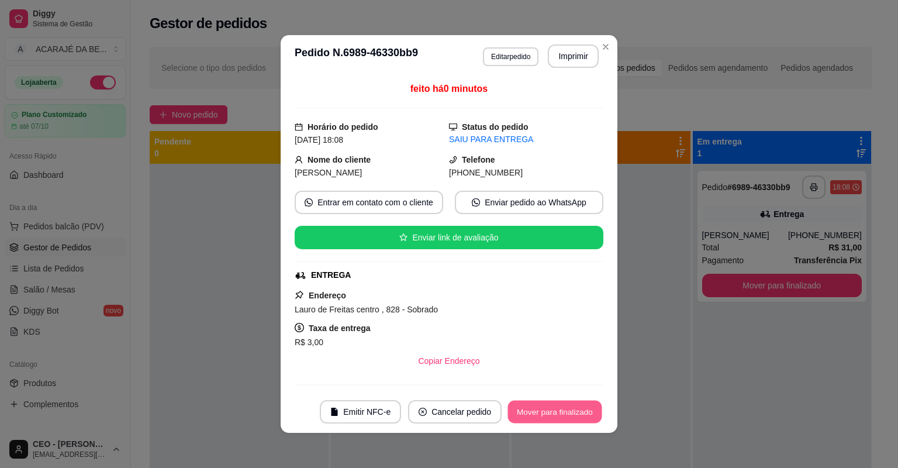
click at [559, 414] on button "Mover para finalizado" at bounding box center [555, 412] width 94 height 23
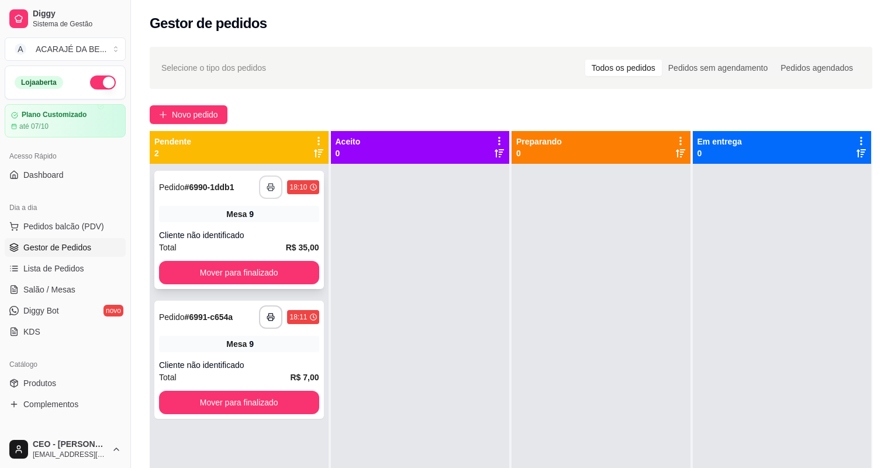
click at [268, 192] on button "button" at bounding box center [270, 186] width 23 height 23
click at [259, 267] on button "Mover para finalizado" at bounding box center [239, 272] width 160 height 23
click at [259, 267] on button "Mover para finalizado" at bounding box center [238, 272] width 155 height 23
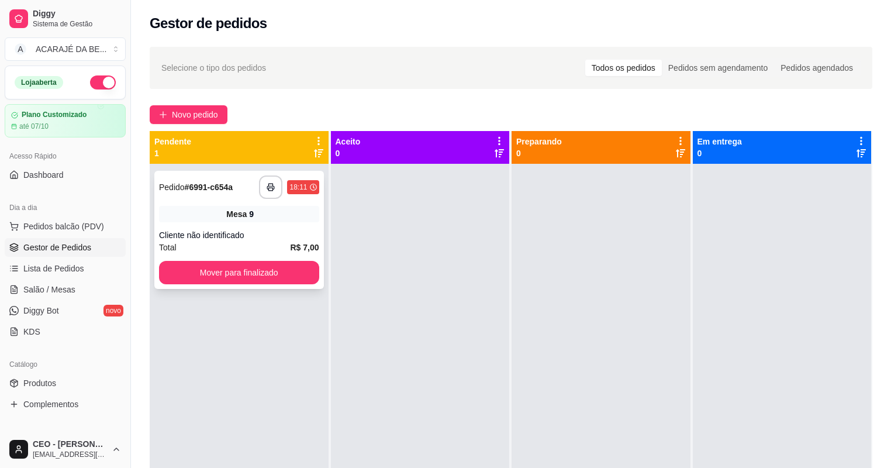
click at [267, 235] on div "Cliente não identificado" at bounding box center [239, 235] width 160 height 12
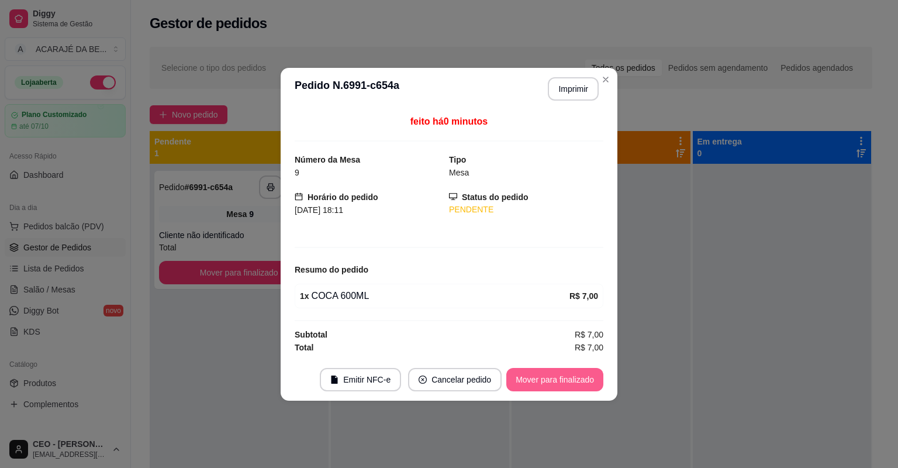
click at [520, 380] on button "Mover para finalizado" at bounding box center [555, 379] width 97 height 23
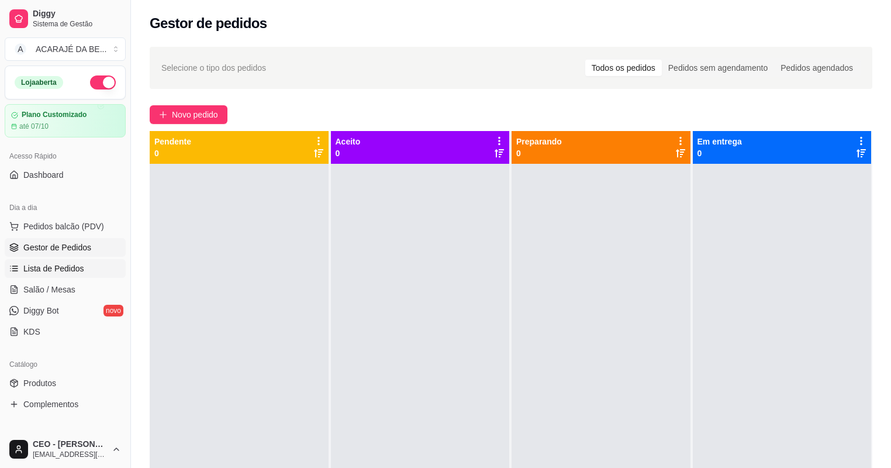
click at [49, 268] on span "Lista de Pedidos" at bounding box center [53, 269] width 61 height 12
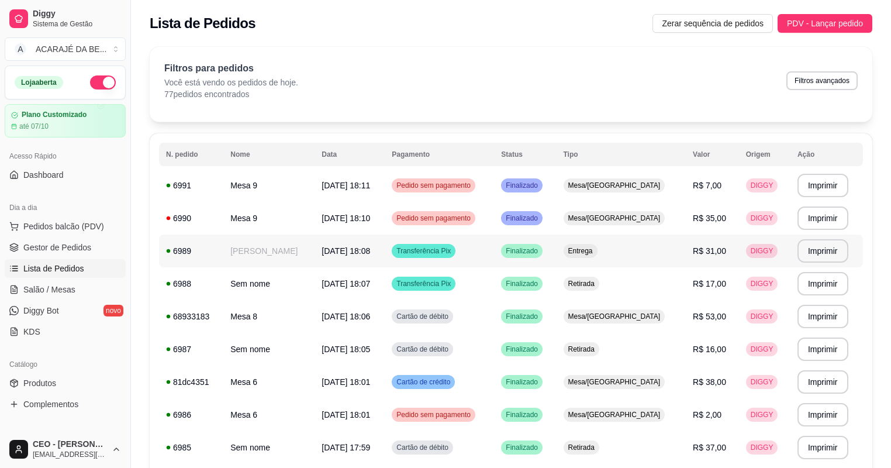
click at [370, 263] on td "[DATE] 18:08" at bounding box center [350, 251] width 70 height 33
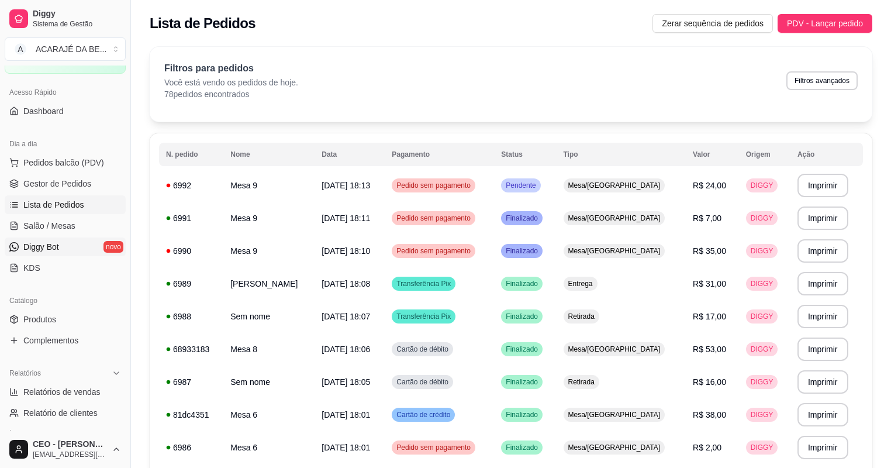
scroll to position [234, 0]
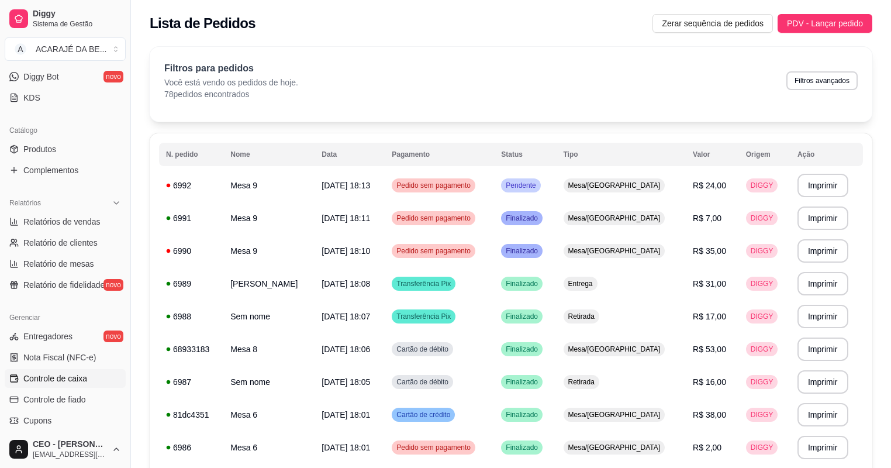
click at [74, 379] on span "Controle de caixa" at bounding box center [55, 379] width 64 height 12
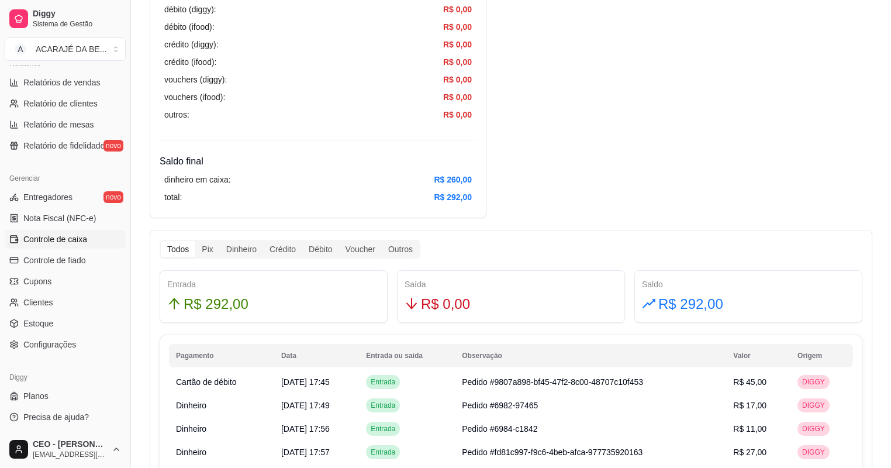
scroll to position [468, 0]
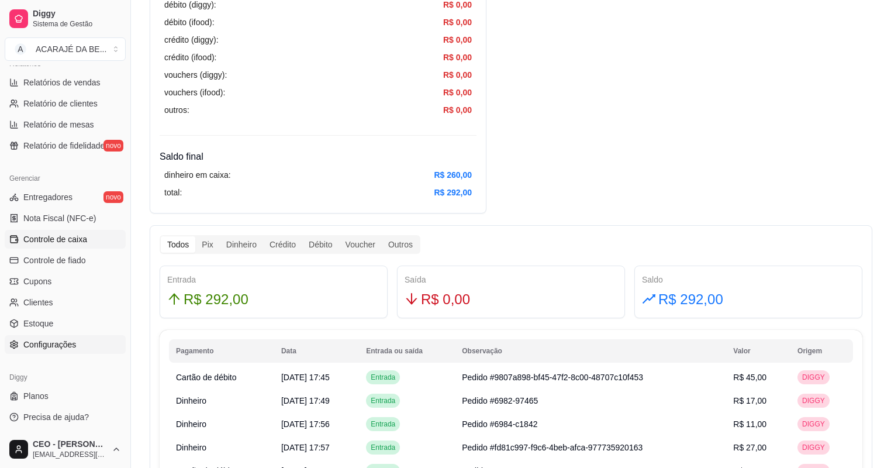
click at [52, 343] on span "Configurações" at bounding box center [49, 345] width 53 height 12
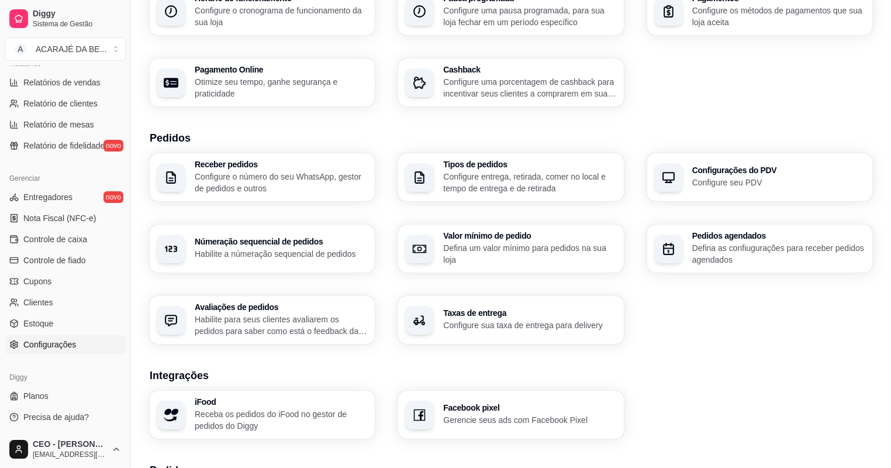
scroll to position [234, 0]
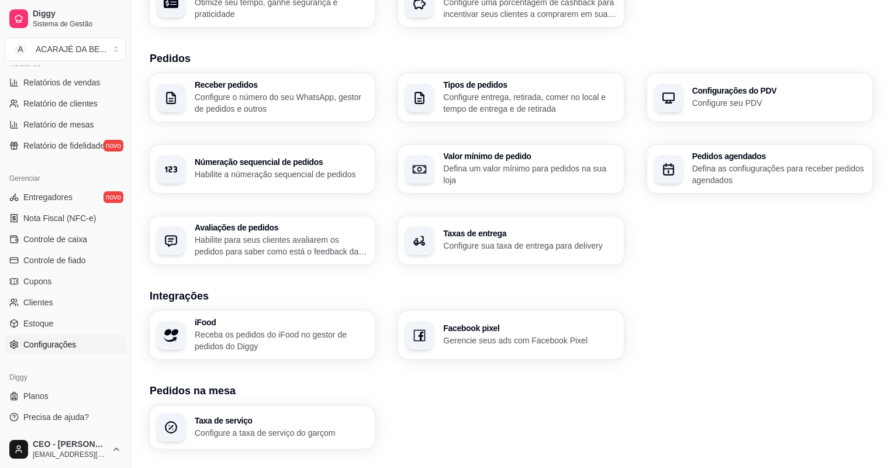
click at [505, 249] on p "Configure sua taxa de entrega para delivery" at bounding box center [529, 246] width 173 height 12
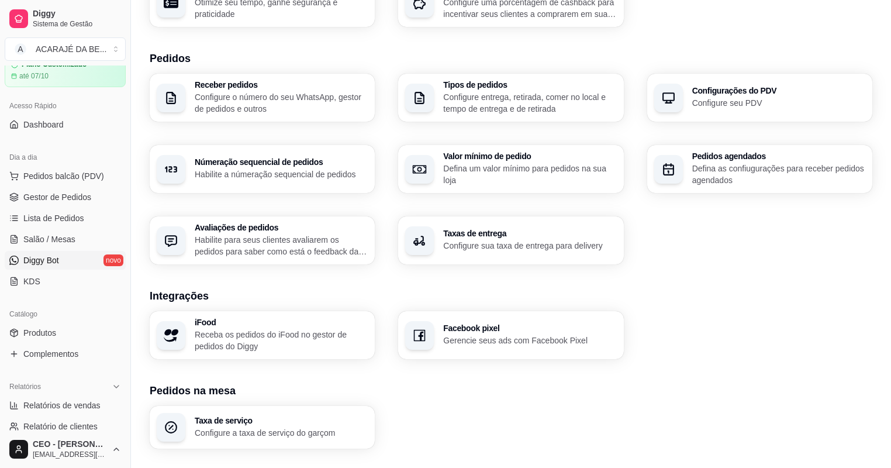
scroll to position [46, 0]
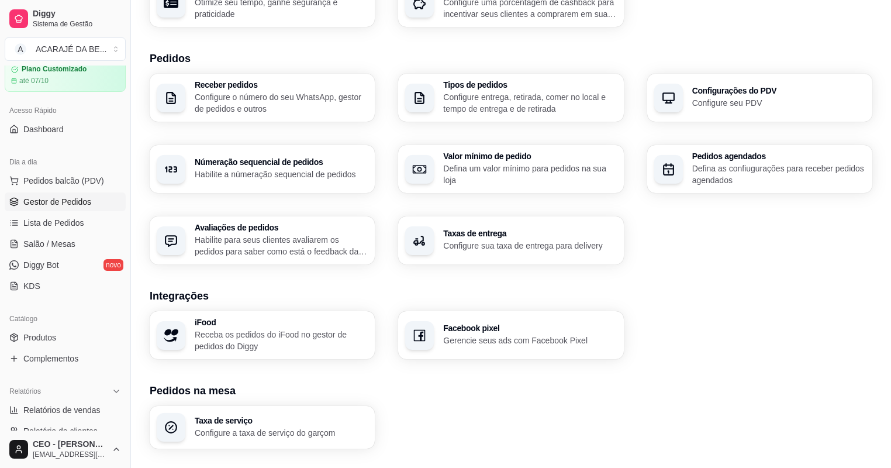
click at [63, 199] on span "Gestor de Pedidos" at bounding box center [57, 202] width 68 height 12
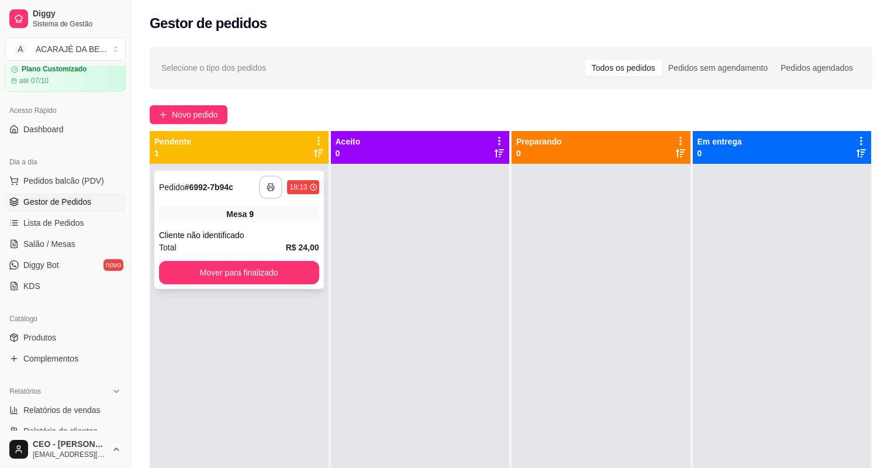
click at [273, 190] on icon "button" at bounding box center [271, 187] width 8 height 8
click at [206, 277] on button "Mover para finalizado" at bounding box center [239, 272] width 160 height 23
click at [256, 234] on div "Cliente não identificado" at bounding box center [239, 235] width 160 height 12
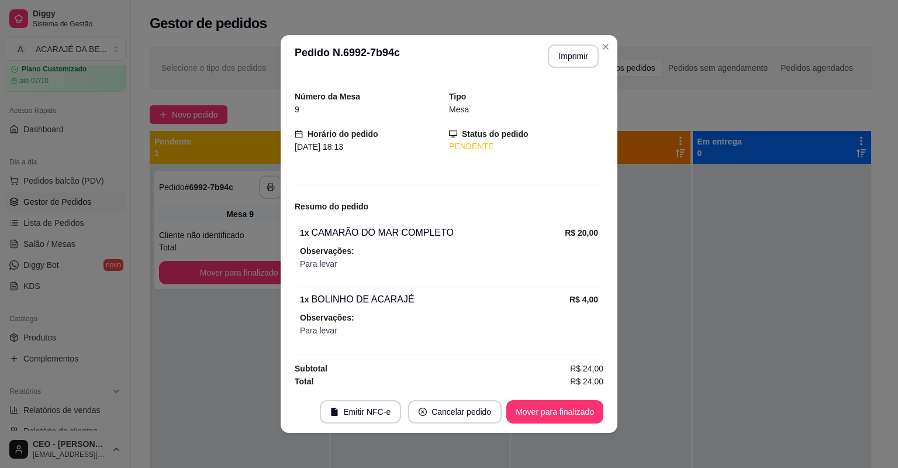
scroll to position [2, 0]
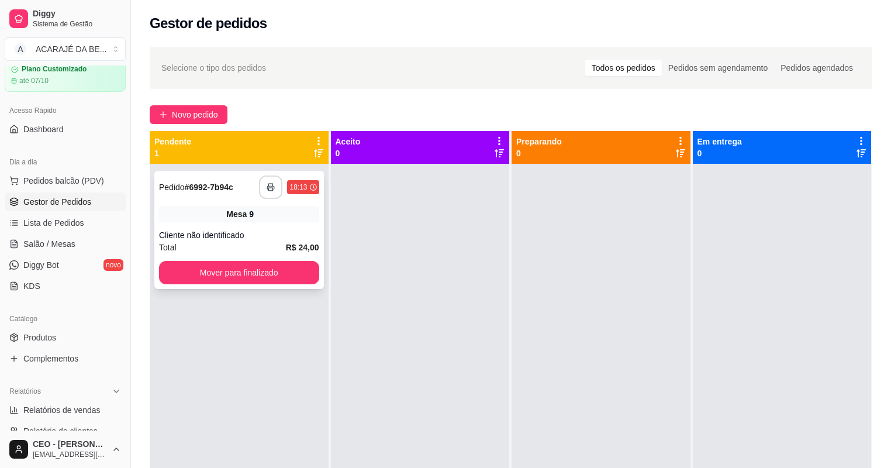
click at [281, 240] on div "Cliente não identificado" at bounding box center [239, 235] width 160 height 12
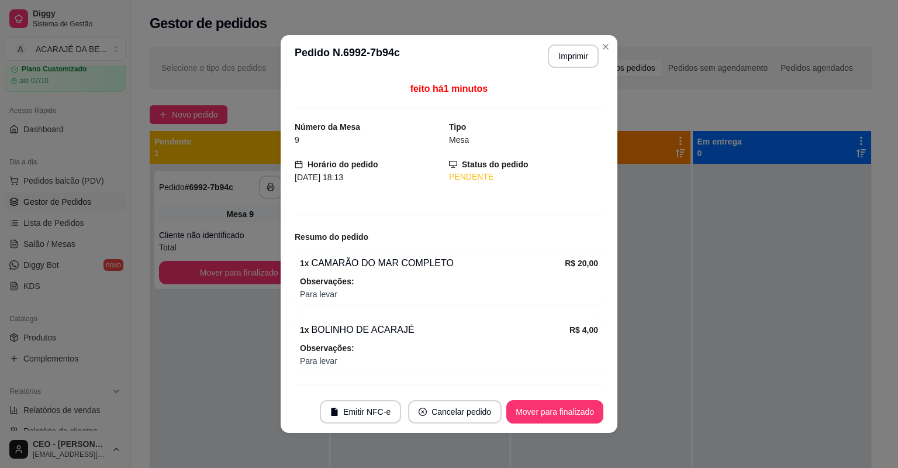
scroll to position [30, 0]
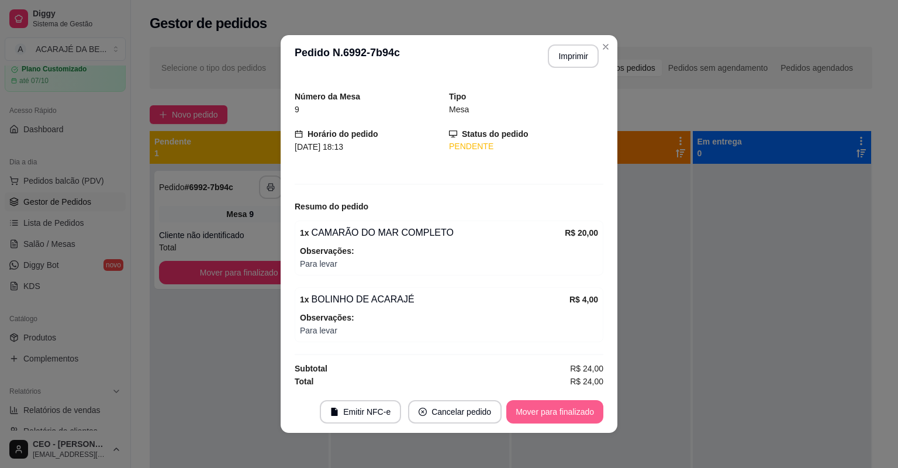
click at [531, 414] on button "Mover para finalizado" at bounding box center [555, 411] width 97 height 23
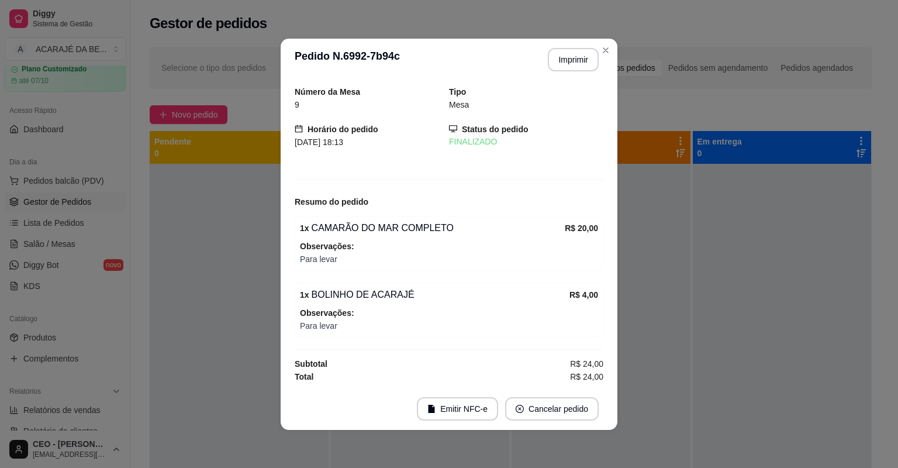
scroll to position [0, 0]
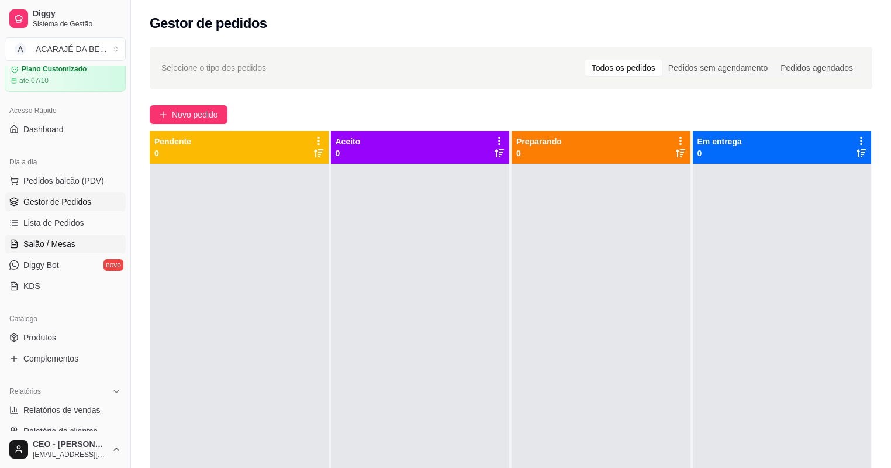
click at [35, 250] on link "Salão / Mesas" at bounding box center [65, 244] width 121 height 19
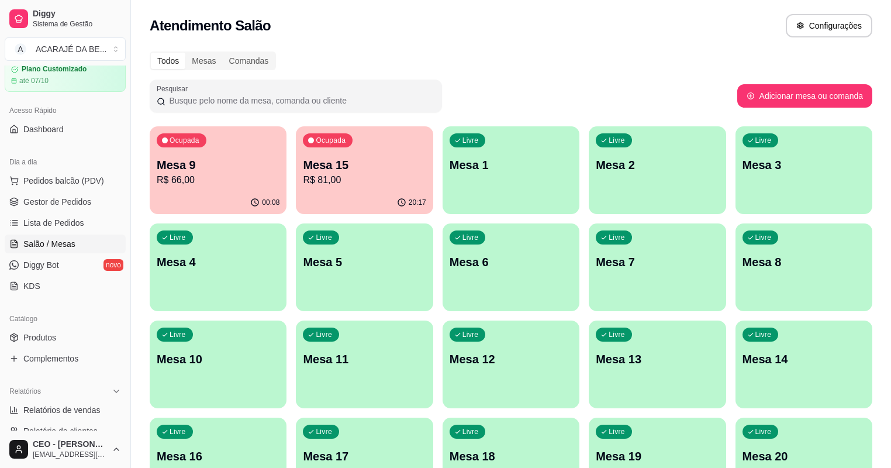
click at [202, 185] on p "R$ 66,00" at bounding box center [218, 180] width 123 height 14
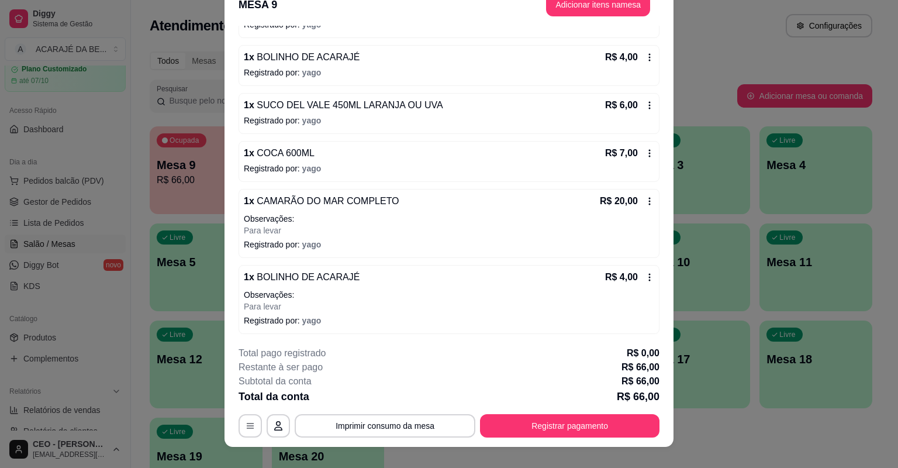
scroll to position [35, 0]
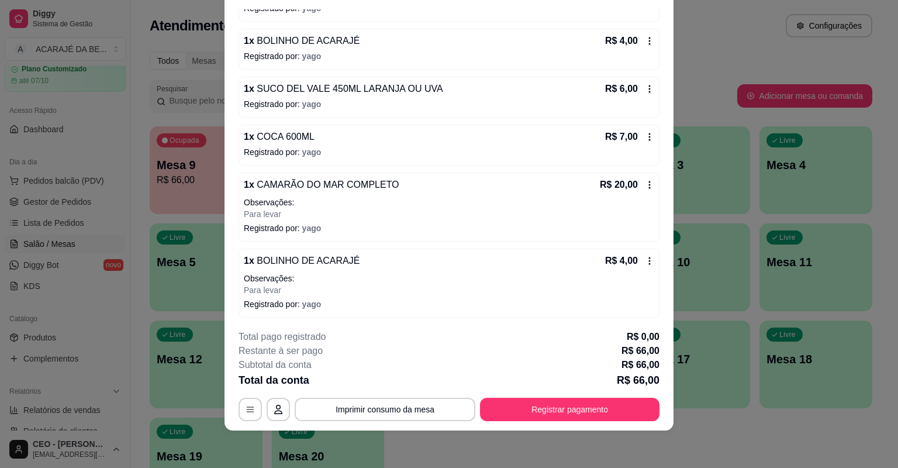
click at [645, 184] on icon at bounding box center [649, 184] width 9 height 9
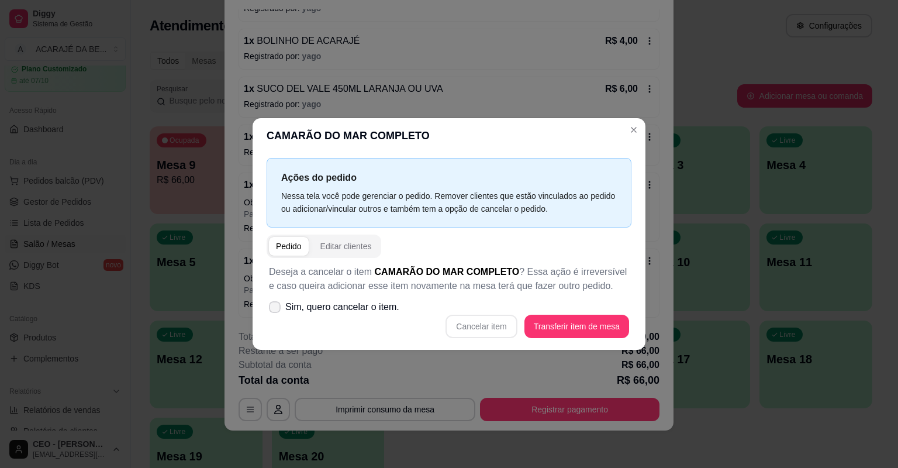
click at [354, 305] on span "Sim, quero cancelar o item." at bounding box center [342, 307] width 114 height 14
click at [276, 309] on input "Sim, quero cancelar o item." at bounding box center [272, 313] width 8 height 8
checkbox input "true"
click at [508, 327] on button "Cancelar item" at bounding box center [482, 326] width 70 height 23
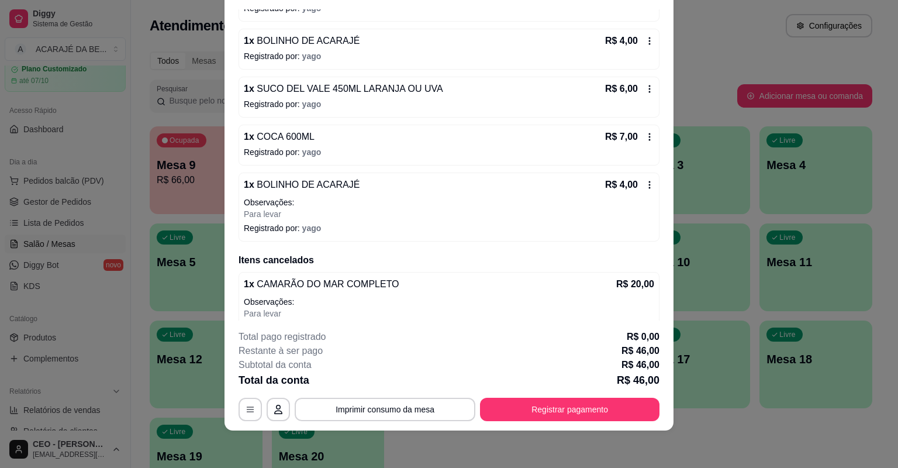
click at [649, 184] on icon at bounding box center [650, 185] width 2 height 8
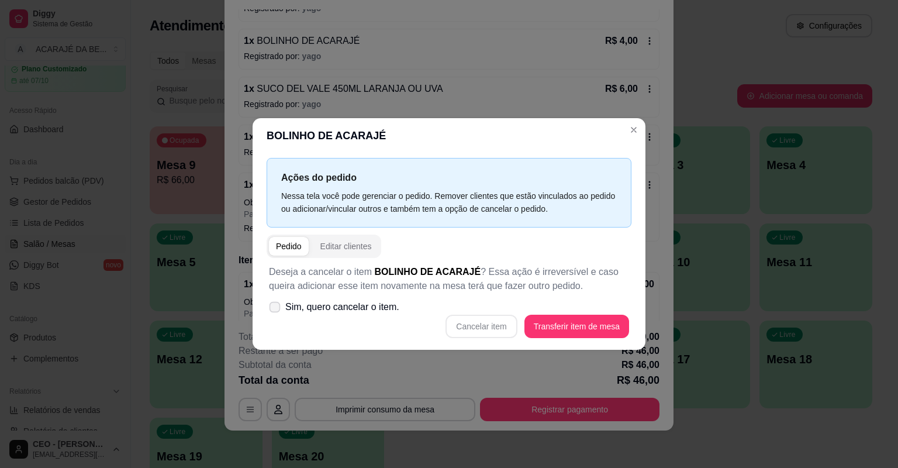
click at [359, 310] on span "Sim, quero cancelar o item." at bounding box center [342, 307] width 114 height 14
click at [276, 310] on input "Sim, quero cancelar o item." at bounding box center [272, 313] width 8 height 8
checkbox input "true"
click at [491, 329] on button "Cancelar item" at bounding box center [482, 326] width 70 height 23
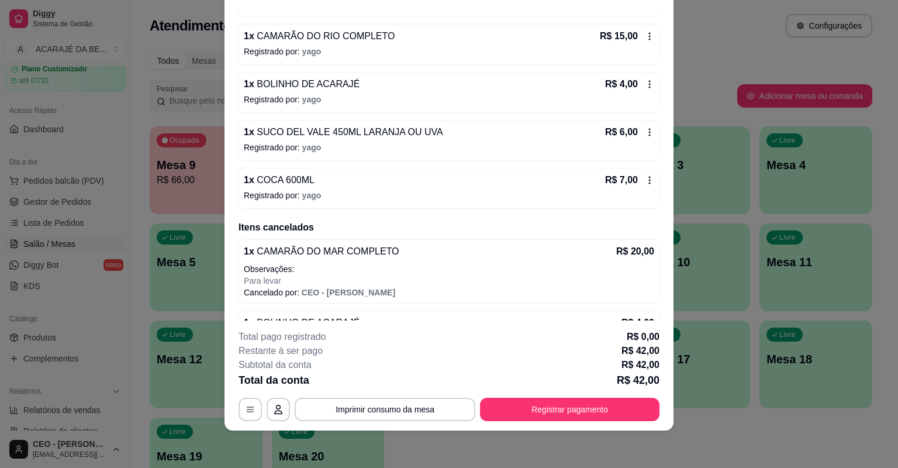
scroll to position [61, 0]
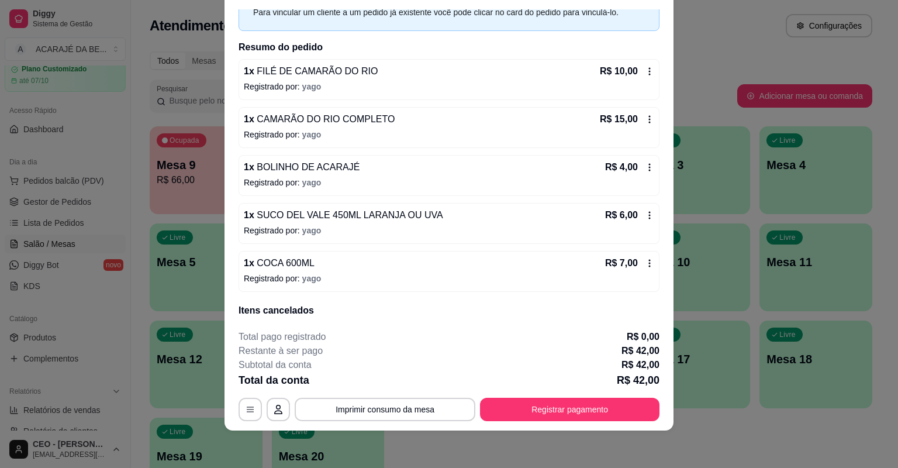
click at [649, 218] on icon at bounding box center [650, 216] width 2 height 8
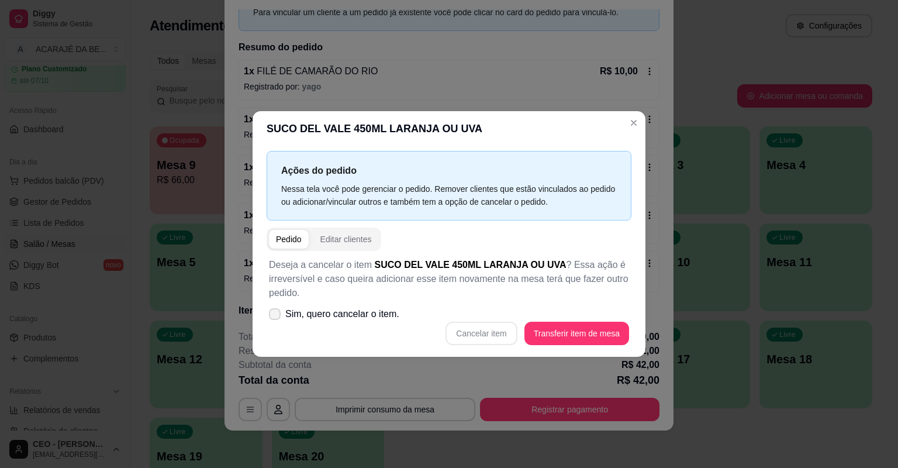
click at [344, 316] on span "Sim, quero cancelar o item." at bounding box center [342, 314] width 114 height 14
click at [276, 316] on input "Sim, quero cancelar o item." at bounding box center [272, 320] width 8 height 8
checkbox input "true"
click at [497, 330] on button "Cancelar item" at bounding box center [481, 333] width 71 height 23
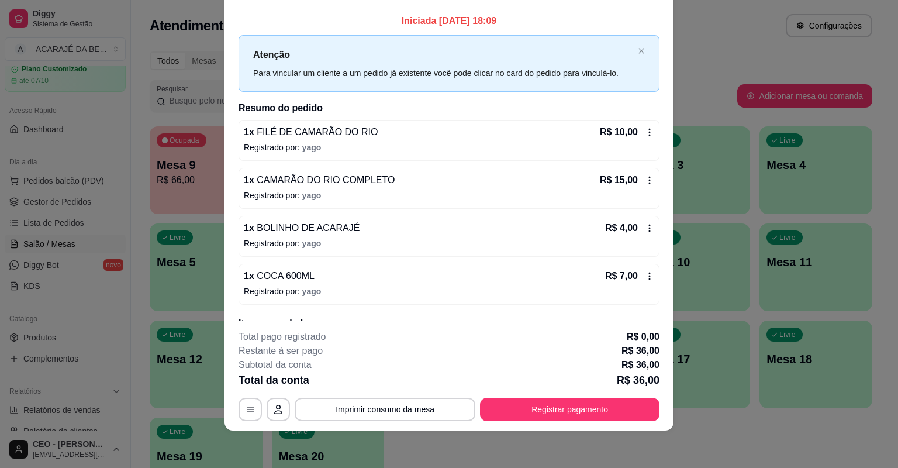
scroll to position [197, 0]
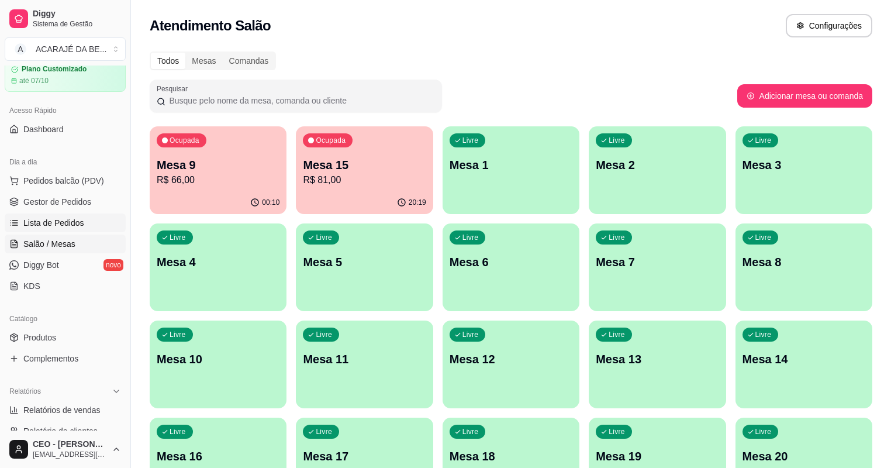
click at [60, 217] on span "Lista de Pedidos" at bounding box center [53, 223] width 61 height 12
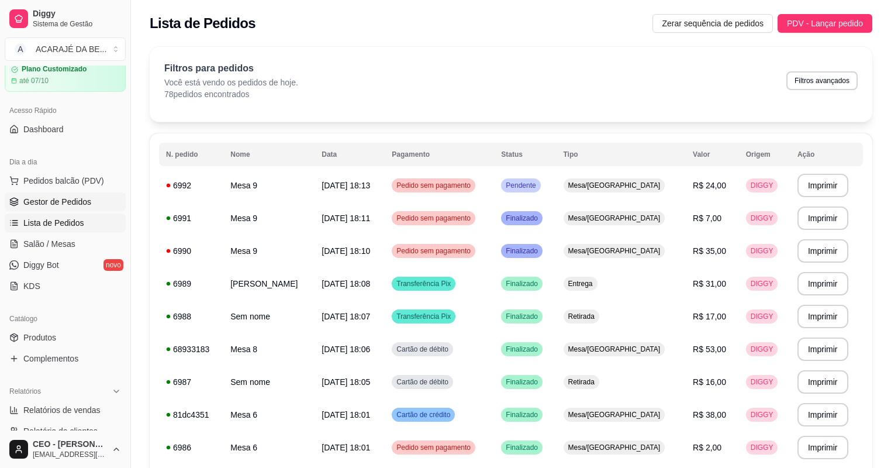
click at [54, 206] on span "Gestor de Pedidos" at bounding box center [57, 202] width 68 height 12
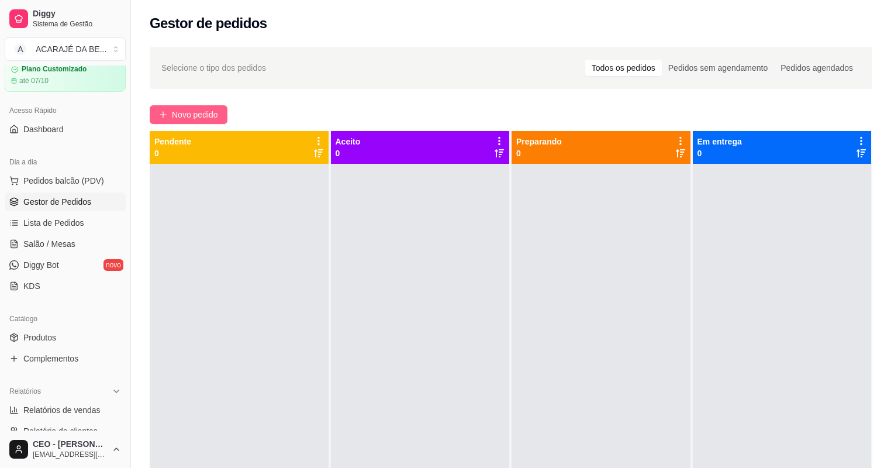
click at [218, 116] on span "Novo pedido" at bounding box center [195, 114] width 46 height 13
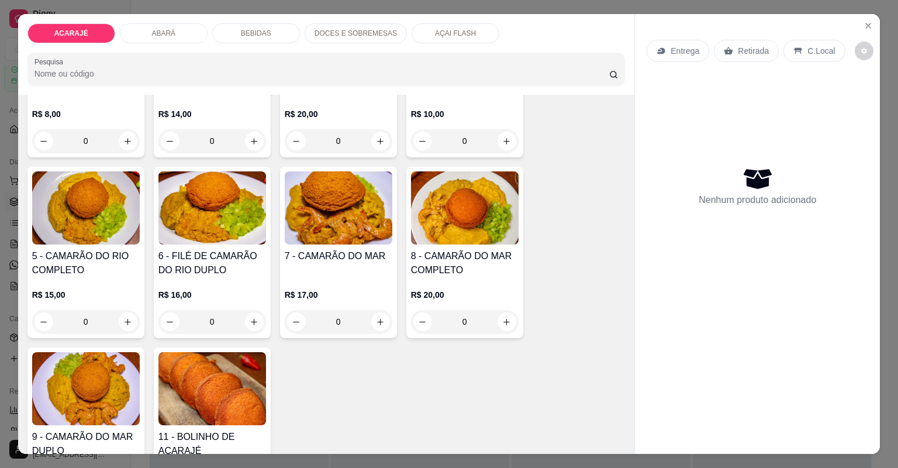
scroll to position [187, 0]
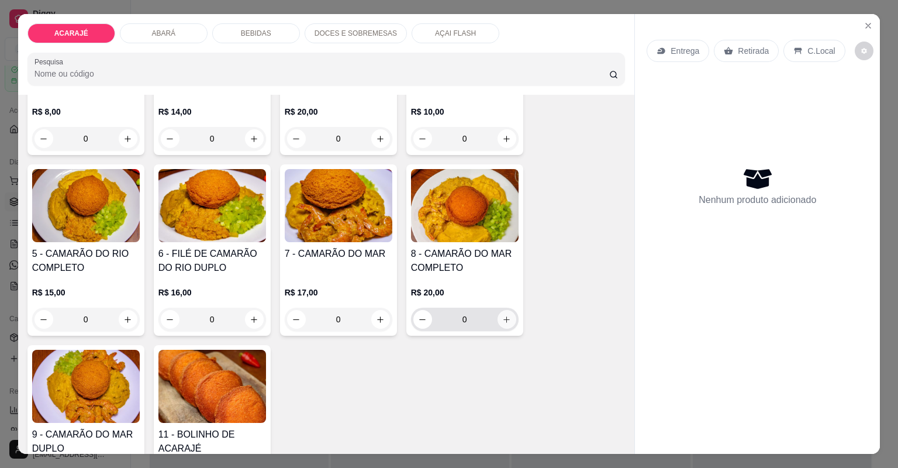
click at [502, 316] on icon "increase-product-quantity" at bounding box center [506, 319] width 9 height 9
type input "1"
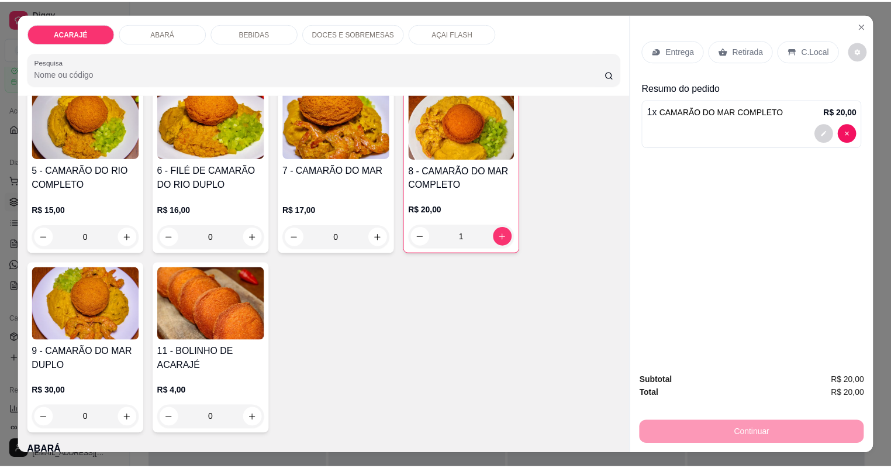
scroll to position [281, 0]
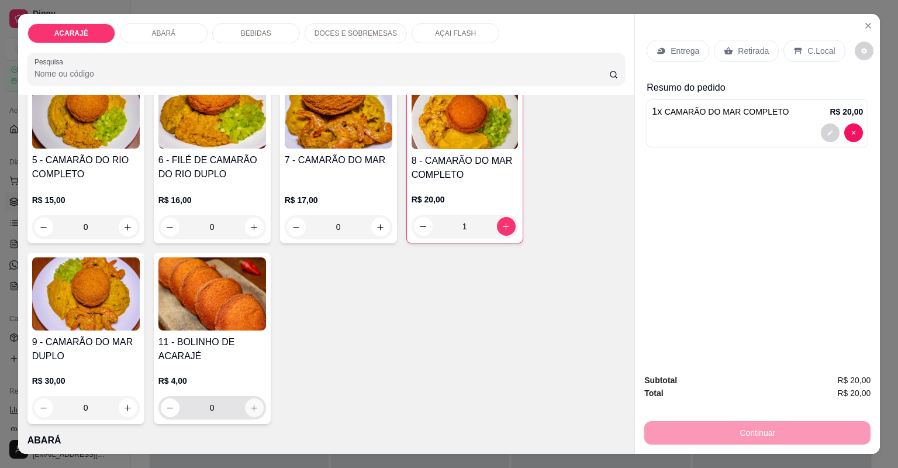
click at [251, 408] on icon "increase-product-quantity" at bounding box center [254, 408] width 9 height 9
type input "1"
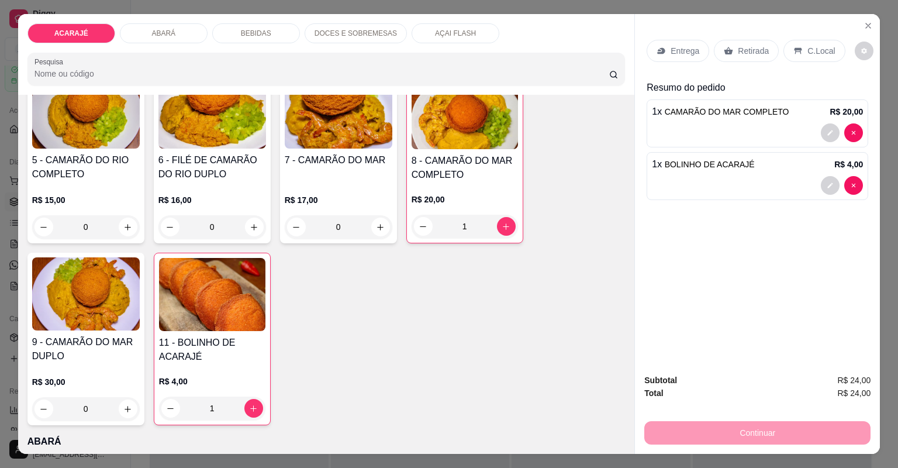
click at [738, 51] on p "Retirada" at bounding box center [753, 51] width 31 height 12
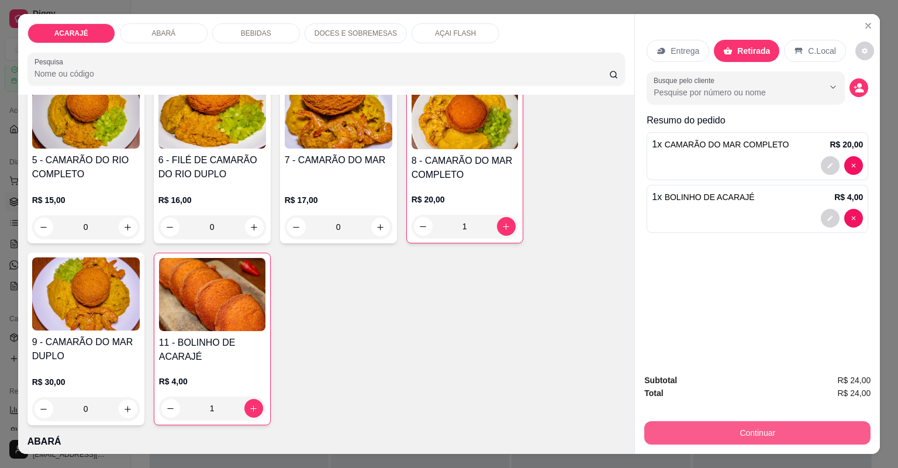
click at [695, 427] on button "Continuar" at bounding box center [758, 432] width 226 height 23
click at [741, 436] on button "Continuar" at bounding box center [757, 433] width 219 height 23
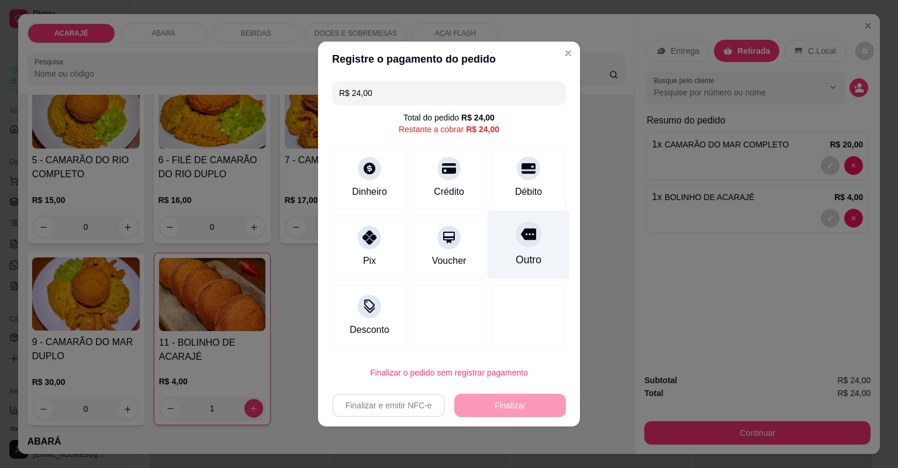
click at [531, 245] on div "Outro" at bounding box center [529, 245] width 82 height 68
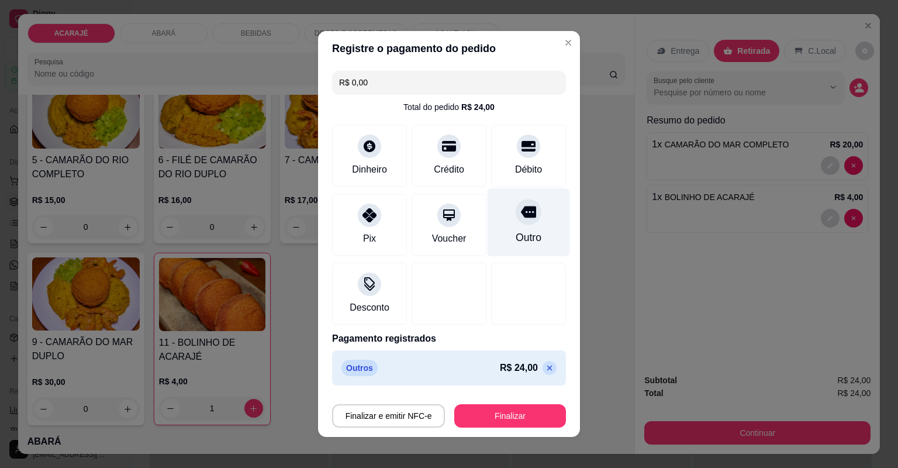
type input "R$ 0,00"
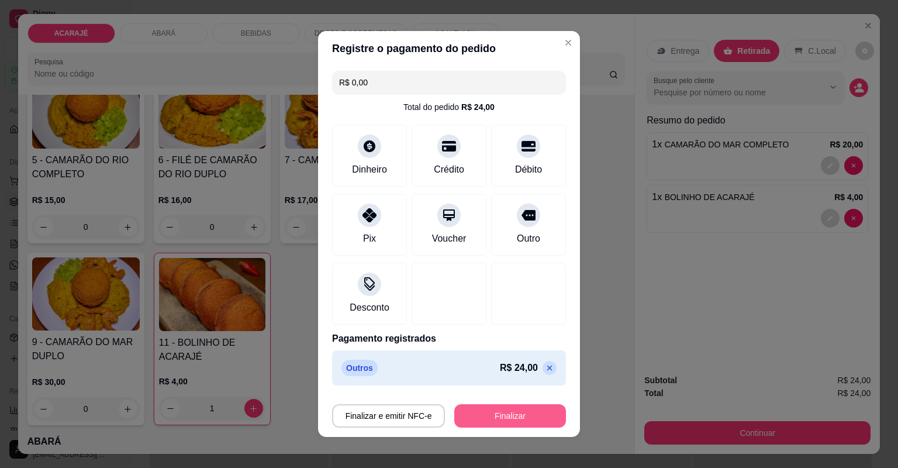
click at [470, 405] on button "Finalizar" at bounding box center [510, 415] width 112 height 23
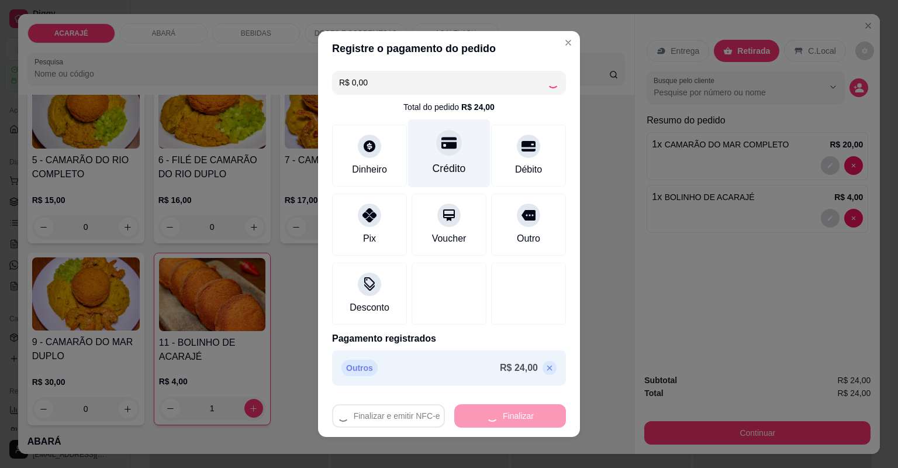
type input "0"
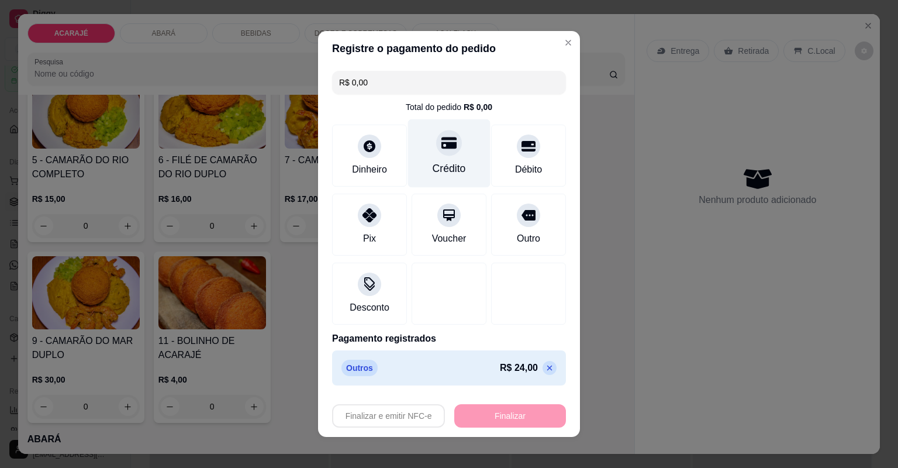
type input "-R$ 24,00"
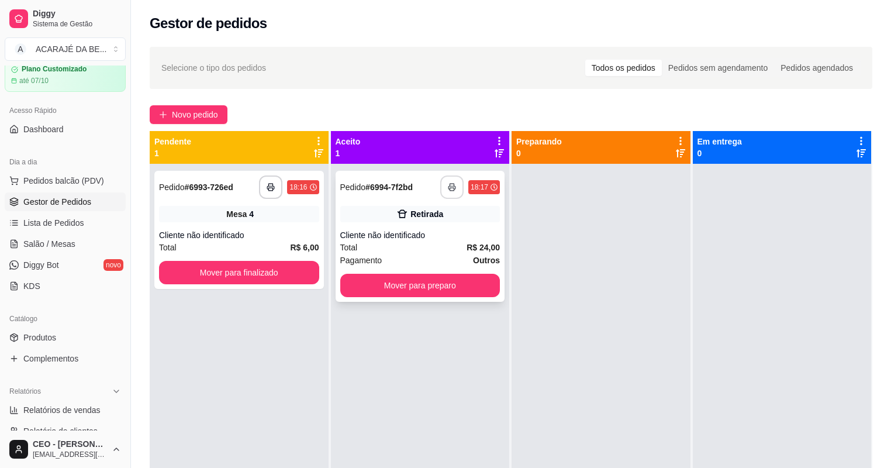
click at [445, 187] on button "button" at bounding box center [451, 186] width 23 height 23
click at [402, 288] on button "Mover para preparo" at bounding box center [420, 285] width 160 height 23
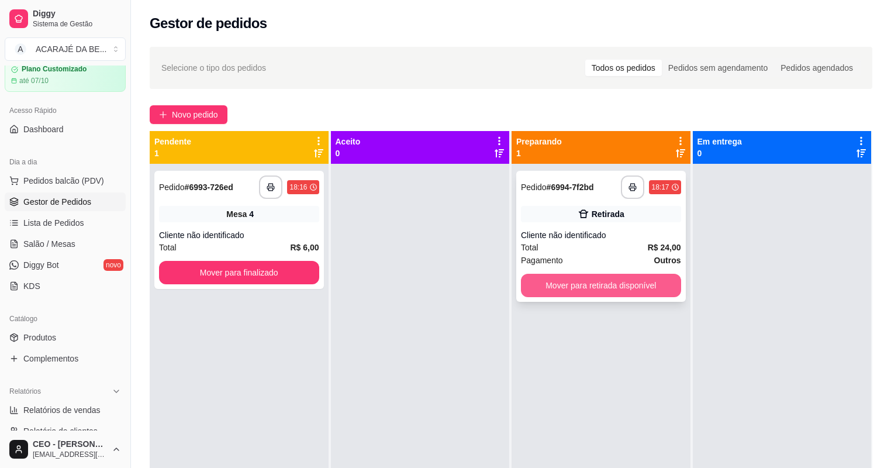
click at [523, 278] on button "Mover para retirada disponível" at bounding box center [601, 285] width 160 height 23
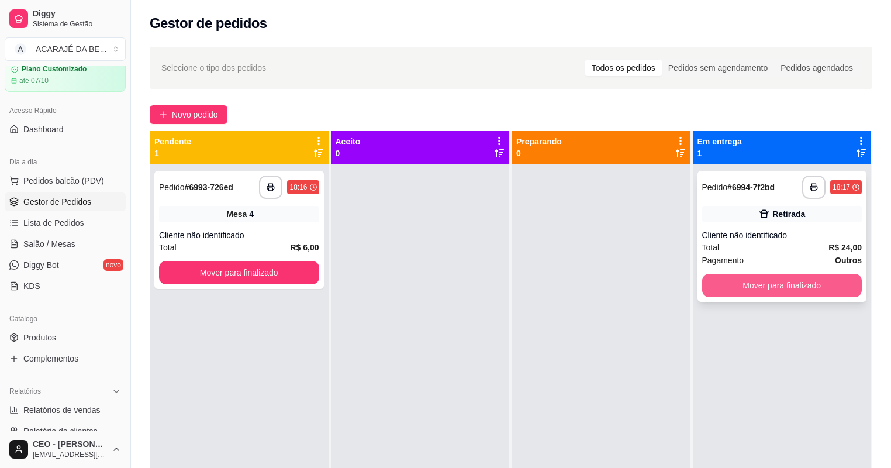
click at [711, 276] on button "Mover para finalizado" at bounding box center [782, 285] width 160 height 23
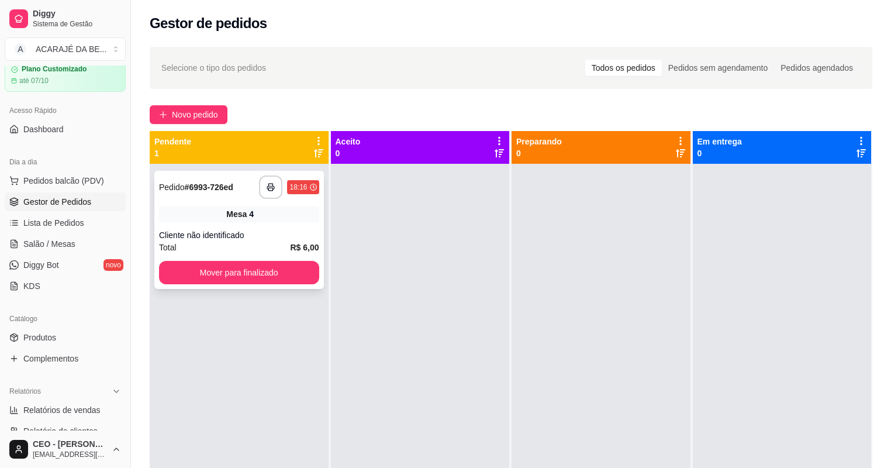
click at [275, 246] on div "Total R$ 6,00" at bounding box center [239, 247] width 160 height 13
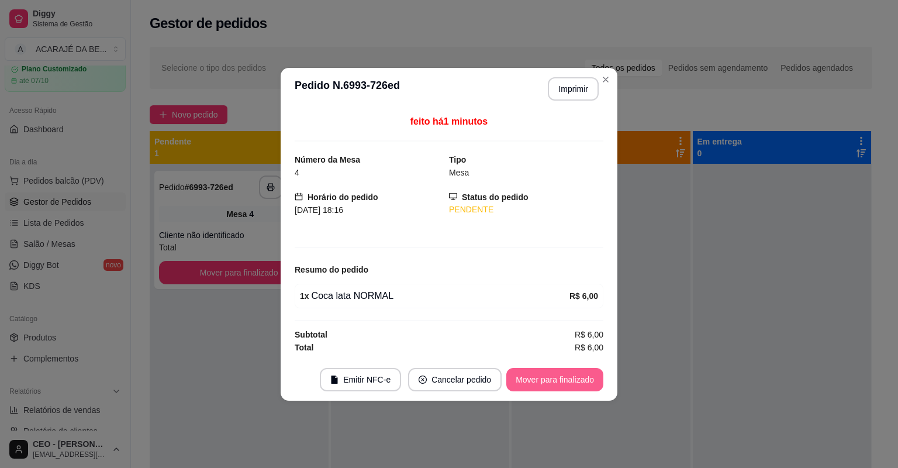
click at [538, 382] on button "Mover para finalizado" at bounding box center [555, 379] width 97 height 23
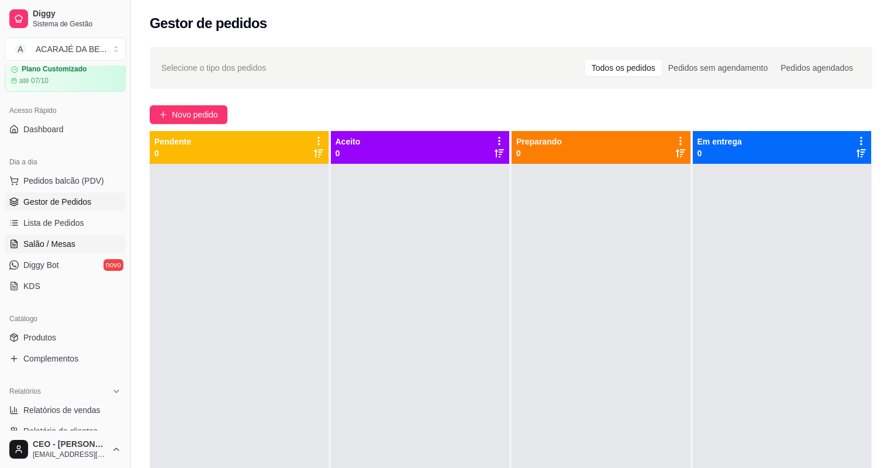
click at [44, 239] on span "Salão / Mesas" at bounding box center [49, 244] width 52 height 12
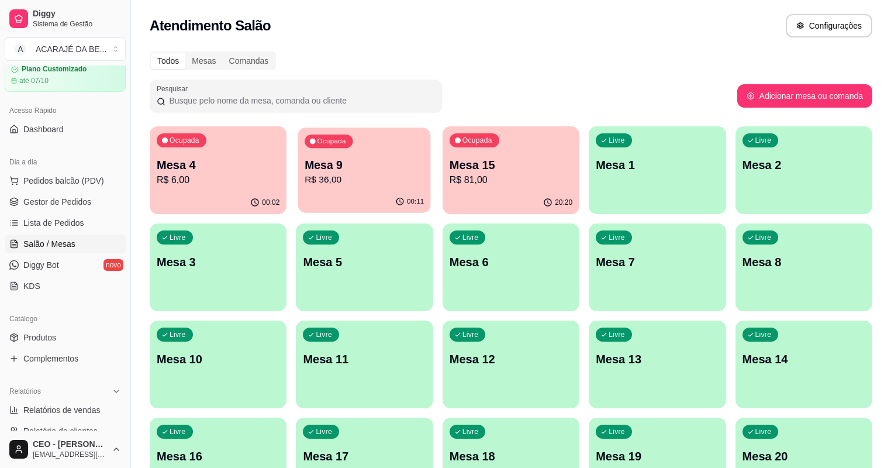
click at [333, 178] on p "R$ 36,00" at bounding box center [364, 179] width 119 height 13
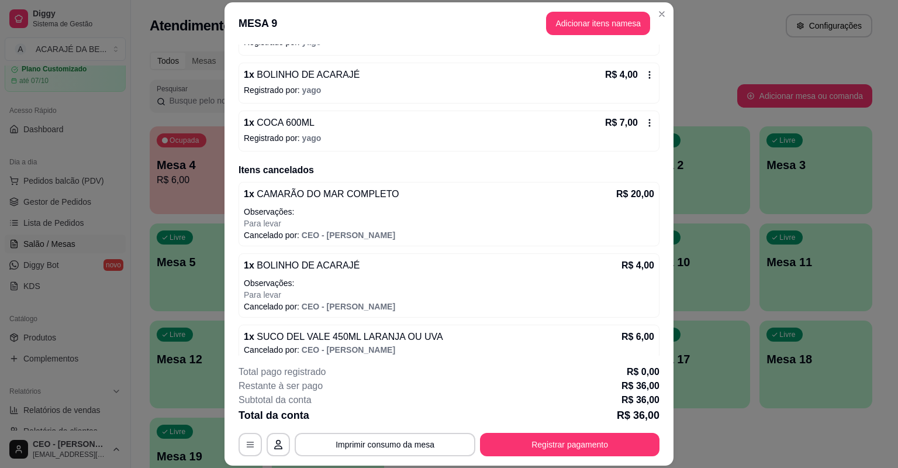
scroll to position [197, 0]
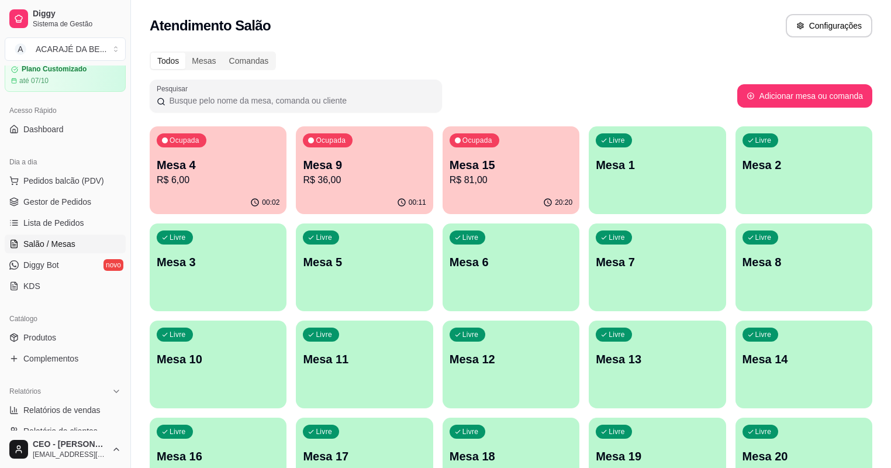
click at [318, 170] on p "Mesa 9" at bounding box center [364, 165] width 123 height 16
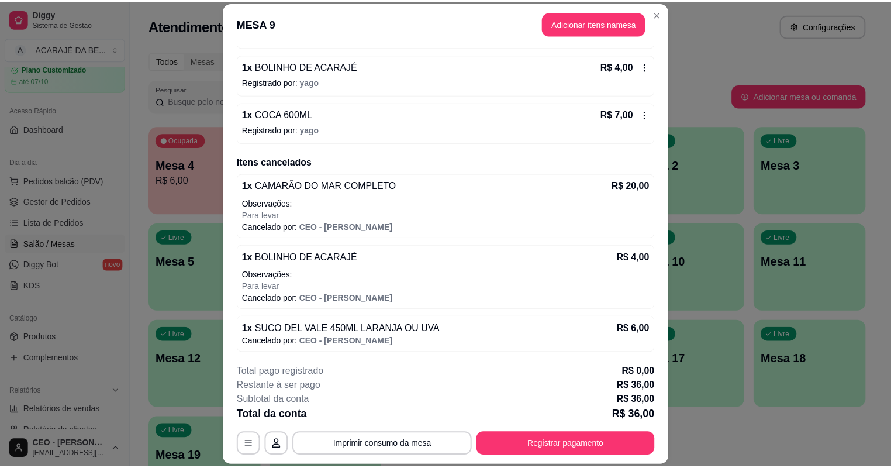
scroll to position [35, 0]
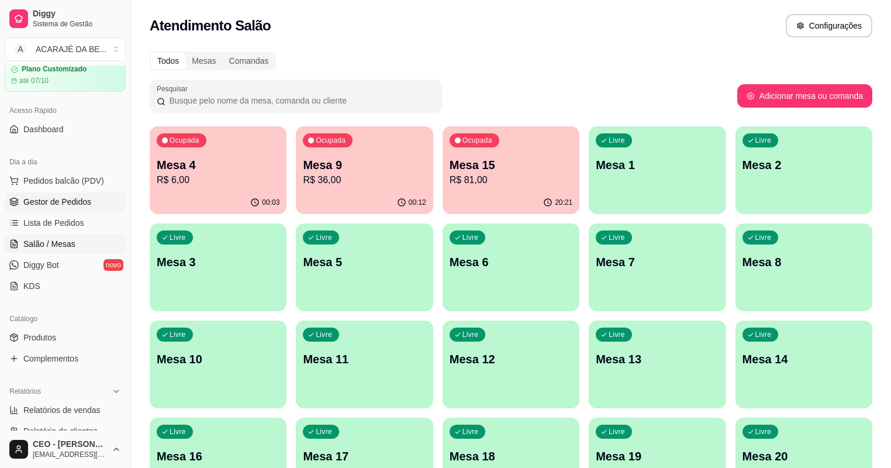
click at [61, 198] on span "Gestor de Pedidos" at bounding box center [57, 202] width 68 height 12
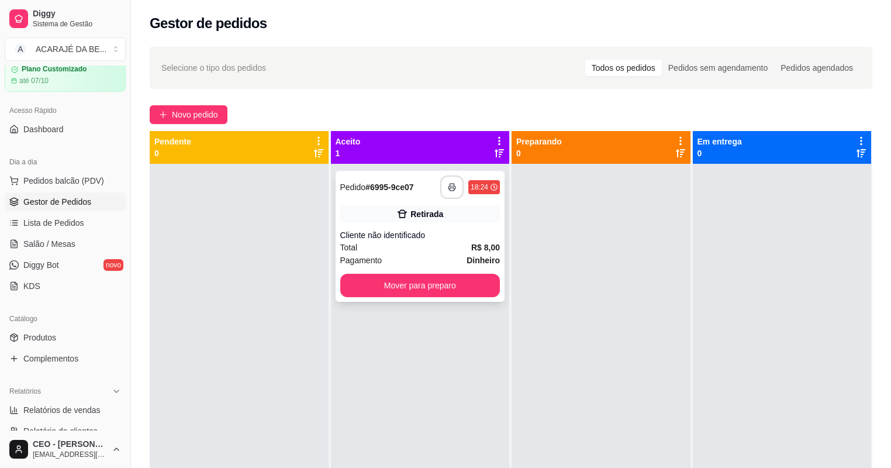
click at [450, 190] on rect "button" at bounding box center [452, 189] width 4 height 3
click at [444, 279] on button "Mover para preparo" at bounding box center [420, 285] width 160 height 23
click at [438, 283] on button "Mover para preparo" at bounding box center [420, 285] width 155 height 23
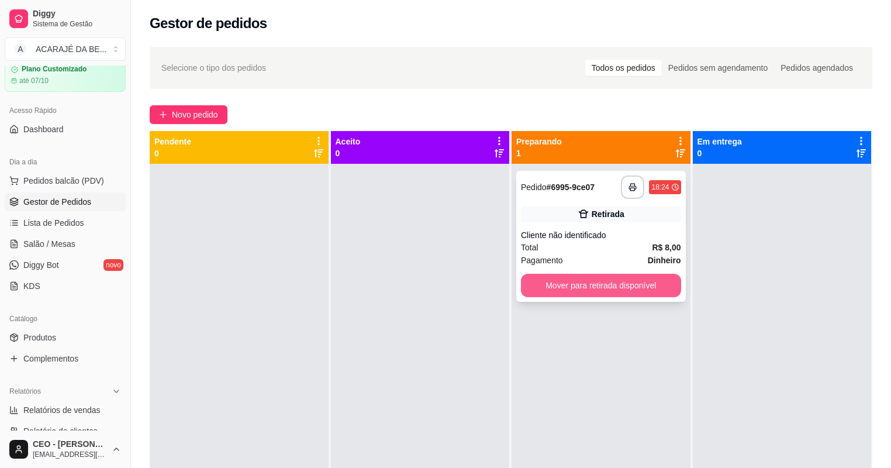
click at [648, 283] on button "Mover para retirada disponível" at bounding box center [601, 285] width 160 height 23
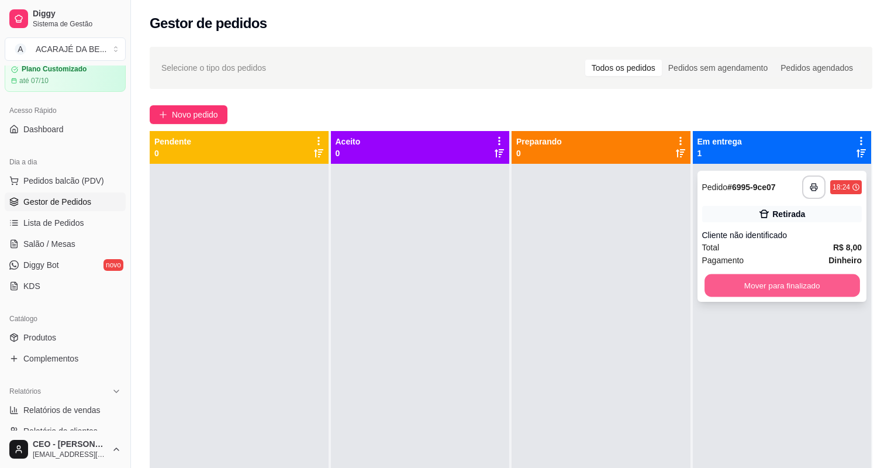
click at [741, 290] on button "Mover para finalizado" at bounding box center [782, 285] width 155 height 23
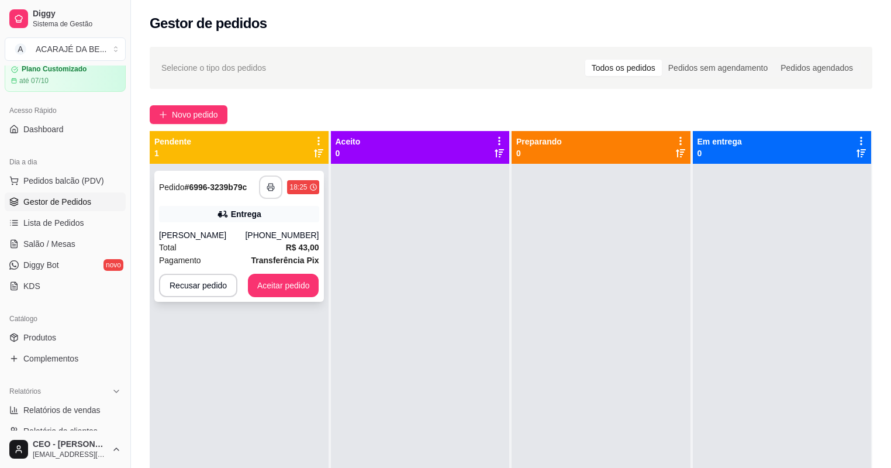
click at [274, 187] on icon "button" at bounding box center [271, 187] width 8 height 8
click at [240, 254] on div "Pagamento Transferência Pix" at bounding box center [239, 260] width 160 height 13
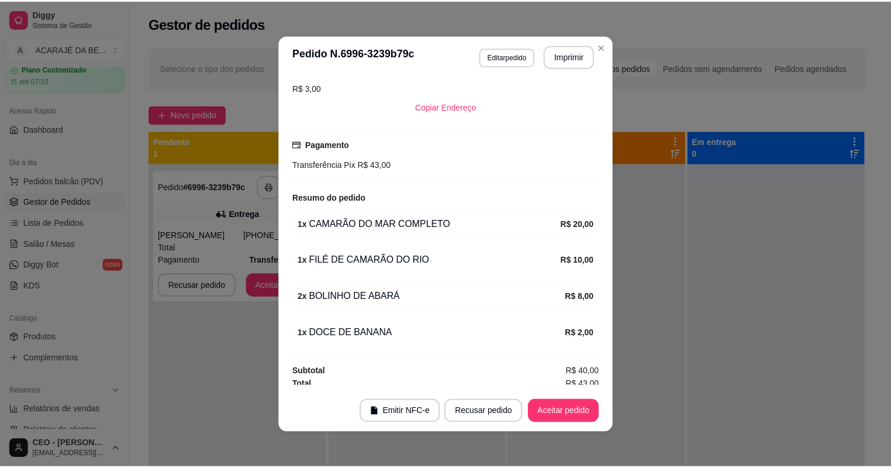
scroll to position [257, 0]
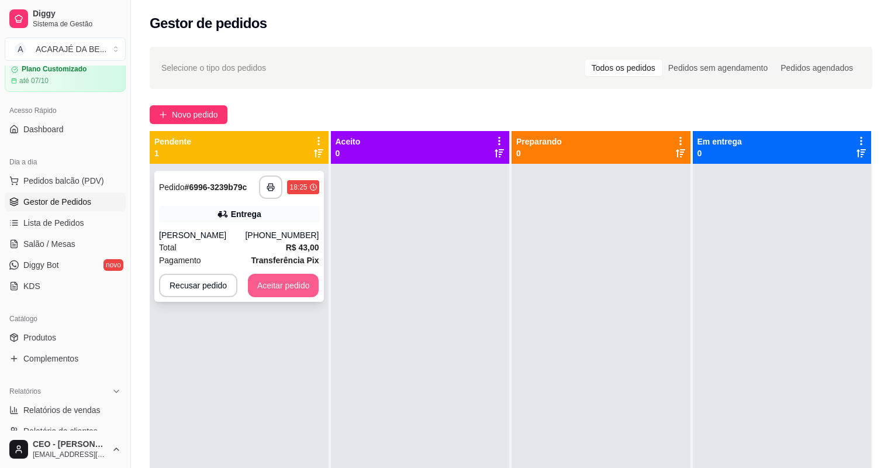
click at [302, 284] on button "Aceitar pedido" at bounding box center [283, 285] width 71 height 23
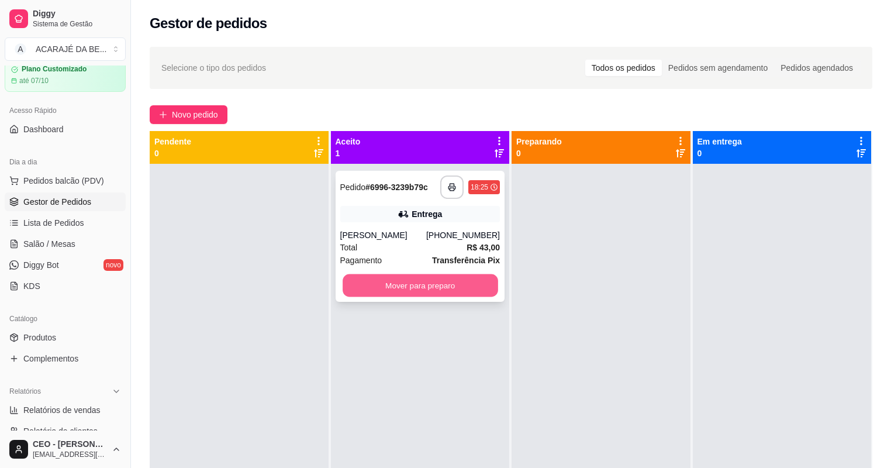
click at [378, 290] on button "Mover para preparo" at bounding box center [420, 285] width 155 height 23
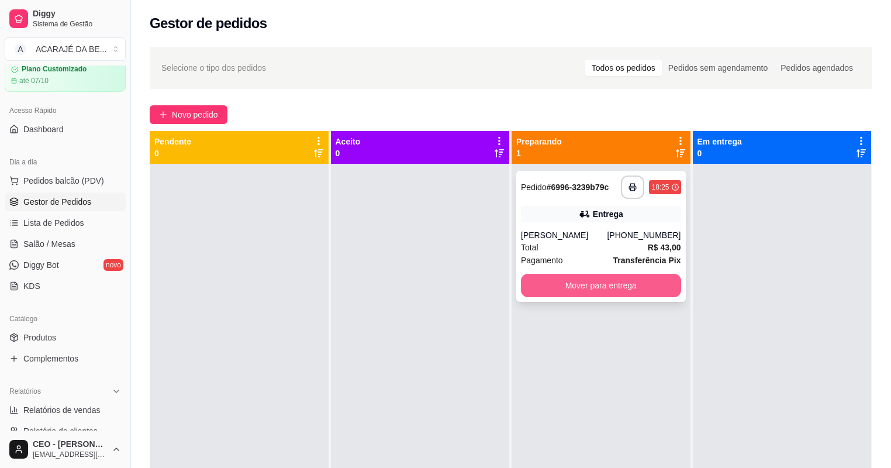
click at [569, 288] on button "Mover para entrega" at bounding box center [601, 285] width 160 height 23
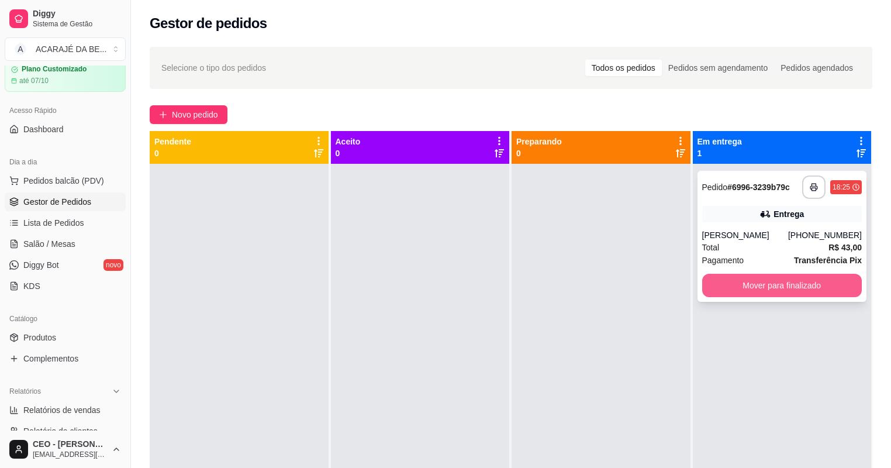
click at [735, 280] on button "Mover para finalizado" at bounding box center [782, 285] width 160 height 23
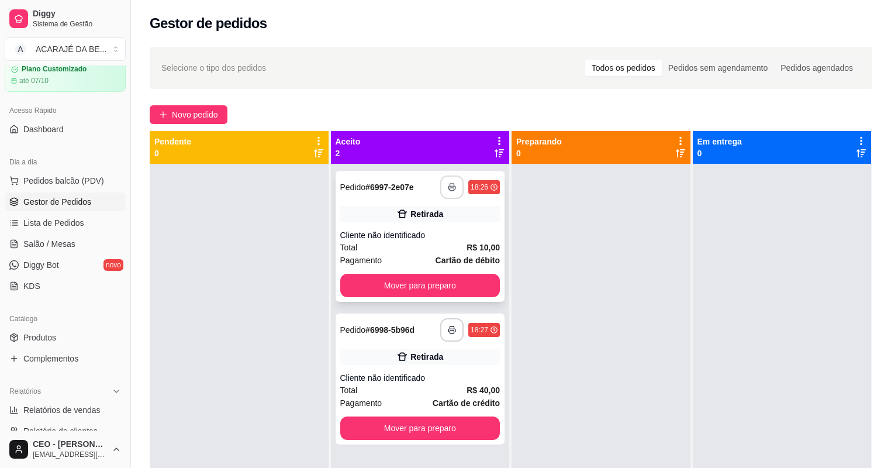
click at [447, 195] on button "button" at bounding box center [451, 186] width 23 height 23
click at [411, 288] on button "Mover para preparo" at bounding box center [420, 285] width 160 height 23
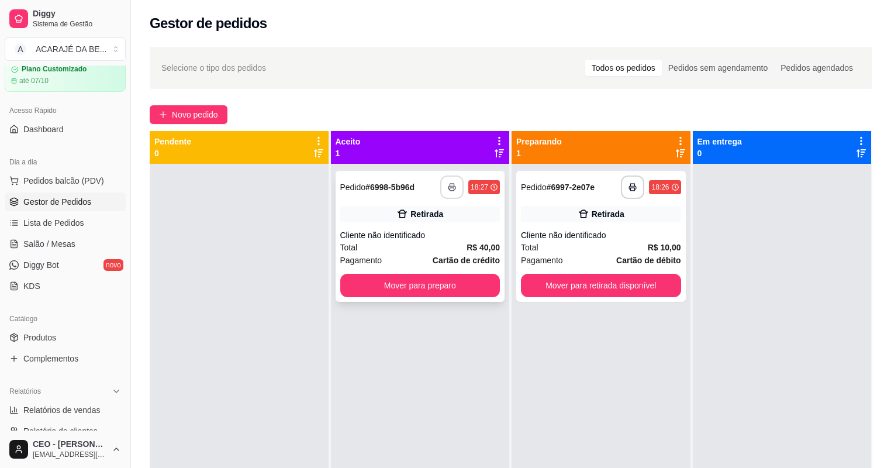
click at [449, 190] on icon "button" at bounding box center [452, 187] width 8 height 8
click at [459, 291] on button "Mover para preparo" at bounding box center [420, 285] width 155 height 23
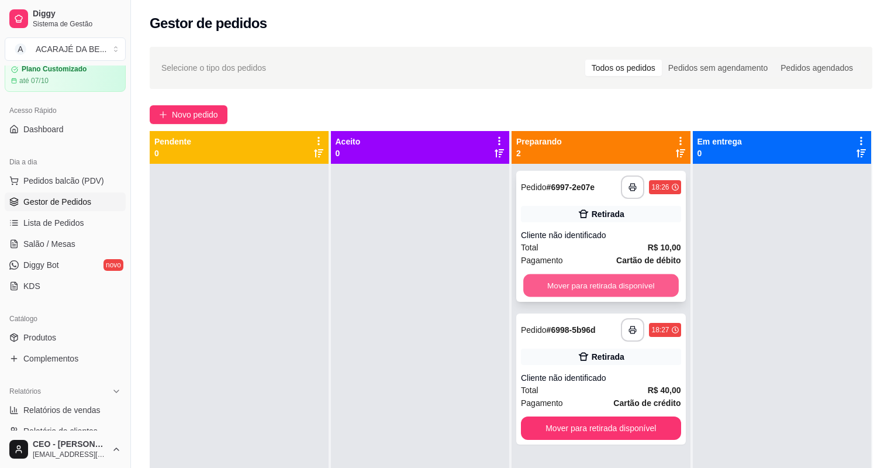
click at [617, 286] on button "Mover para retirada disponível" at bounding box center [601, 285] width 155 height 23
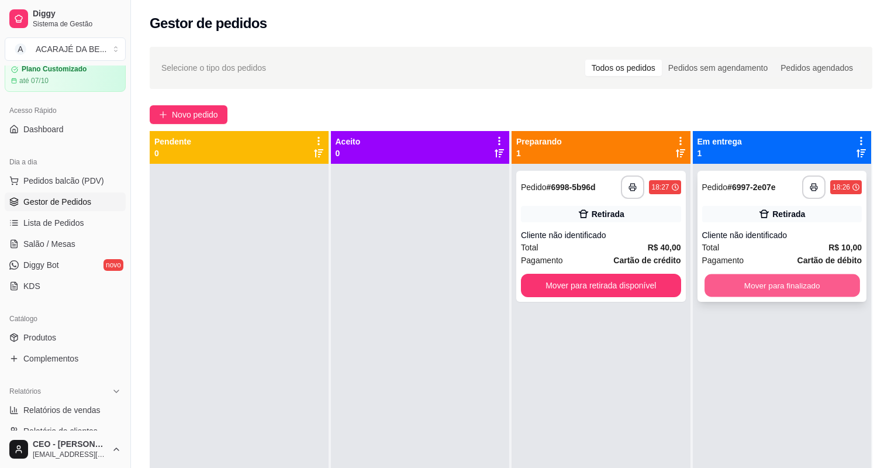
click at [705, 283] on button "Mover para finalizado" at bounding box center [782, 285] width 155 height 23
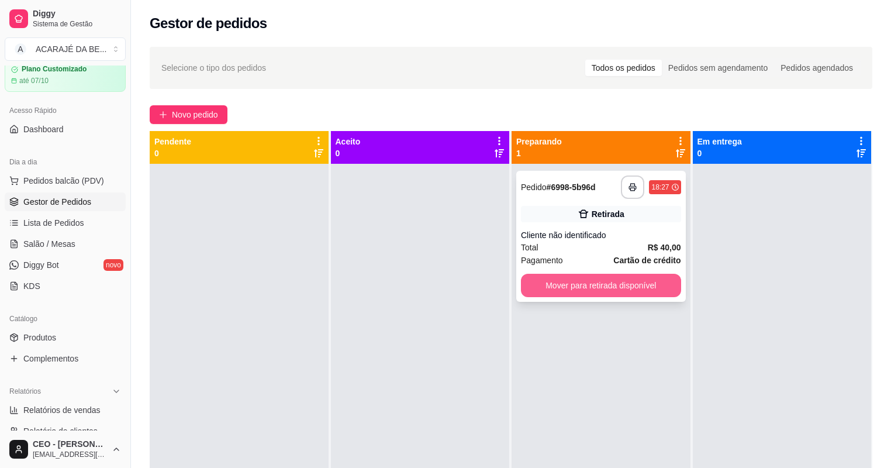
click at [648, 278] on button "Mover para retirada disponível" at bounding box center [601, 285] width 160 height 23
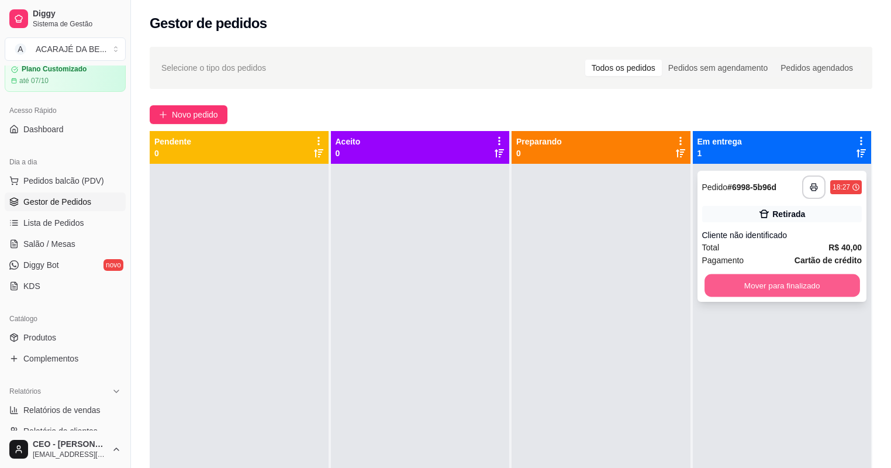
click at [769, 291] on button "Mover para finalizado" at bounding box center [782, 285] width 155 height 23
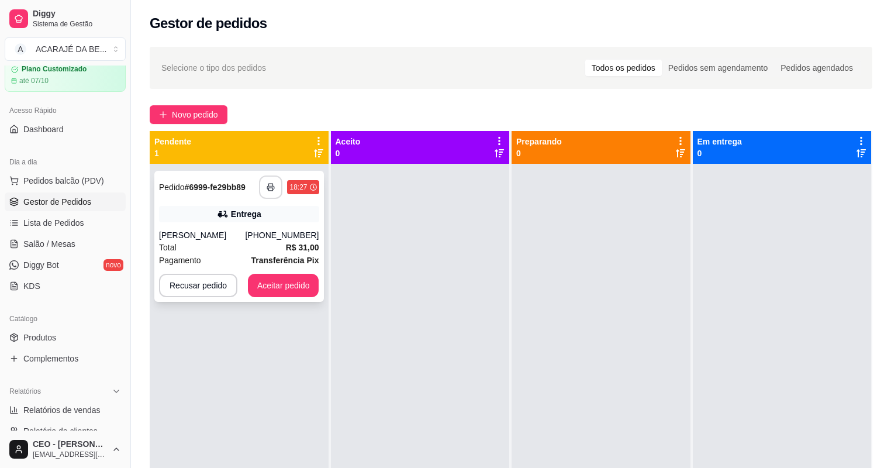
click at [271, 190] on icon "button" at bounding box center [271, 187] width 8 height 8
click at [263, 290] on button "Aceitar pedido" at bounding box center [283, 285] width 69 height 23
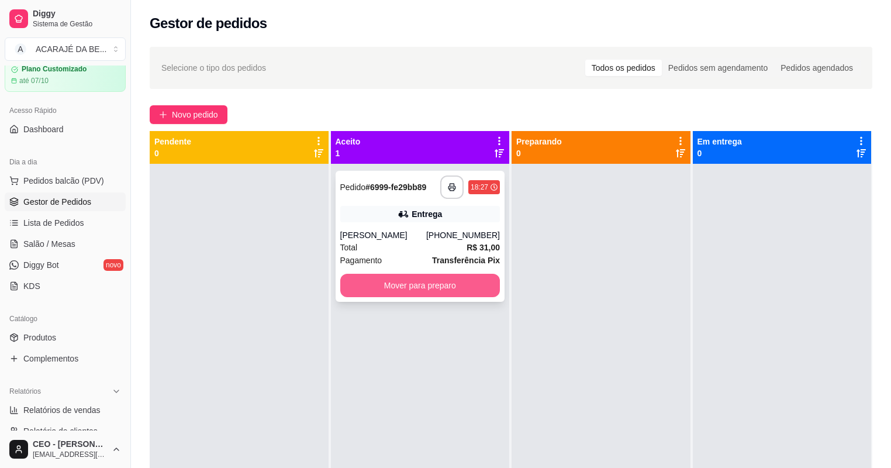
click at [394, 278] on button "Mover para preparo" at bounding box center [420, 285] width 160 height 23
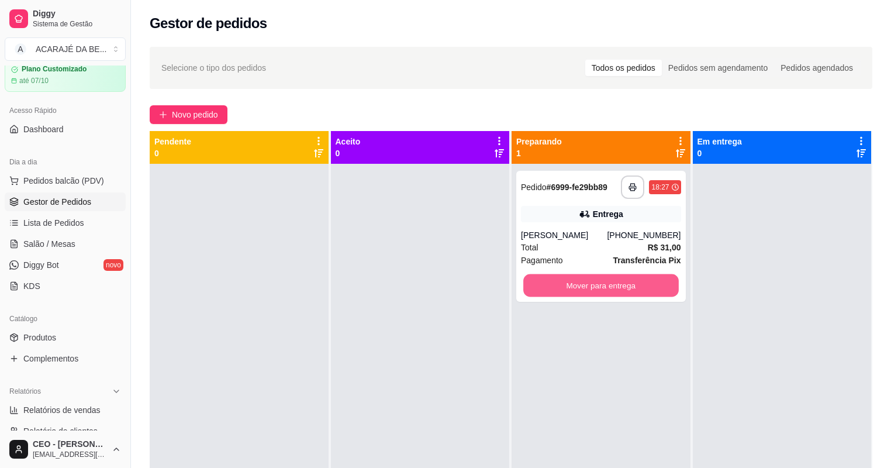
click at [592, 290] on button "Mover para entrega" at bounding box center [601, 285] width 155 height 23
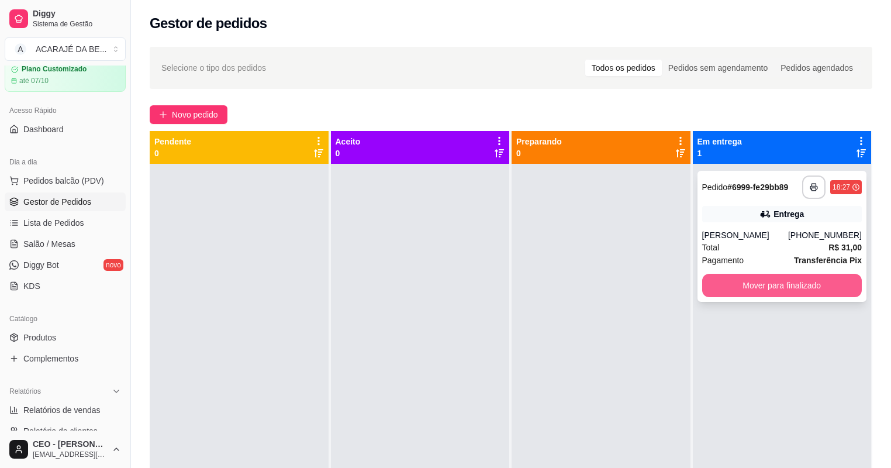
click at [730, 278] on button "Mover para finalizado" at bounding box center [782, 285] width 160 height 23
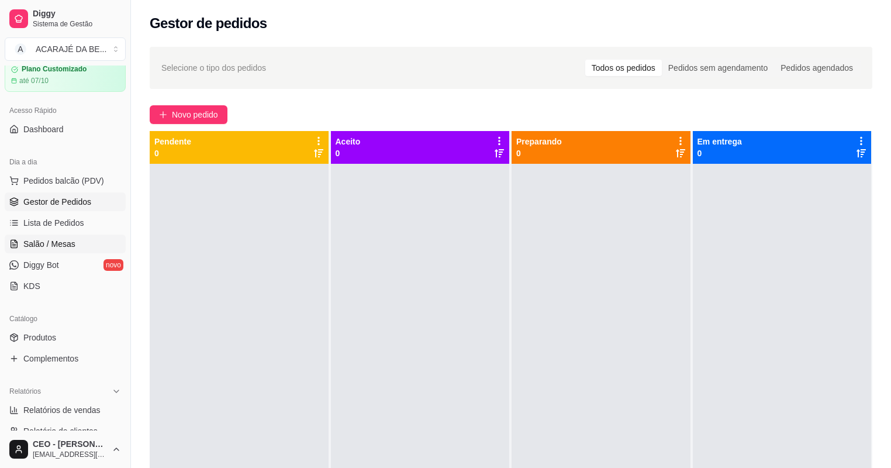
click at [35, 238] on span "Salão / Mesas" at bounding box center [49, 244] width 52 height 12
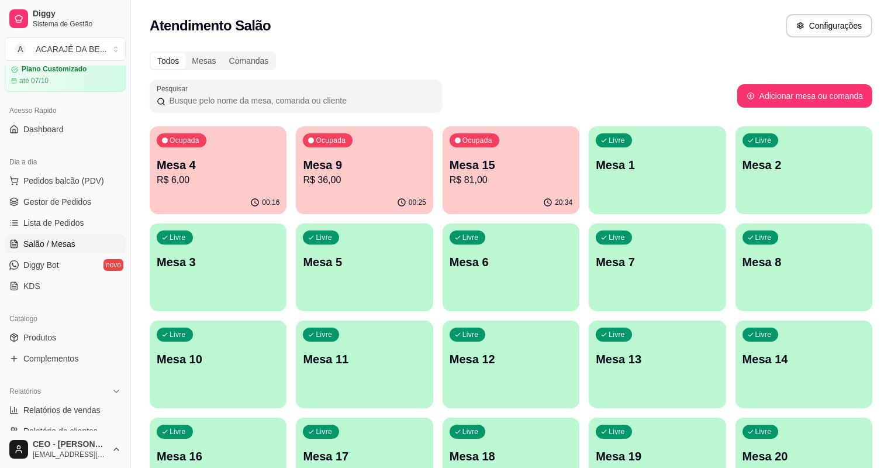
click at [303, 182] on p "R$ 36,00" at bounding box center [364, 180] width 123 height 14
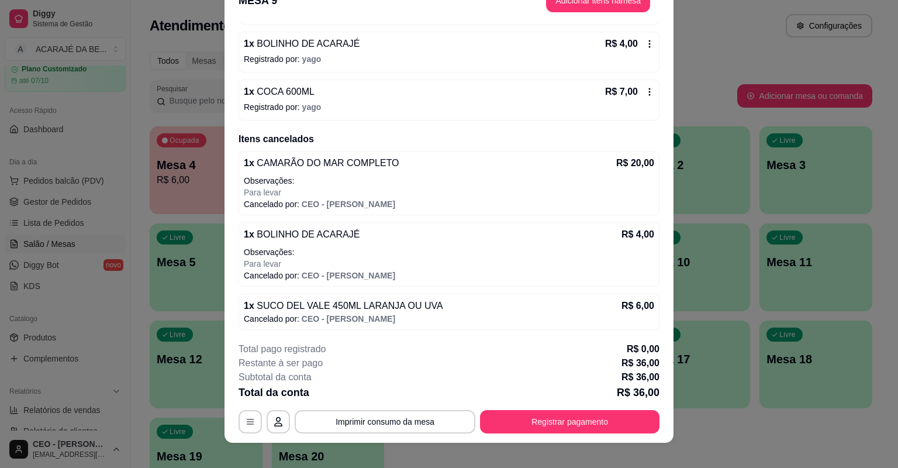
scroll to position [35, 0]
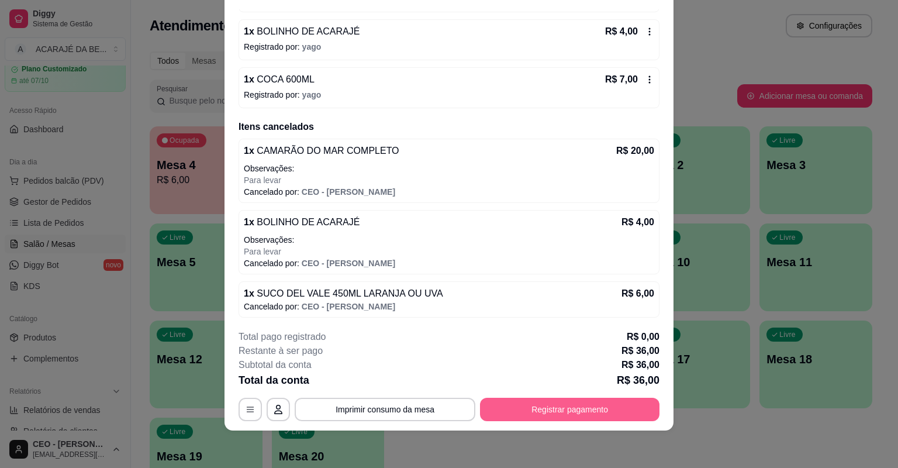
click at [566, 401] on button "Registrar pagamento" at bounding box center [570, 409] width 180 height 23
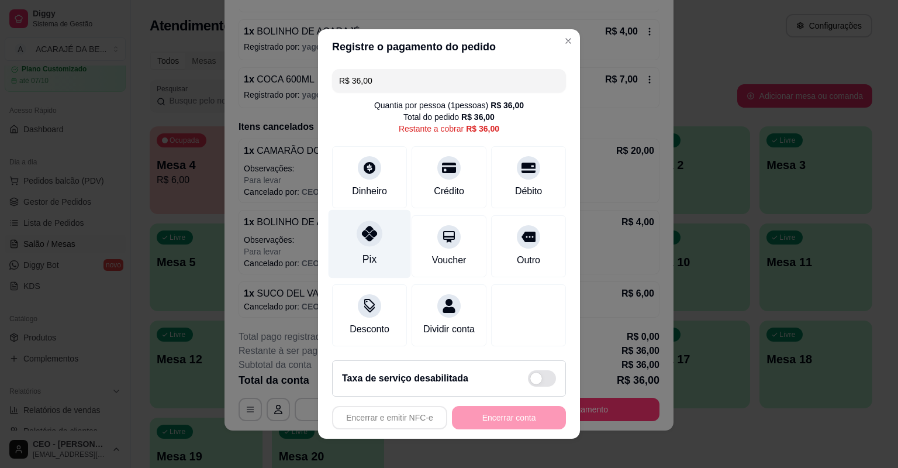
click at [364, 245] on div at bounding box center [370, 234] width 26 height 26
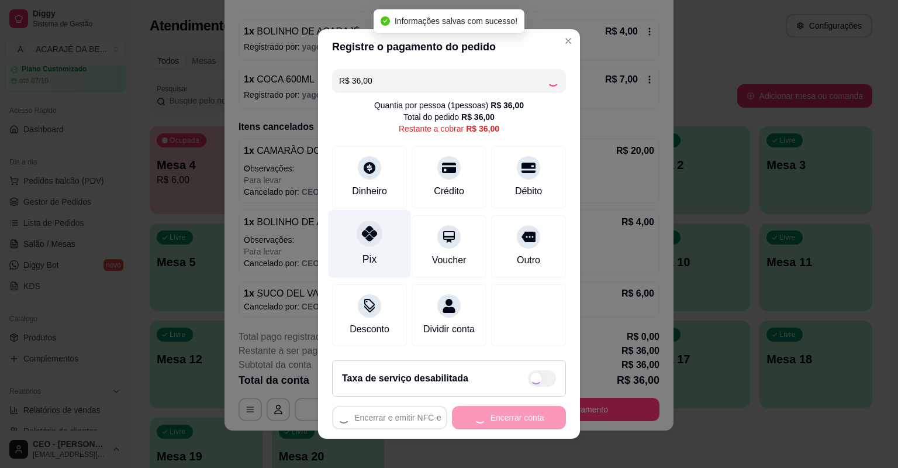
type input "R$ 0,00"
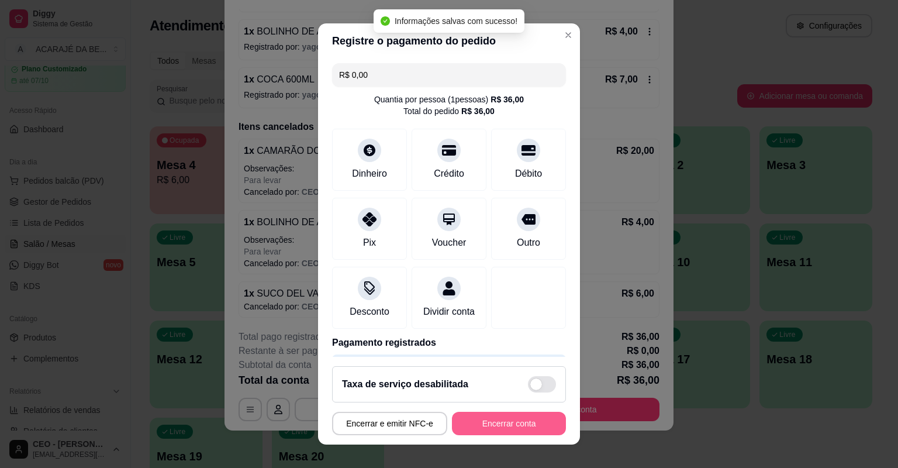
click at [477, 421] on button "Encerrar conta" at bounding box center [509, 423] width 114 height 23
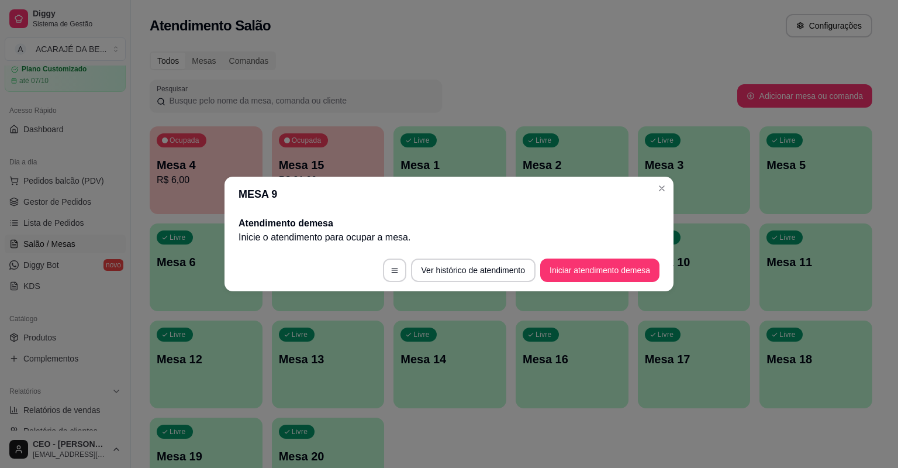
scroll to position [0, 0]
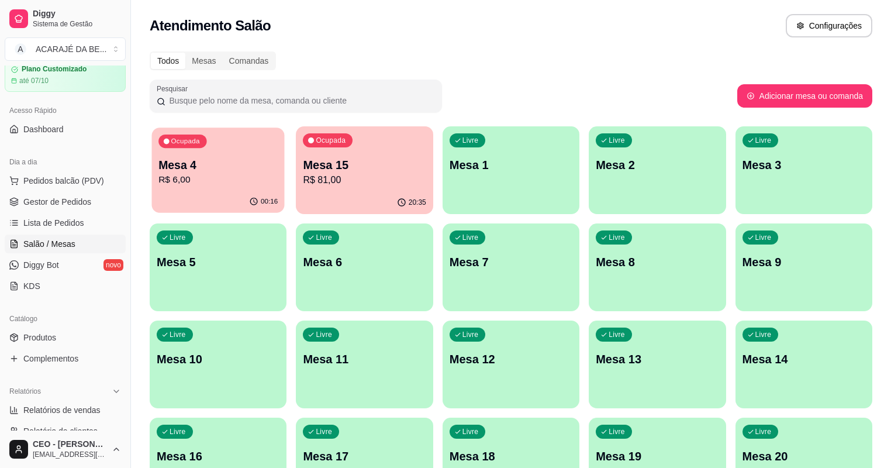
click at [199, 161] on p "Mesa 4" at bounding box center [218, 165] width 119 height 16
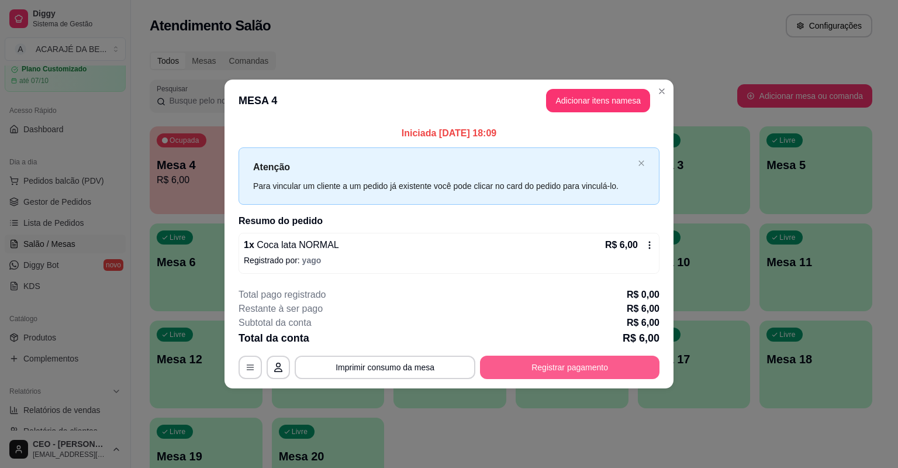
click at [564, 366] on button "Registrar pagamento" at bounding box center [570, 367] width 180 height 23
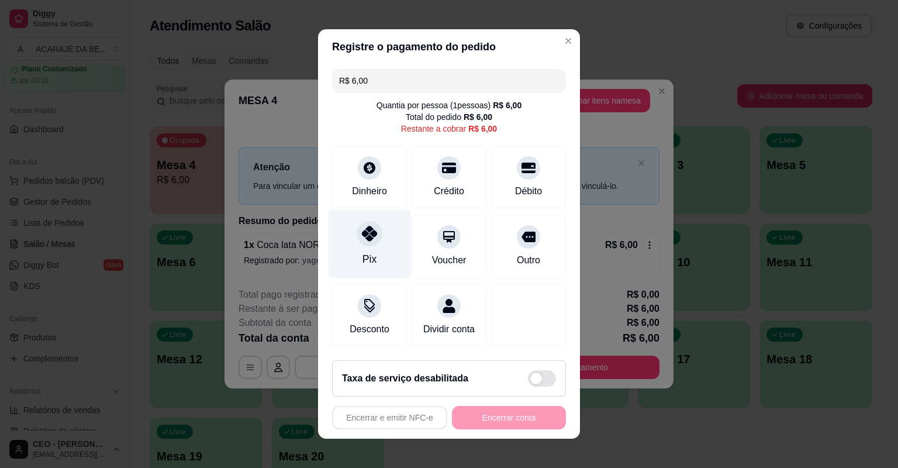
click at [374, 261] on div "Pix" at bounding box center [370, 244] width 82 height 68
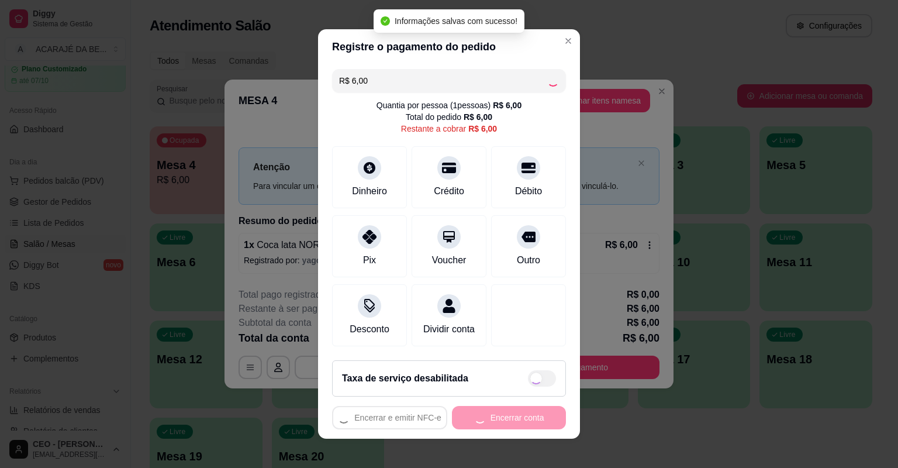
type input "R$ 0,00"
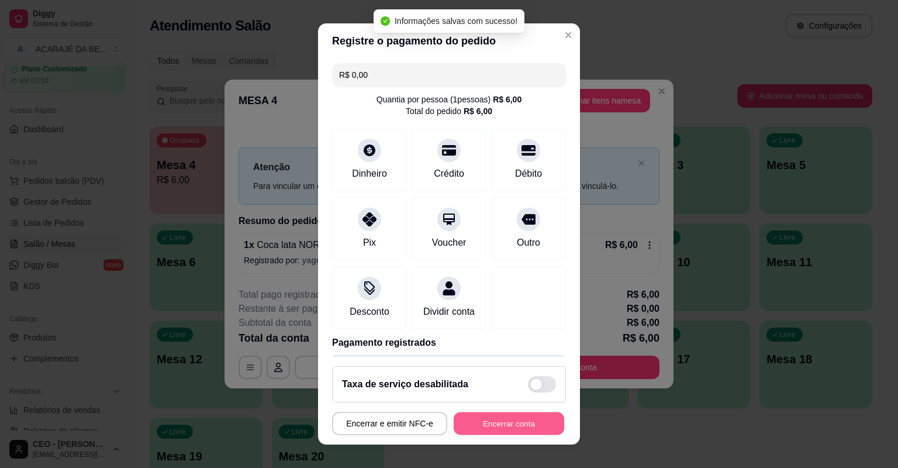
click at [489, 419] on button "Encerrar conta" at bounding box center [509, 423] width 111 height 23
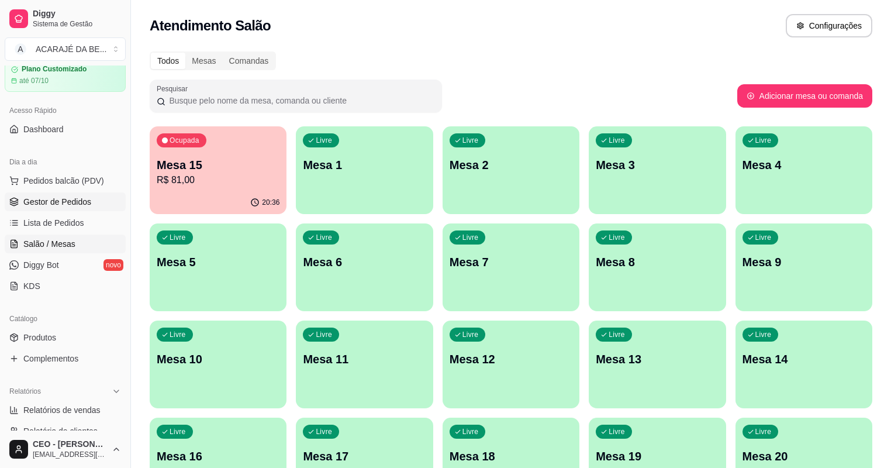
click at [65, 199] on span "Gestor de Pedidos" at bounding box center [57, 202] width 68 height 12
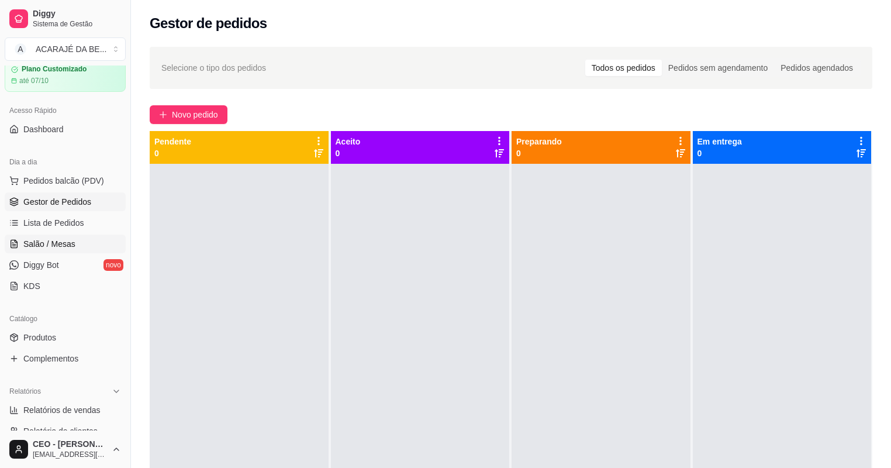
click at [54, 248] on span "Salão / Mesas" at bounding box center [49, 244] width 52 height 12
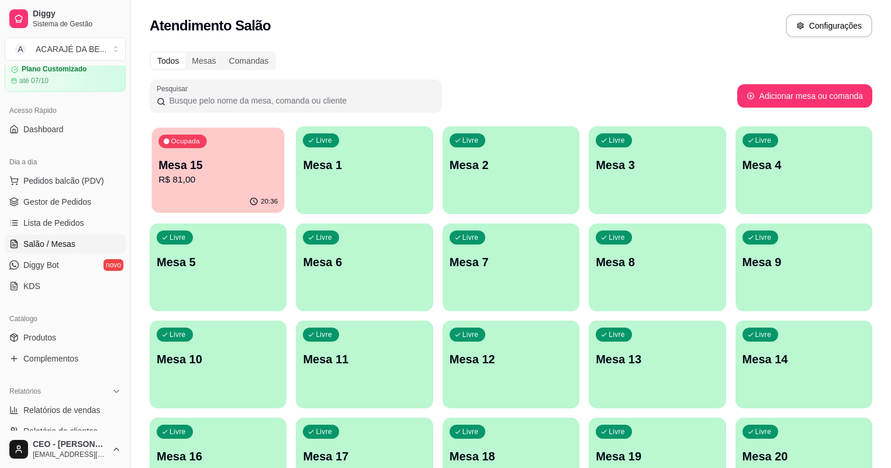
click at [215, 152] on div "Ocupada Mesa 15 R$ 81,00" at bounding box center [218, 159] width 133 height 63
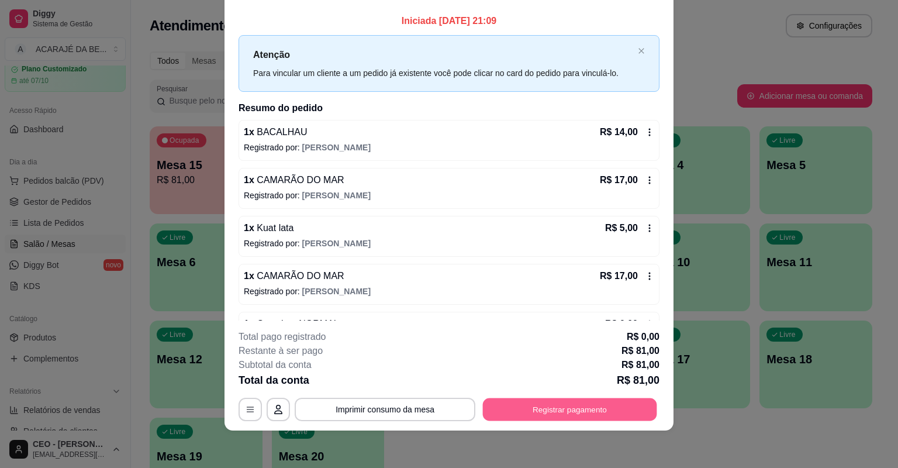
click at [543, 403] on button "Registrar pagamento" at bounding box center [570, 409] width 174 height 23
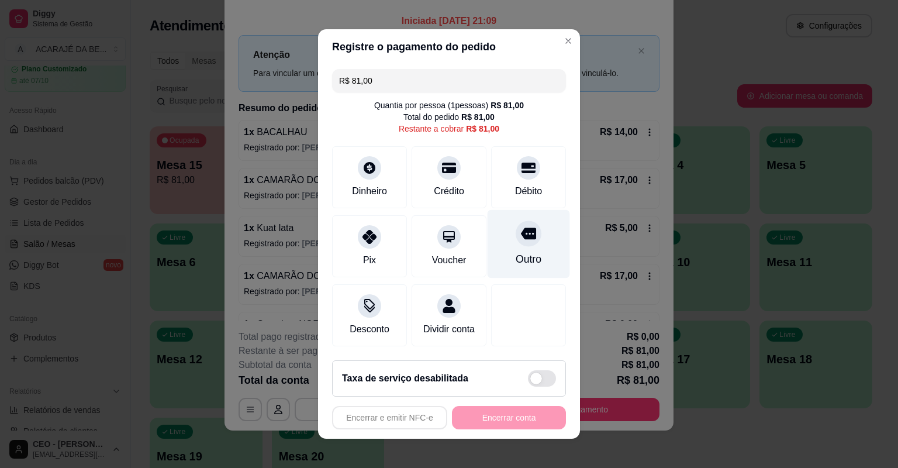
click at [516, 252] on div "Outro" at bounding box center [529, 259] width 26 height 15
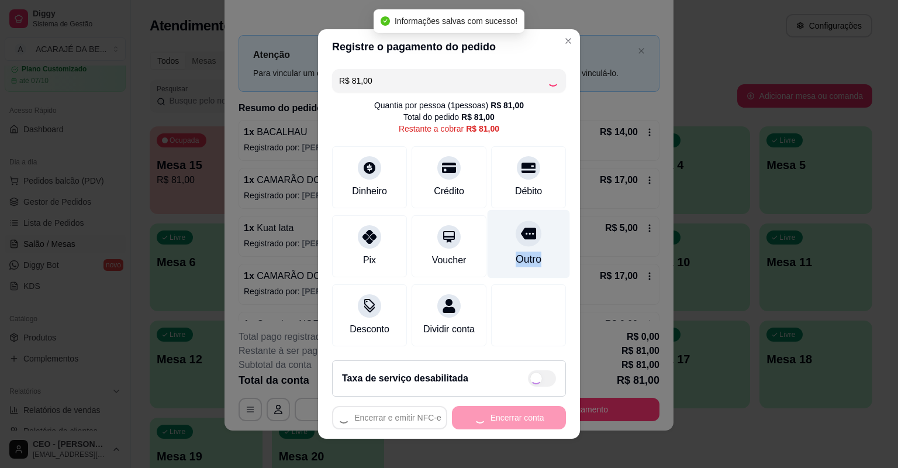
type input "R$ 0,00"
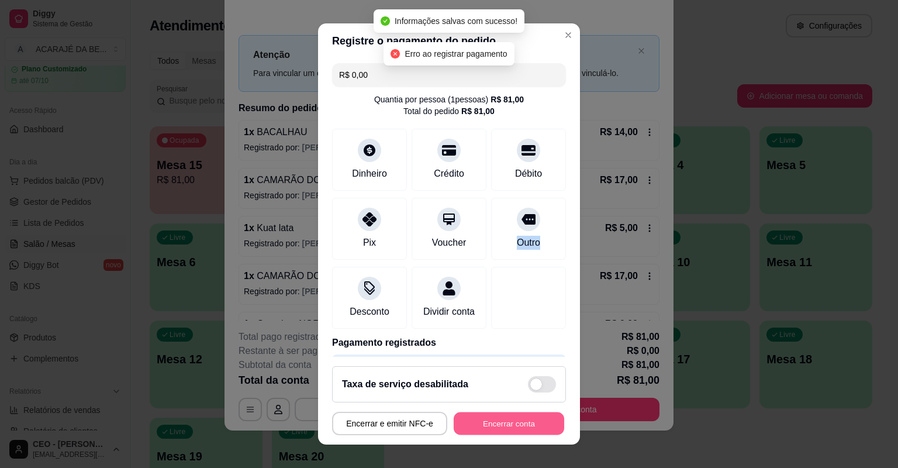
click at [497, 435] on button "Encerrar conta" at bounding box center [509, 423] width 111 height 23
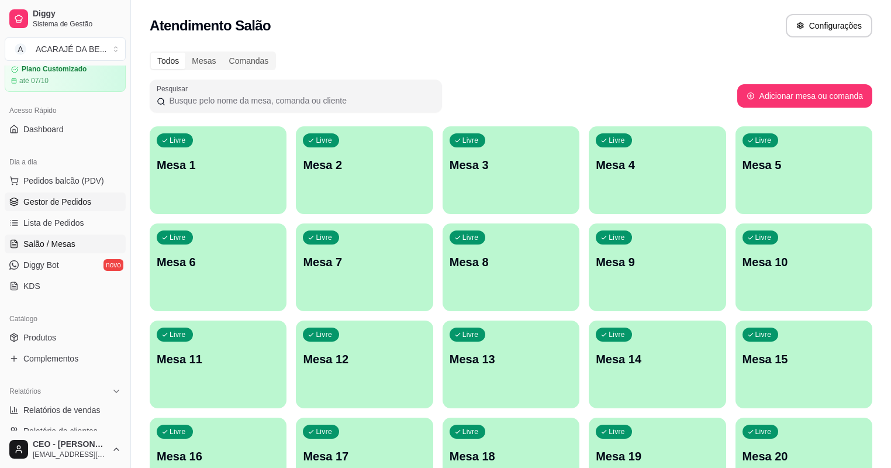
click at [63, 201] on span "Gestor de Pedidos" at bounding box center [57, 202] width 68 height 12
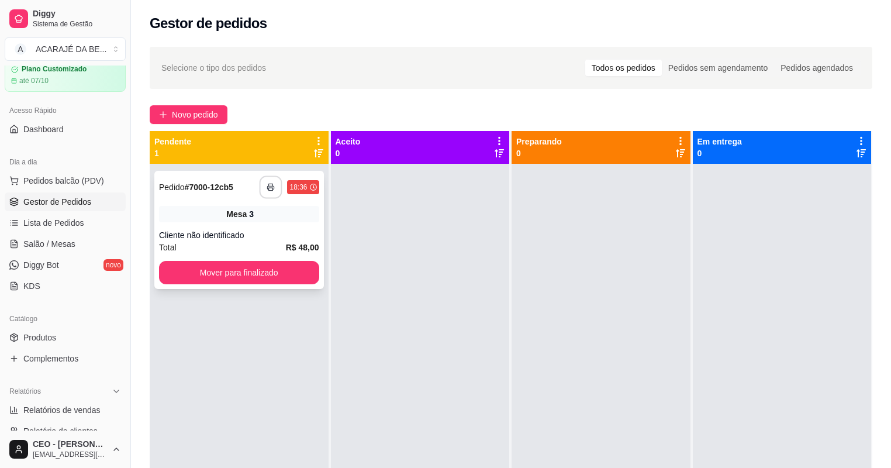
click at [271, 180] on button "button" at bounding box center [271, 187] width 23 height 23
click at [249, 269] on button "Mover para finalizado" at bounding box center [239, 272] width 160 height 23
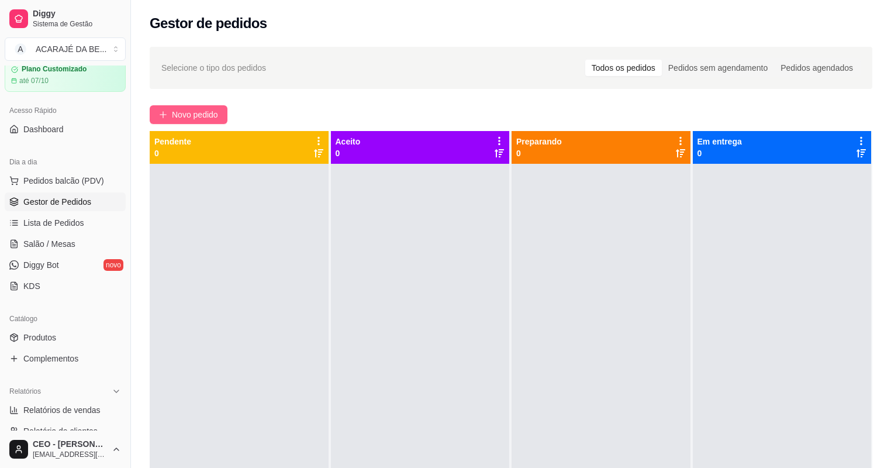
click at [195, 105] on button "Novo pedido" at bounding box center [189, 114] width 78 height 19
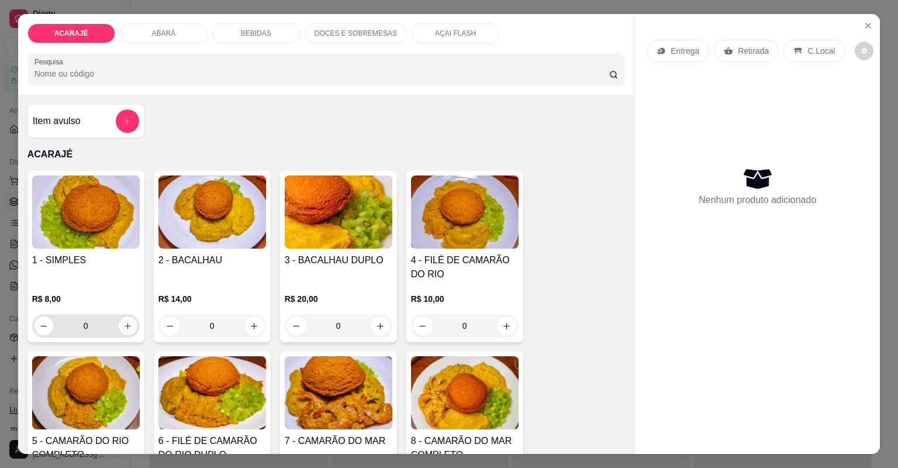
click at [123, 322] on icon "increase-product-quantity" at bounding box center [127, 326] width 9 height 9
type input "1"
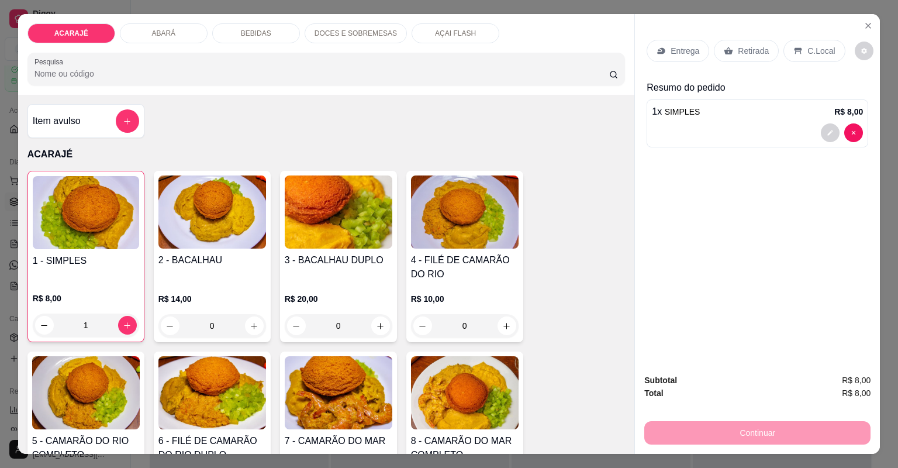
click at [835, 129] on div at bounding box center [842, 132] width 42 height 19
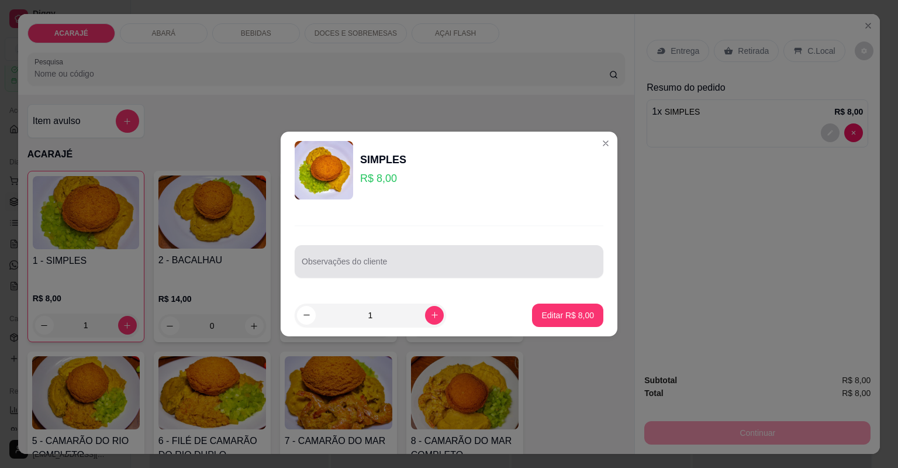
click at [431, 259] on div at bounding box center [449, 261] width 295 height 23
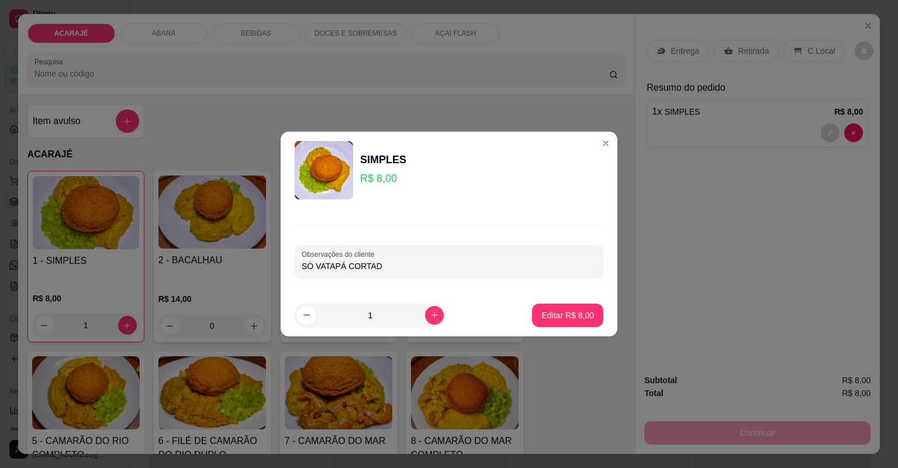
type input "SÓ VATAPÁ CORTADO"
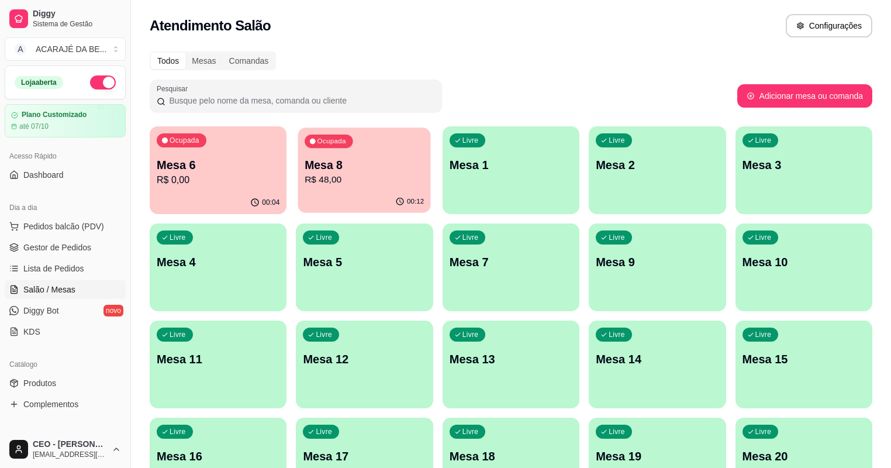
click at [315, 177] on p "R$ 48,00" at bounding box center [364, 179] width 119 height 13
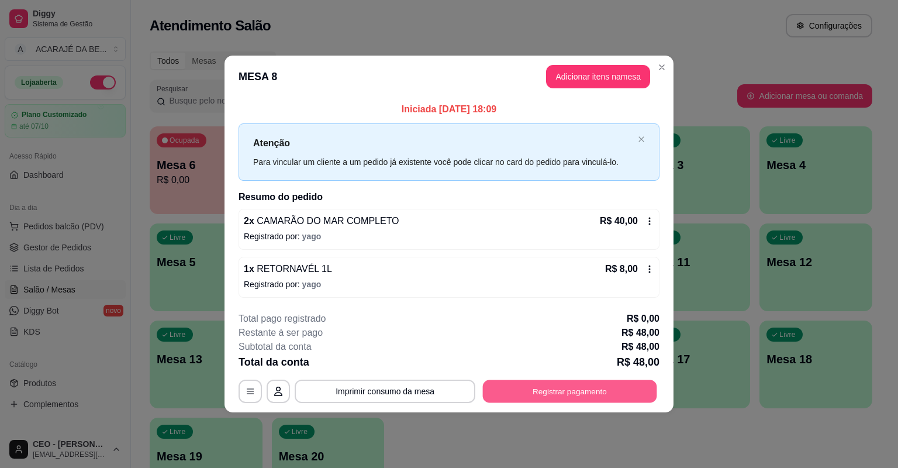
click at [571, 401] on button "Registrar pagamento" at bounding box center [570, 391] width 174 height 23
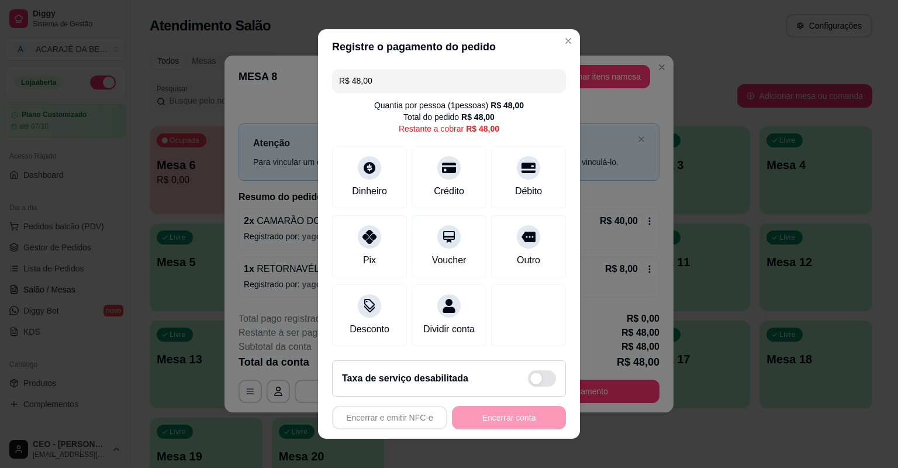
drag, startPoint x: 376, startPoint y: 80, endPoint x: 348, endPoint y: 82, distance: 28.2
click at [348, 82] on input "R$ 48,00" at bounding box center [449, 80] width 220 height 23
click at [425, 83] on input "R$ 48,00" at bounding box center [449, 80] width 220 height 23
click at [514, 194] on div "Débito" at bounding box center [529, 189] width 30 height 15
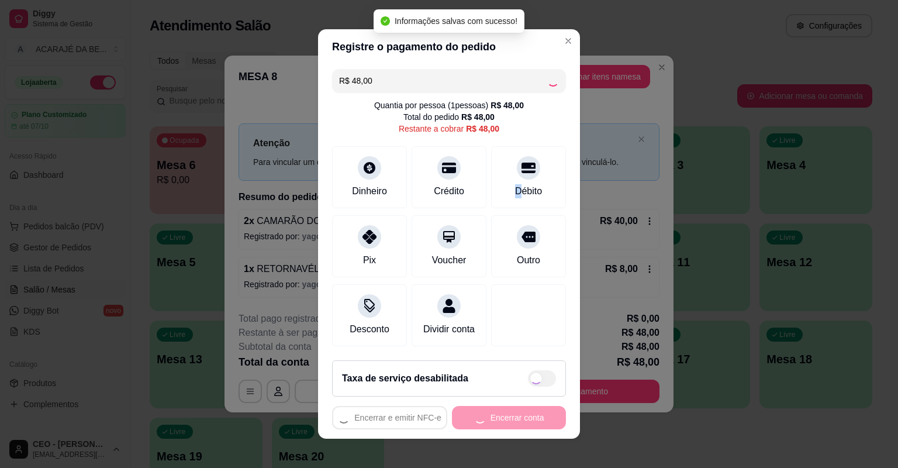
type input "R$ 0,00"
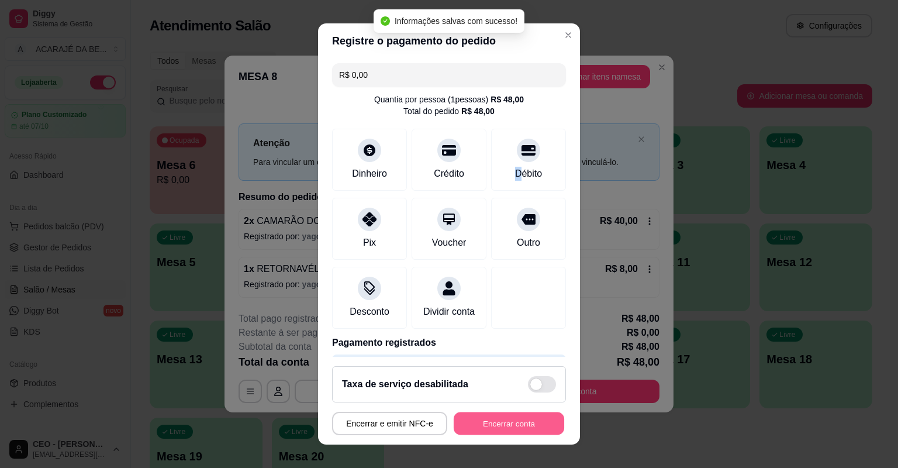
click at [491, 420] on button "Encerrar conta" at bounding box center [509, 423] width 111 height 23
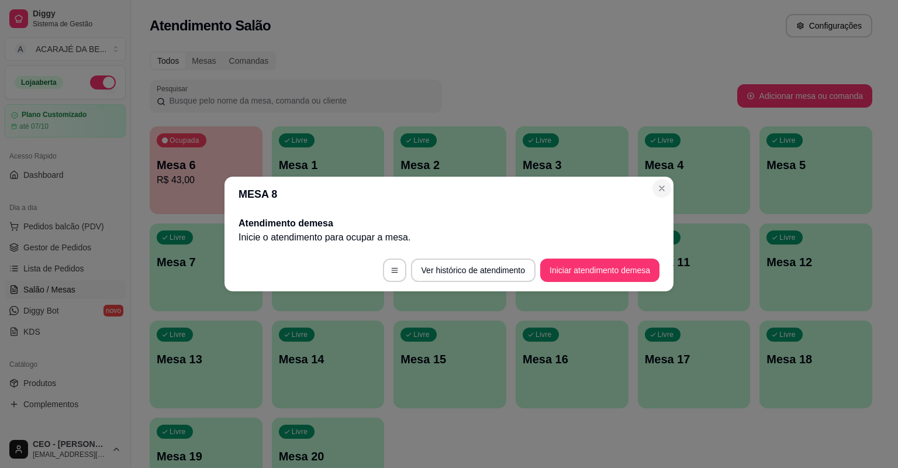
click at [662, 190] on div "Livre Mesa 4" at bounding box center [694, 163] width 113 height 74
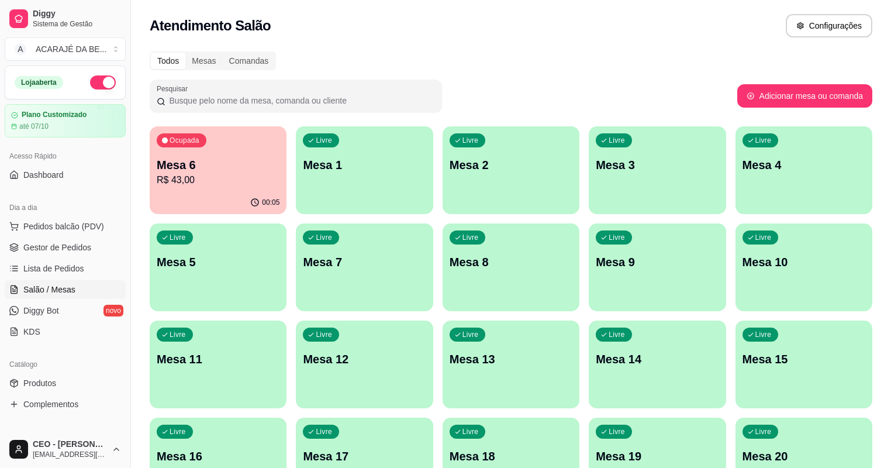
scroll to position [187, 0]
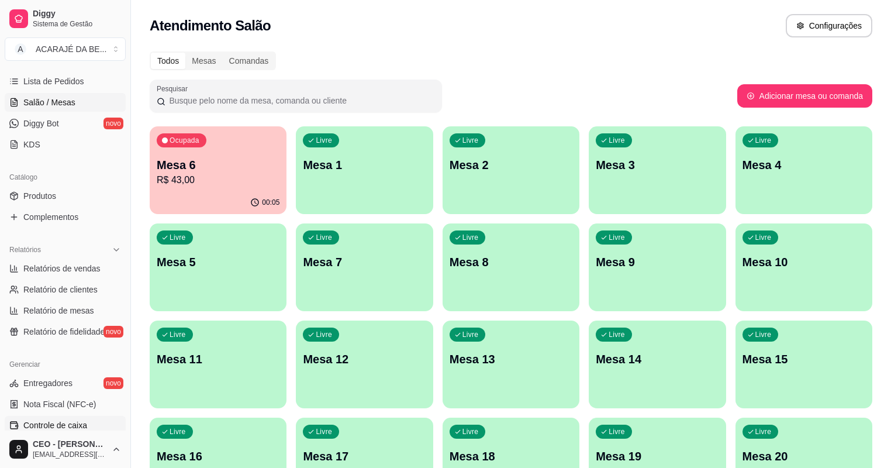
click at [67, 418] on link "Controle de caixa" at bounding box center [65, 425] width 121 height 19
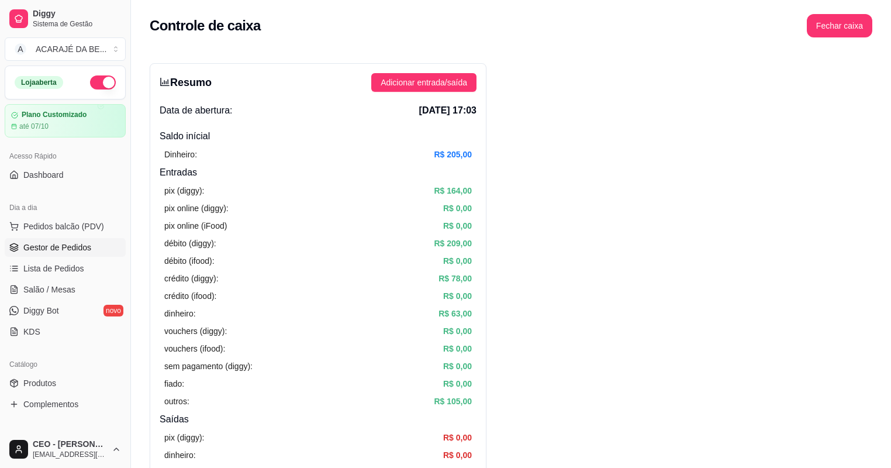
click at [74, 243] on span "Gestor de Pedidos" at bounding box center [57, 248] width 68 height 12
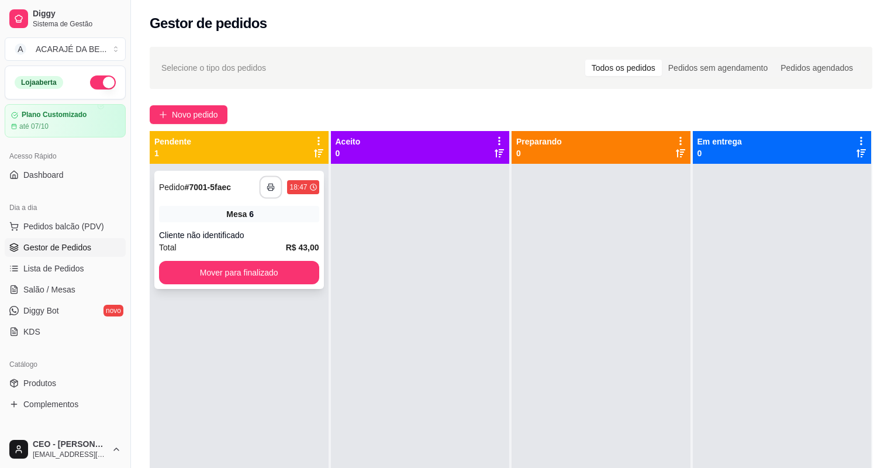
click at [266, 186] on button "button" at bounding box center [271, 187] width 23 height 23
click at [243, 274] on button "Mover para finalizado" at bounding box center [239, 272] width 160 height 23
